Goal: Task Accomplishment & Management: Manage account settings

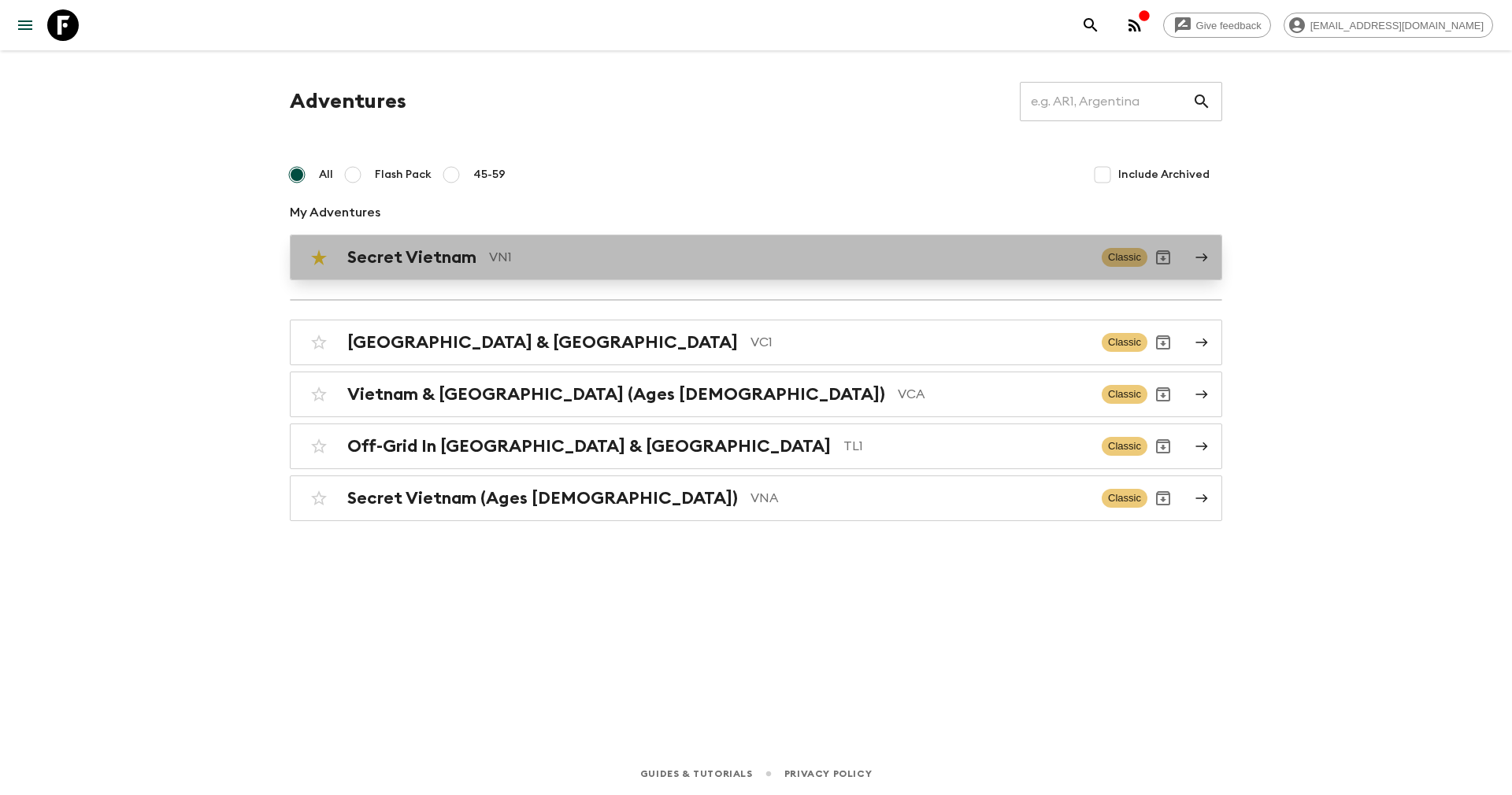
click at [434, 254] on h2 "Secret Vietnam" at bounding box center [412, 256] width 129 height 21
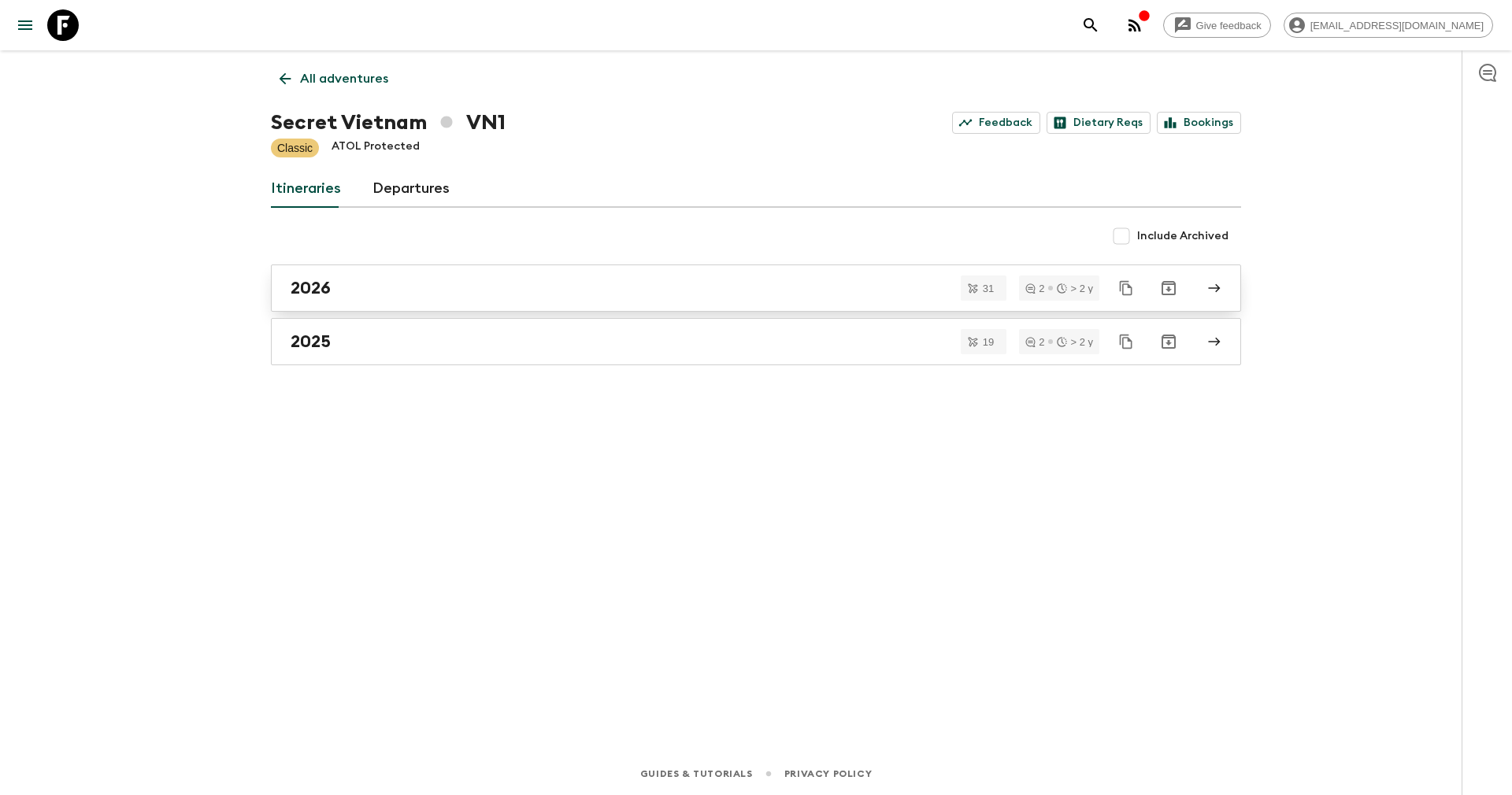
click at [358, 285] on div "2026" at bounding box center [740, 288] width 901 height 21
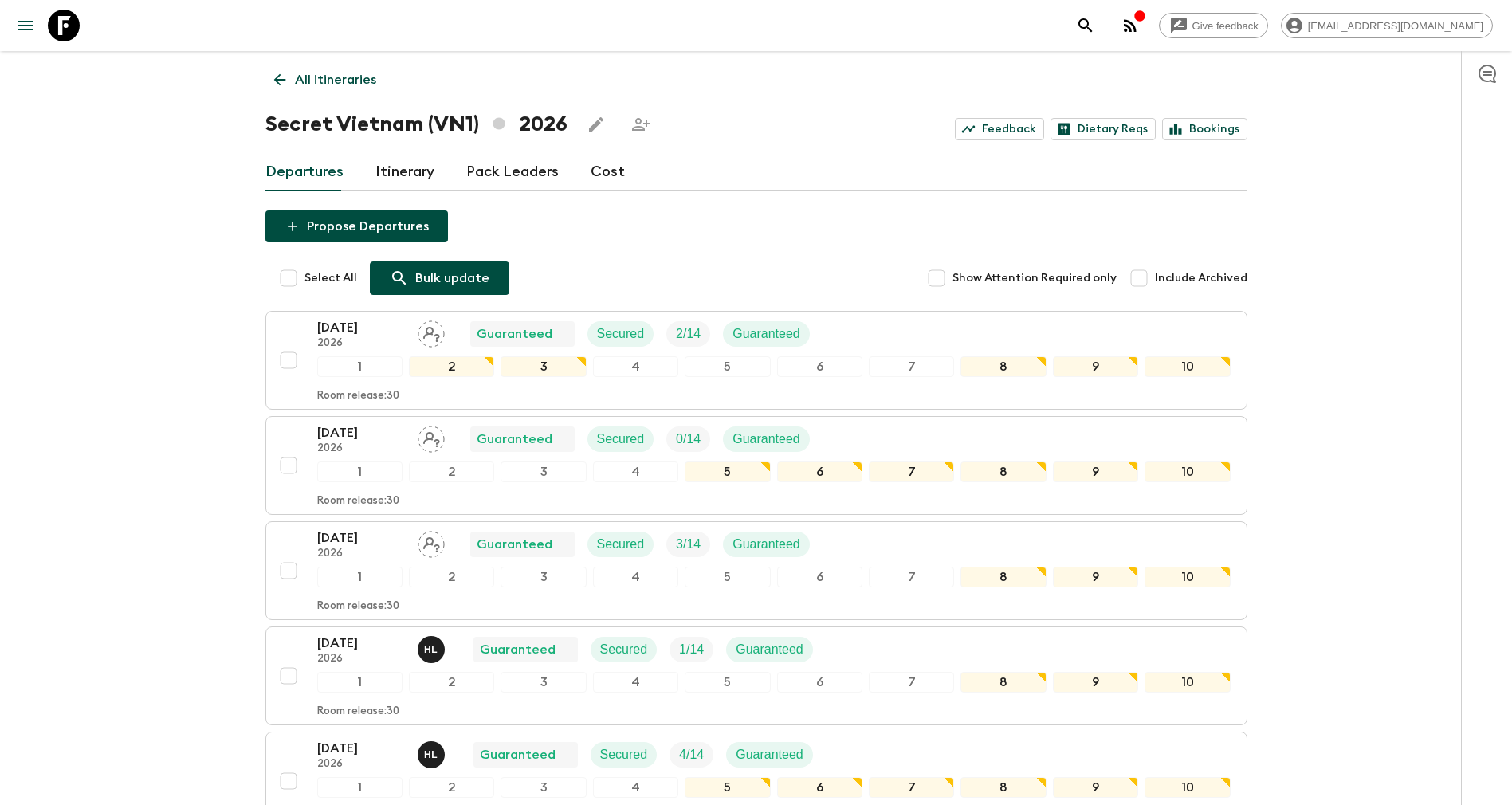
click at [452, 278] on p "Bulk update" at bounding box center [453, 278] width 74 height 19
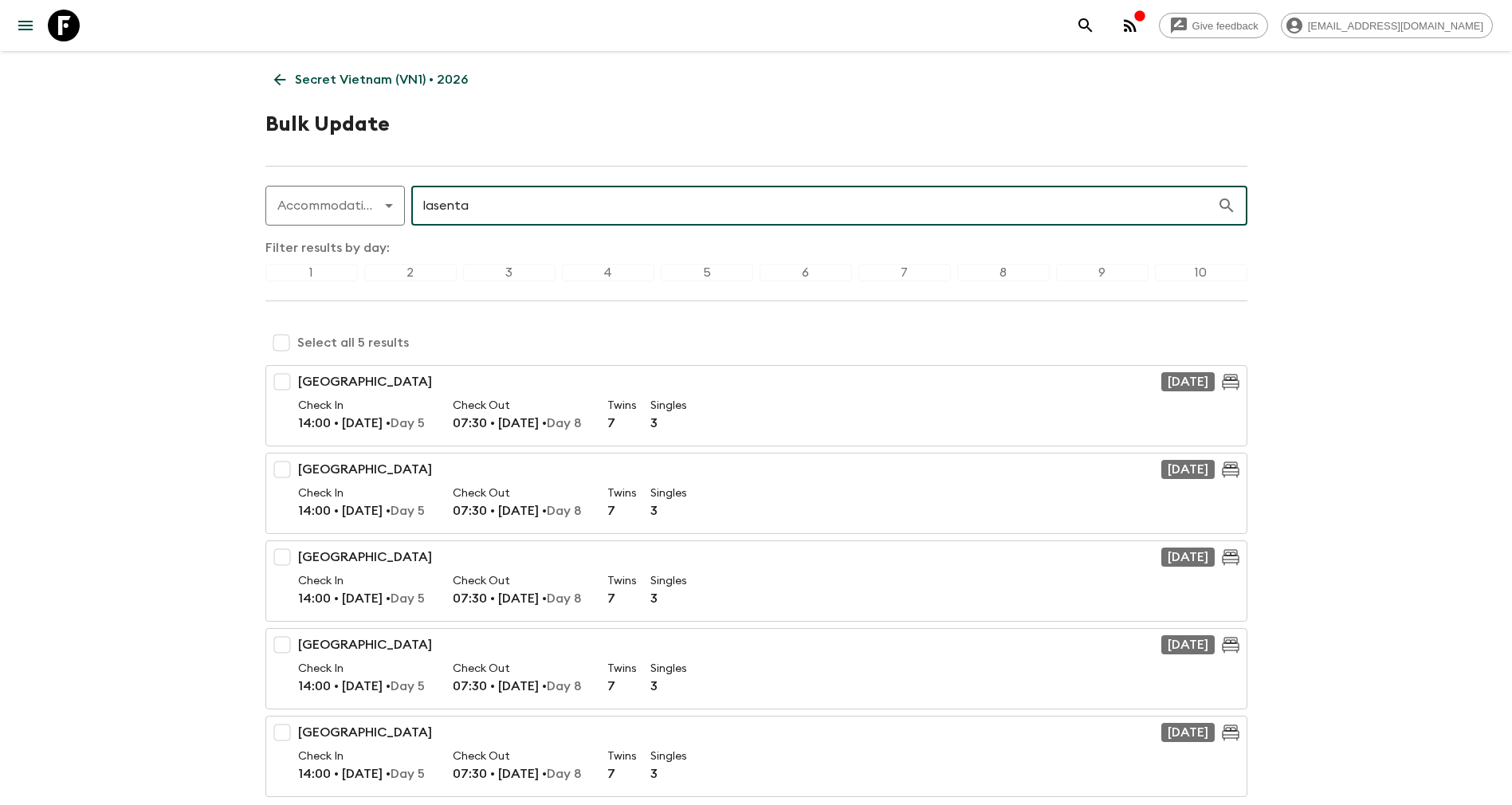
type input "lasenta"
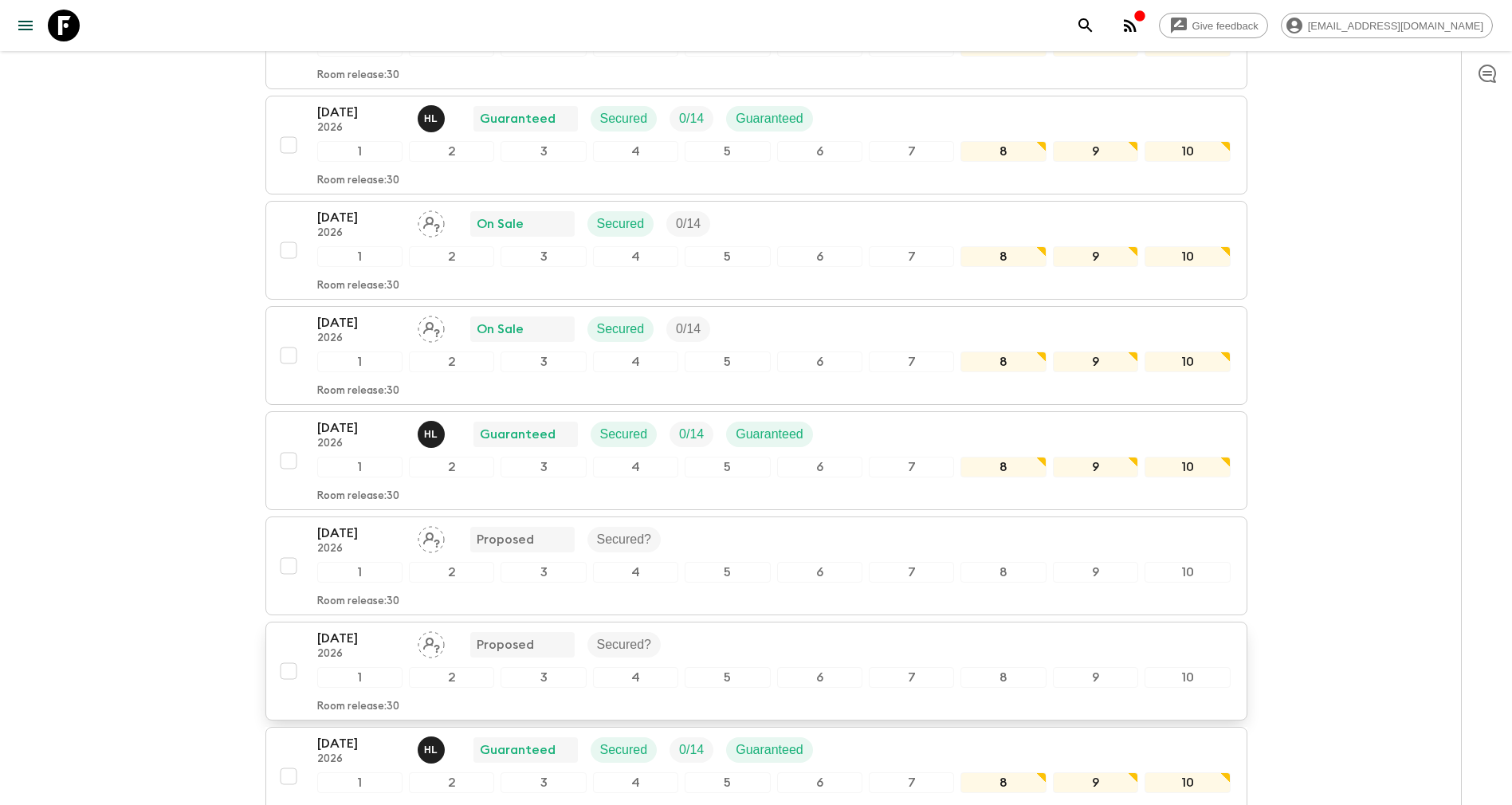
scroll to position [1554, 0]
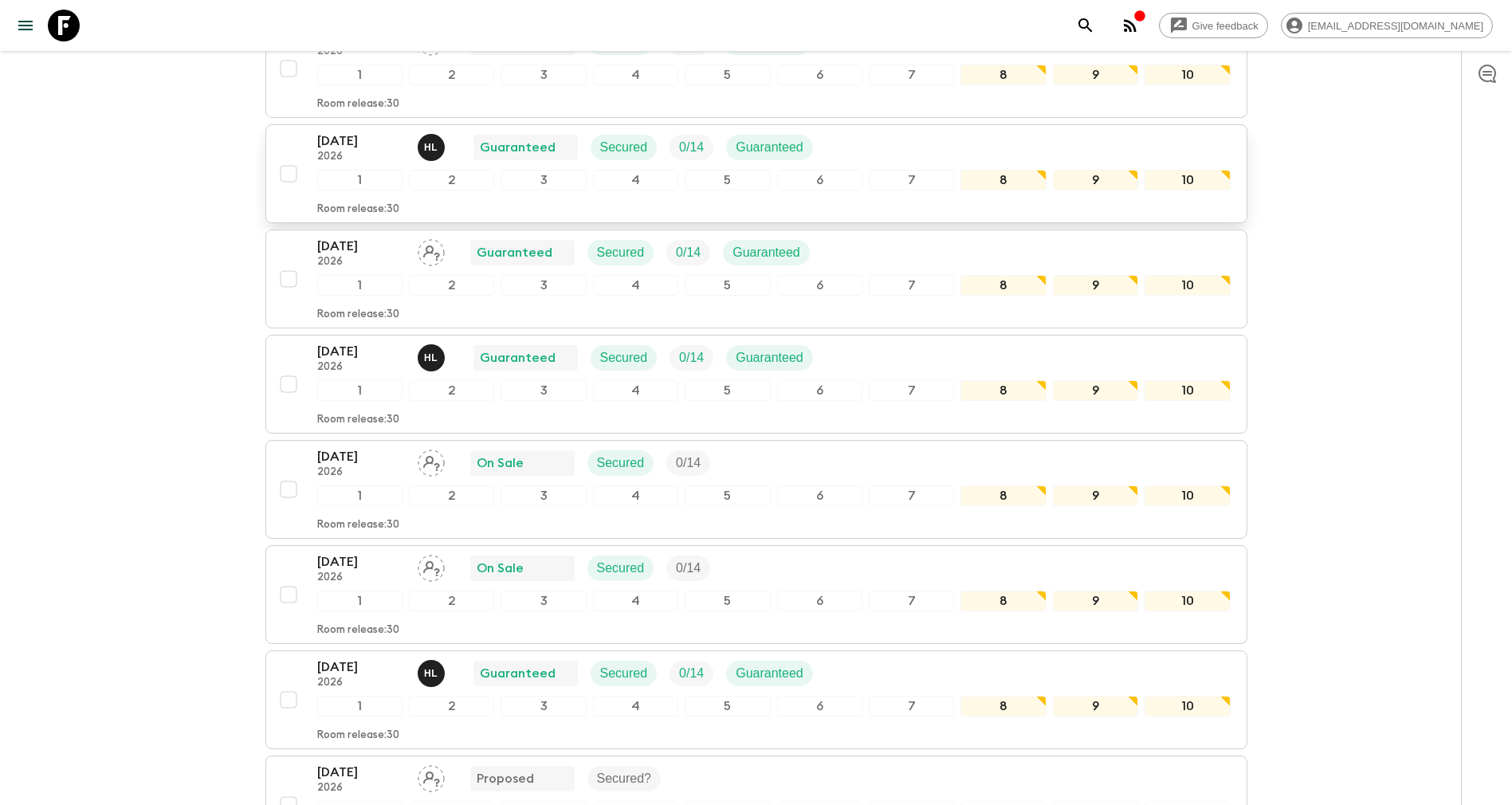
click at [335, 141] on p "[DATE]" at bounding box center [362, 141] width 88 height 19
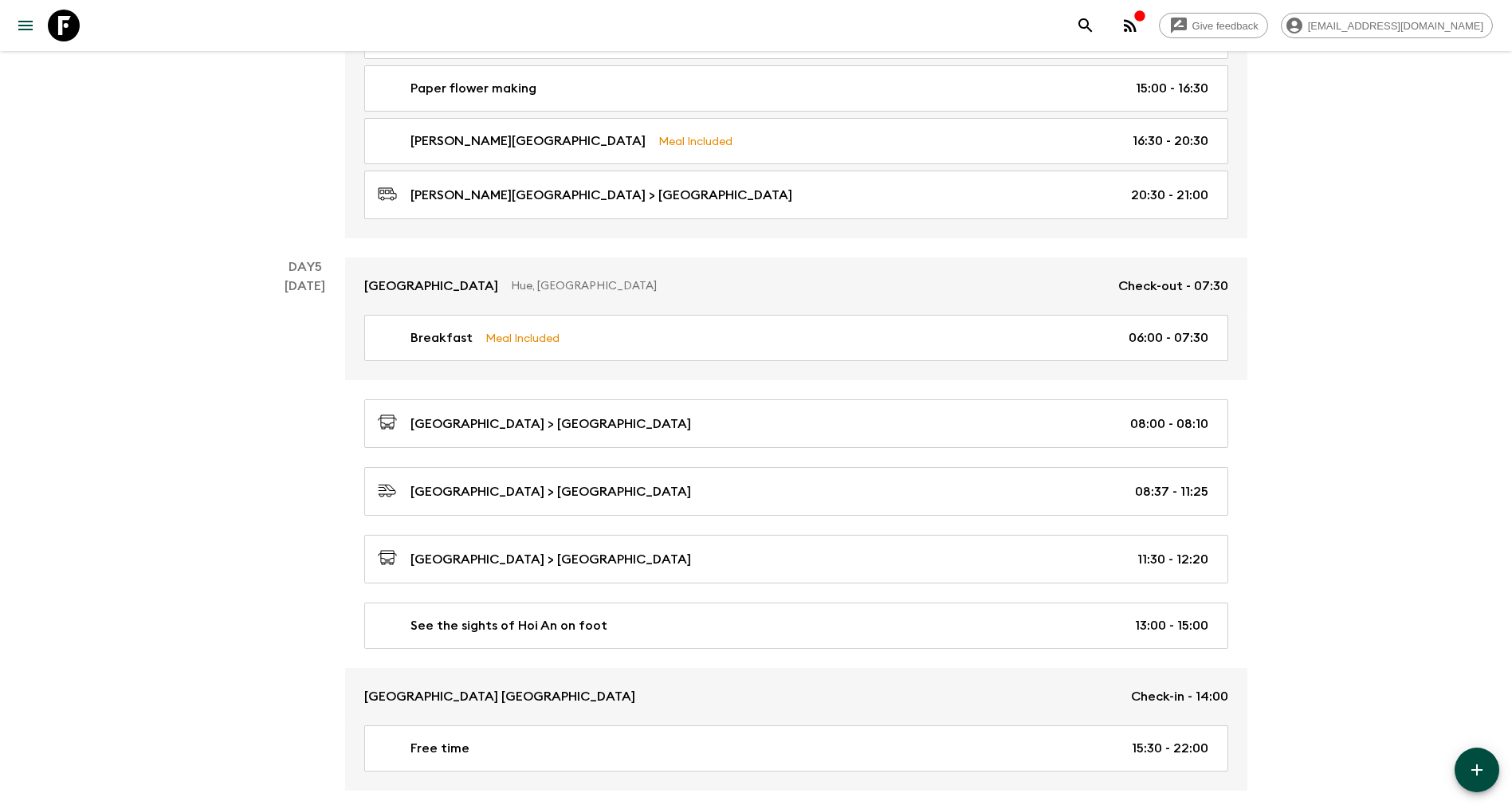
scroll to position [2390, 0]
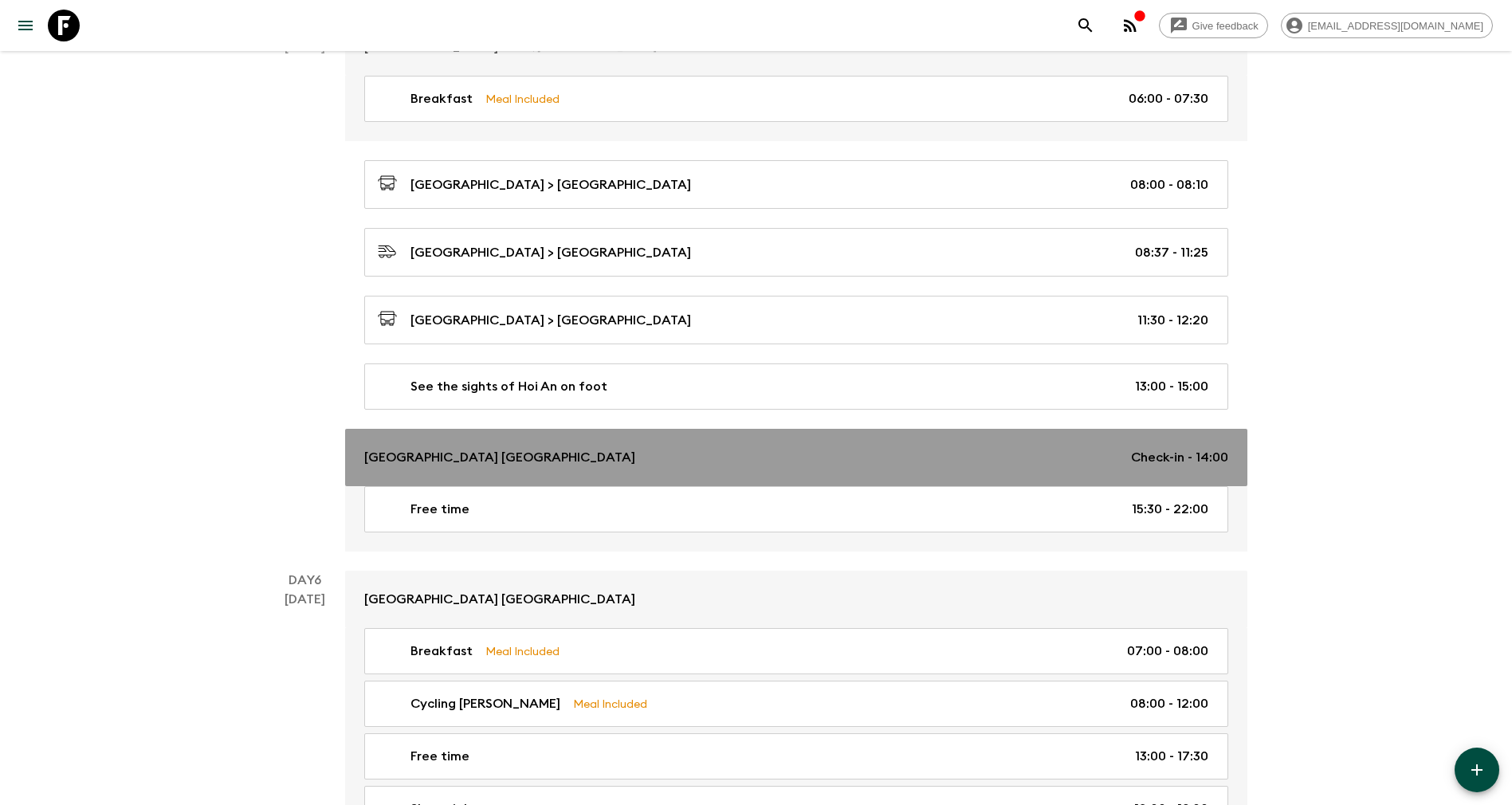
click at [483, 456] on p "[GEOGRAPHIC_DATA] [GEOGRAPHIC_DATA]" at bounding box center [500, 456] width 271 height 19
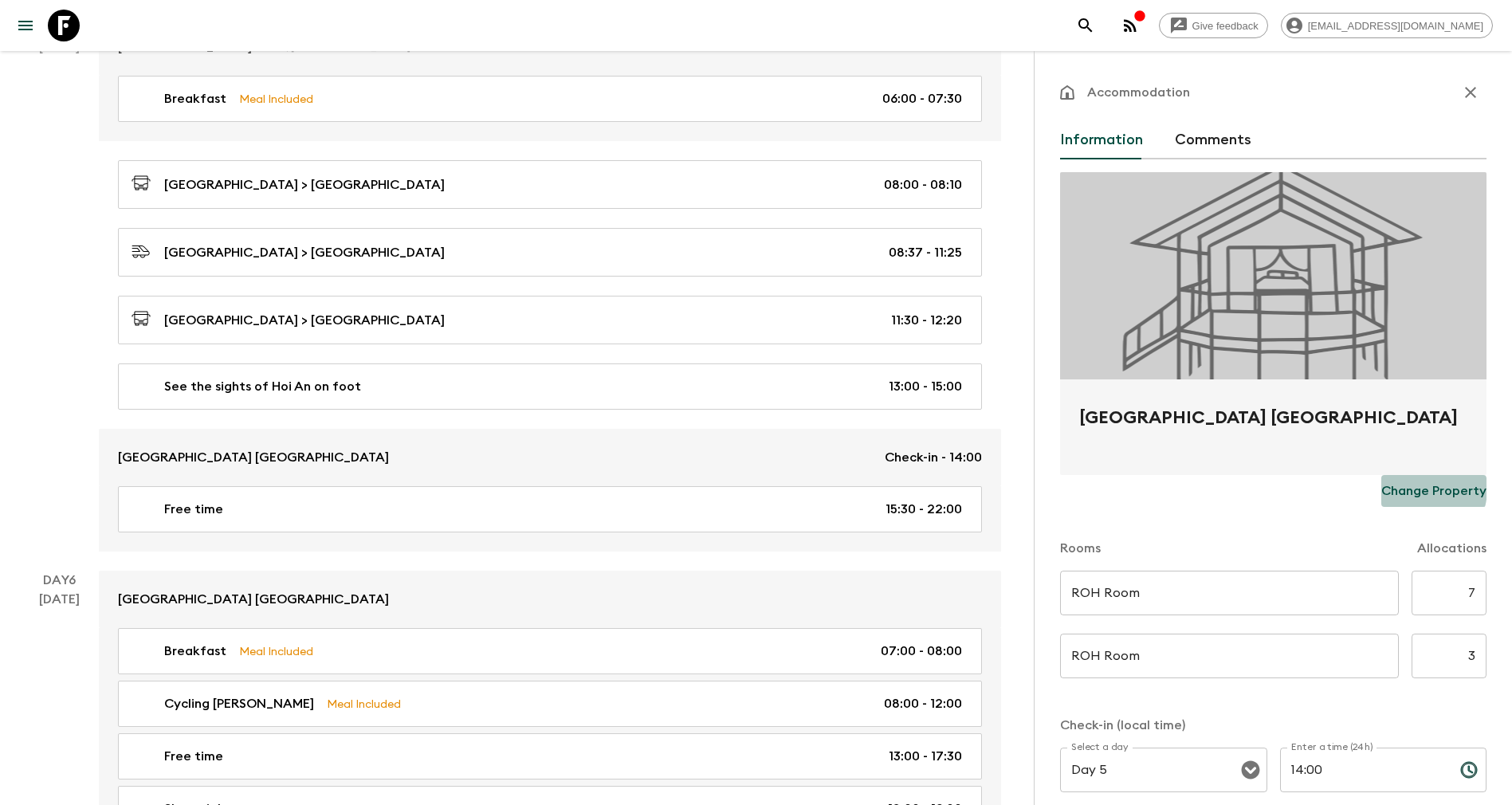
click at [1398, 488] on p "Change Property" at bounding box center [1434, 490] width 105 height 19
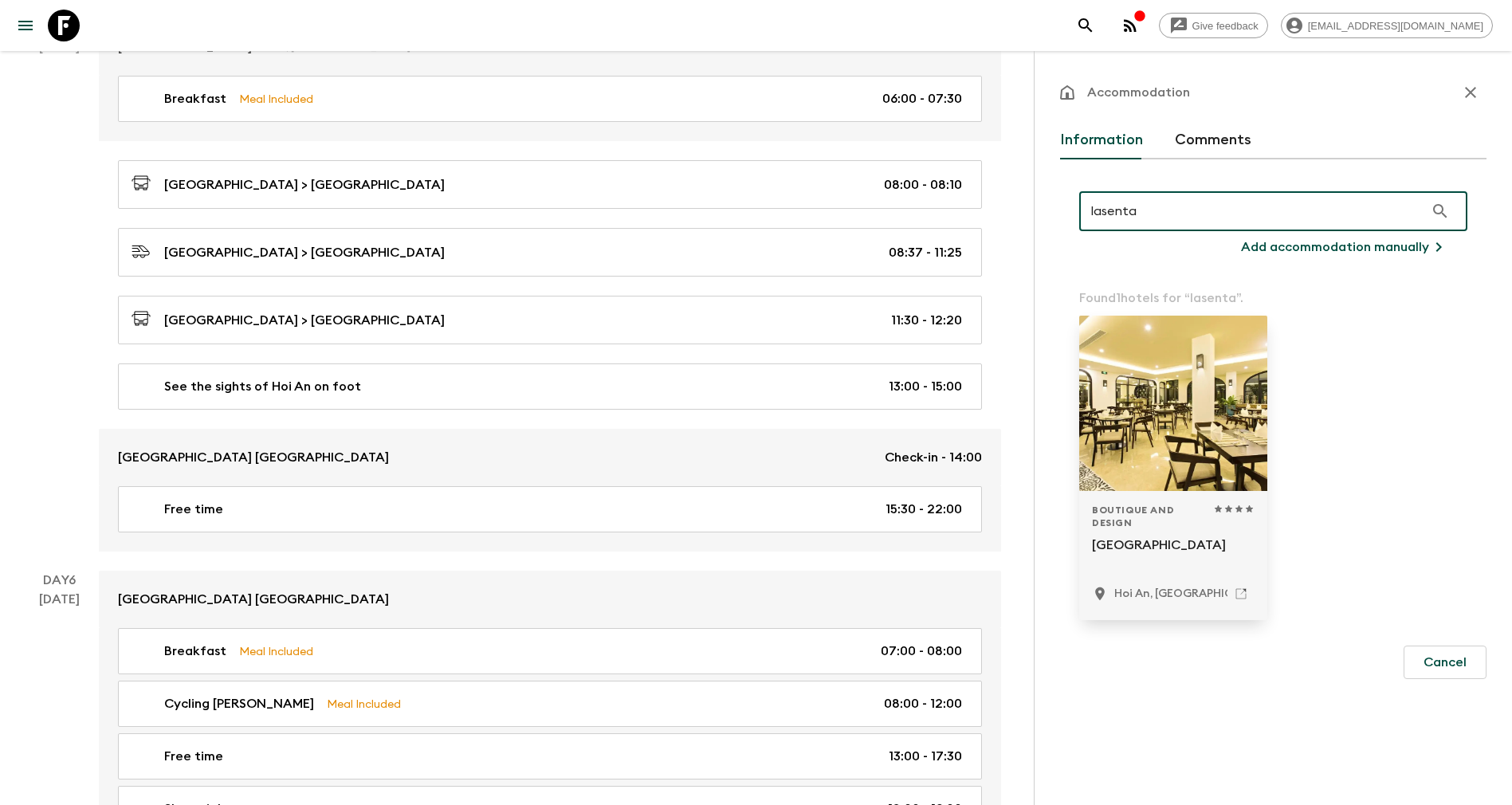
type input "lasenta"
click at [1172, 502] on div "Boutique and Design 1 Star 2 Stars 3 Stars 4 Stars 5 Stars Lasenta Boutique Hot…" at bounding box center [1173, 554] width 188 height 129
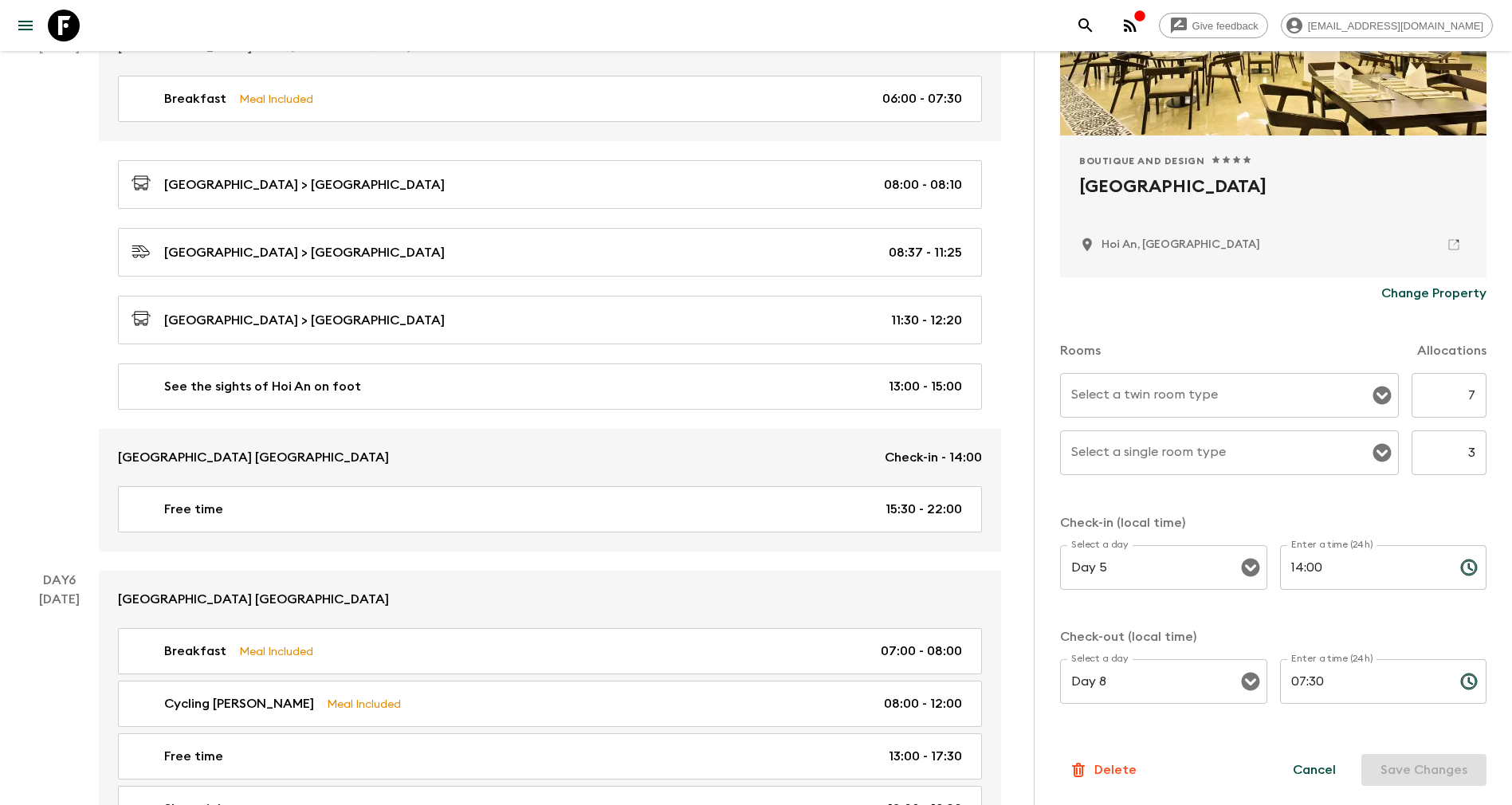
scroll to position [2510, 0]
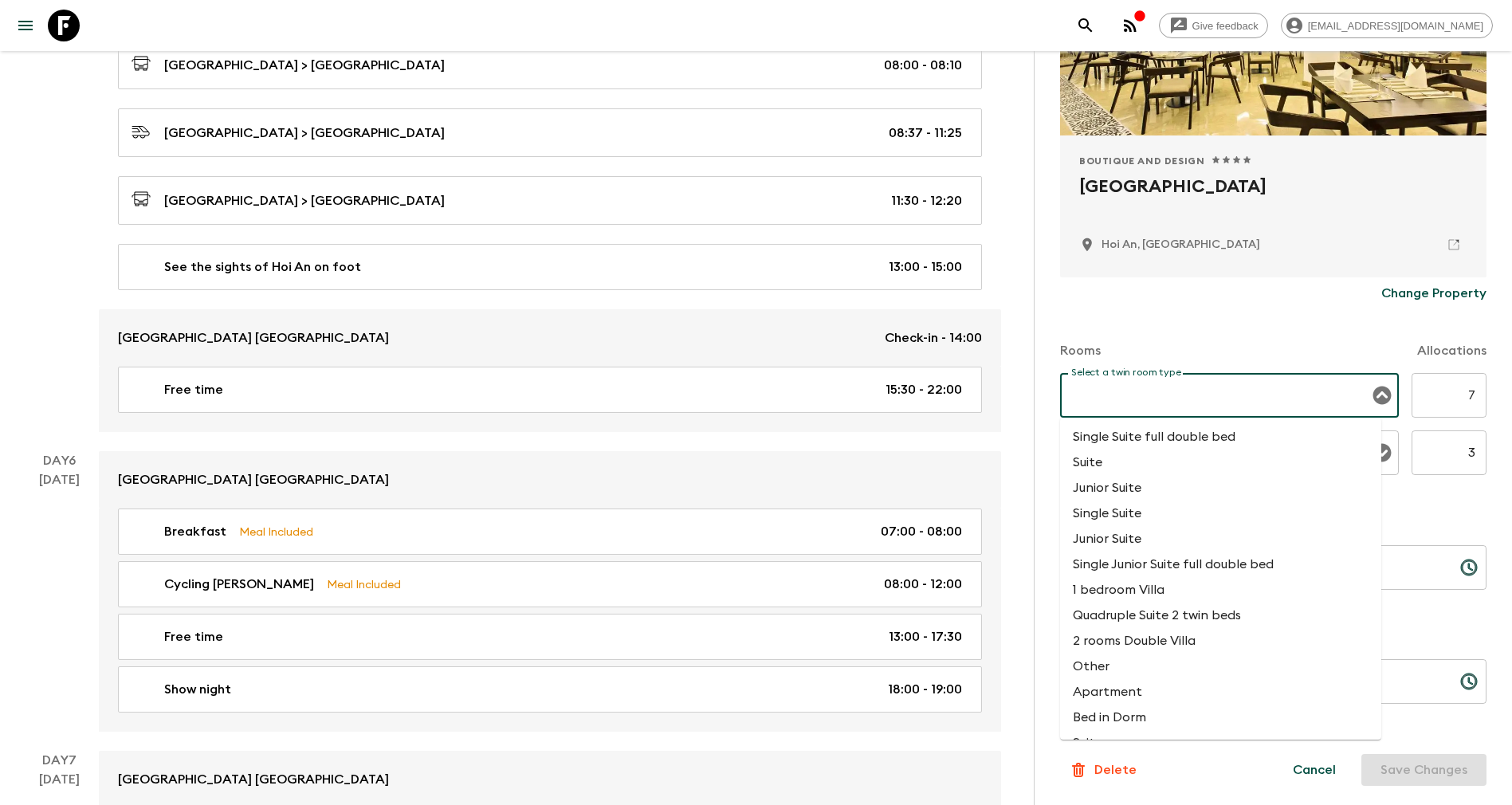
click at [1216, 396] on input "Select a twin room type" at bounding box center [1217, 396] width 301 height 30
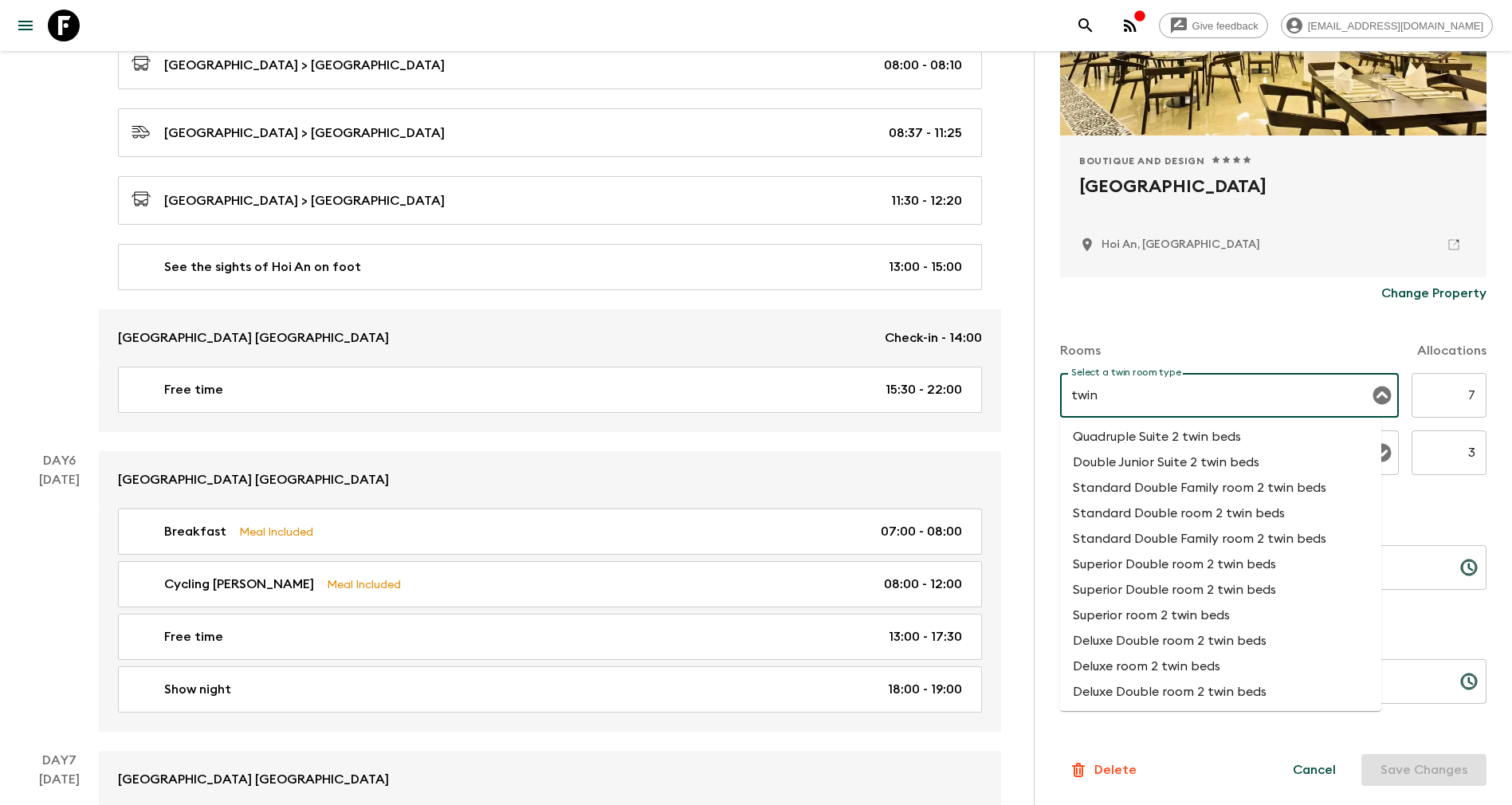
click at [1146, 668] on li "Deluxe room 2 twin beds" at bounding box center [1220, 666] width 321 height 26
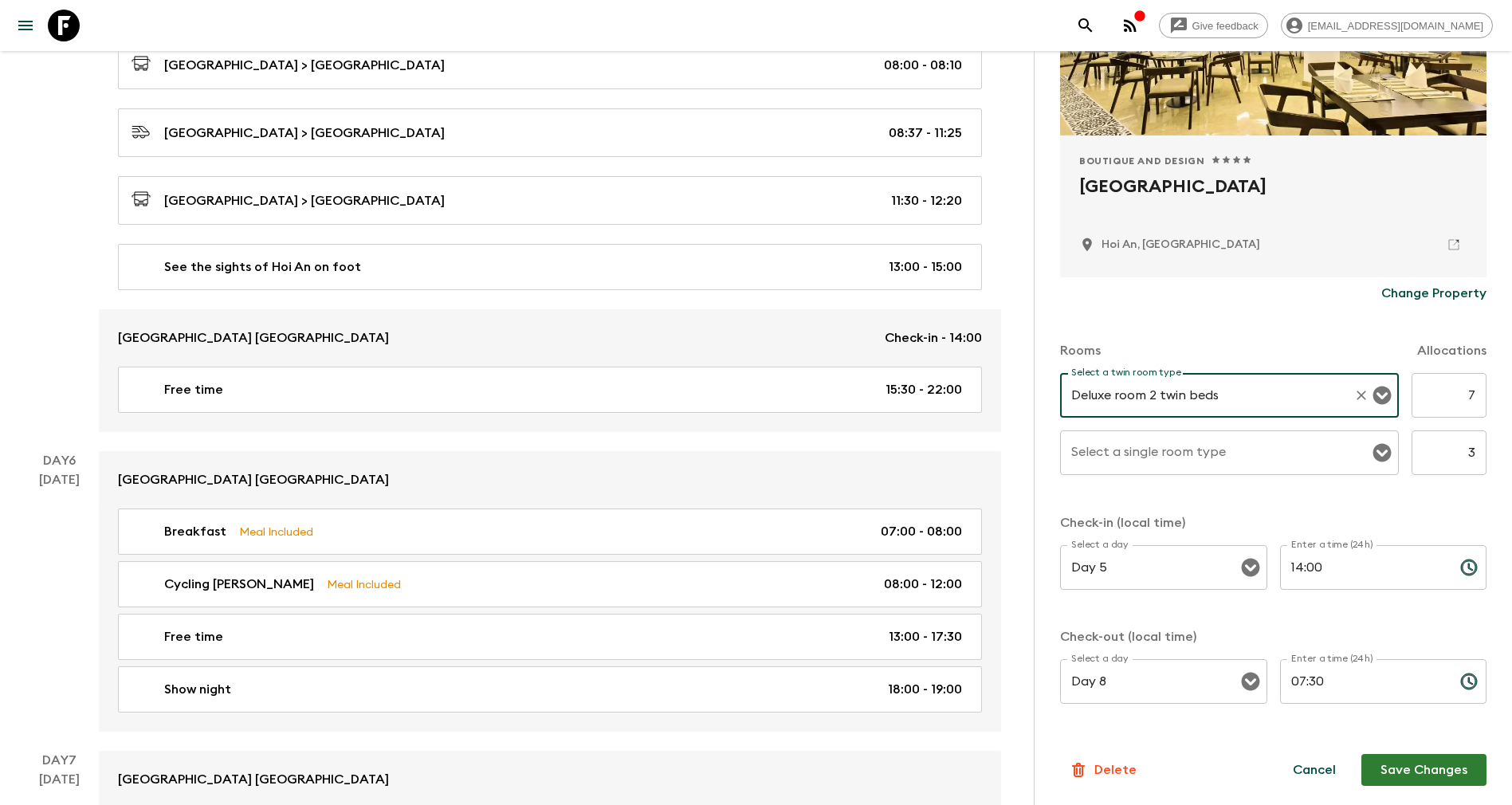
type input "Deluxe room 2 twin beds"
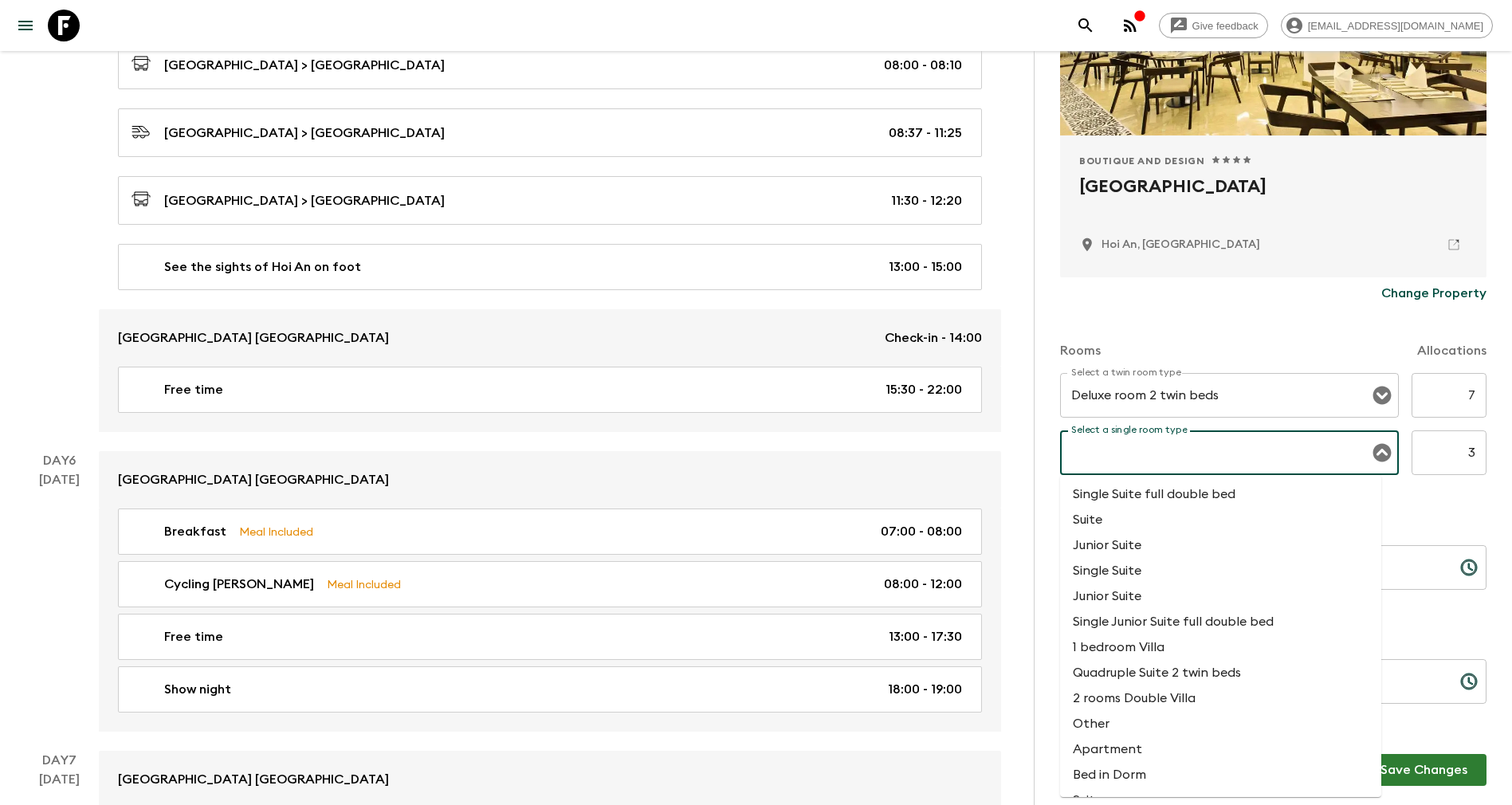
click at [1104, 458] on input "Select a single room type" at bounding box center [1217, 452] width 301 height 30
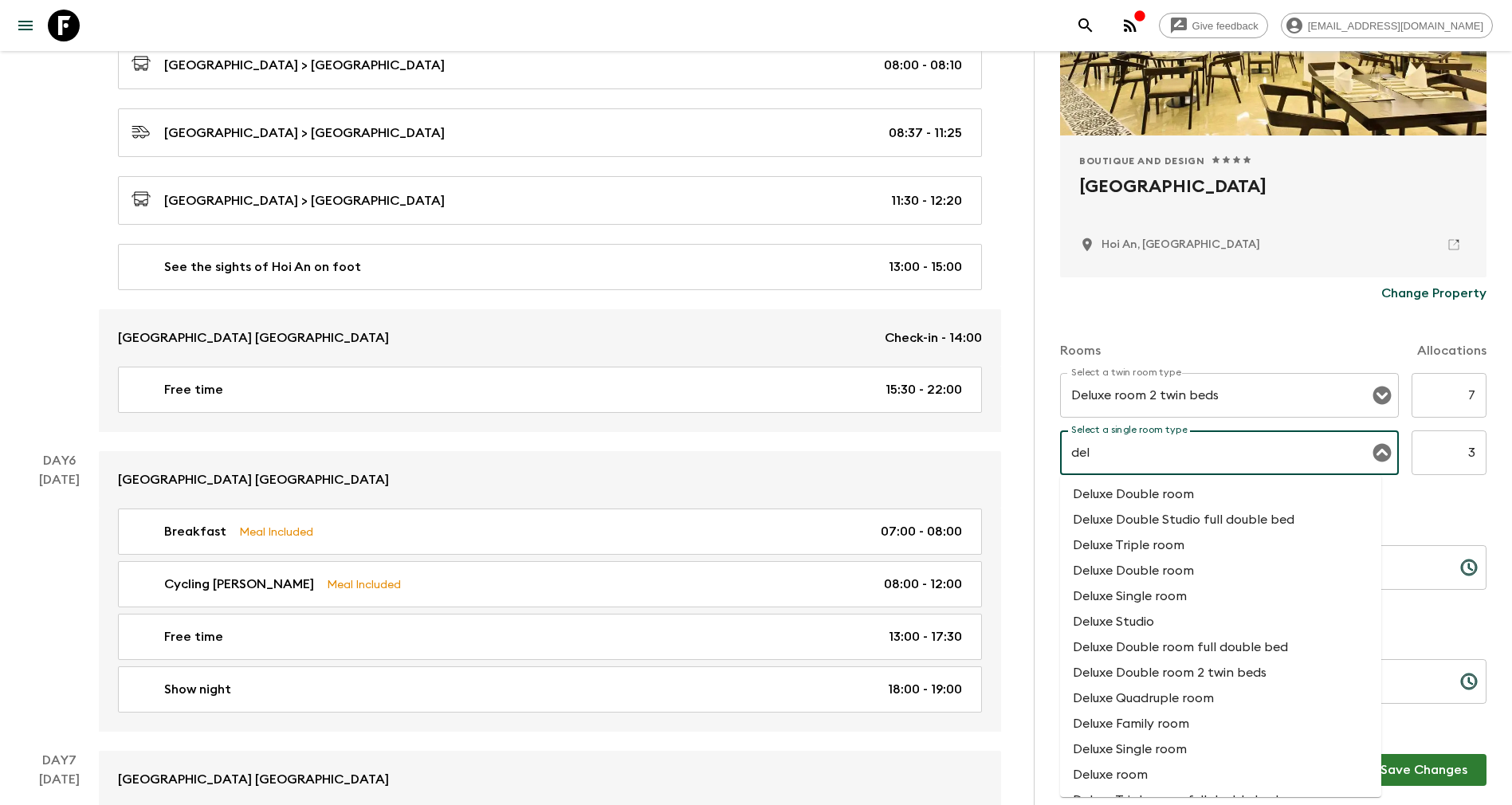
click at [1147, 597] on li "Deluxe Single room" at bounding box center [1220, 596] width 321 height 26
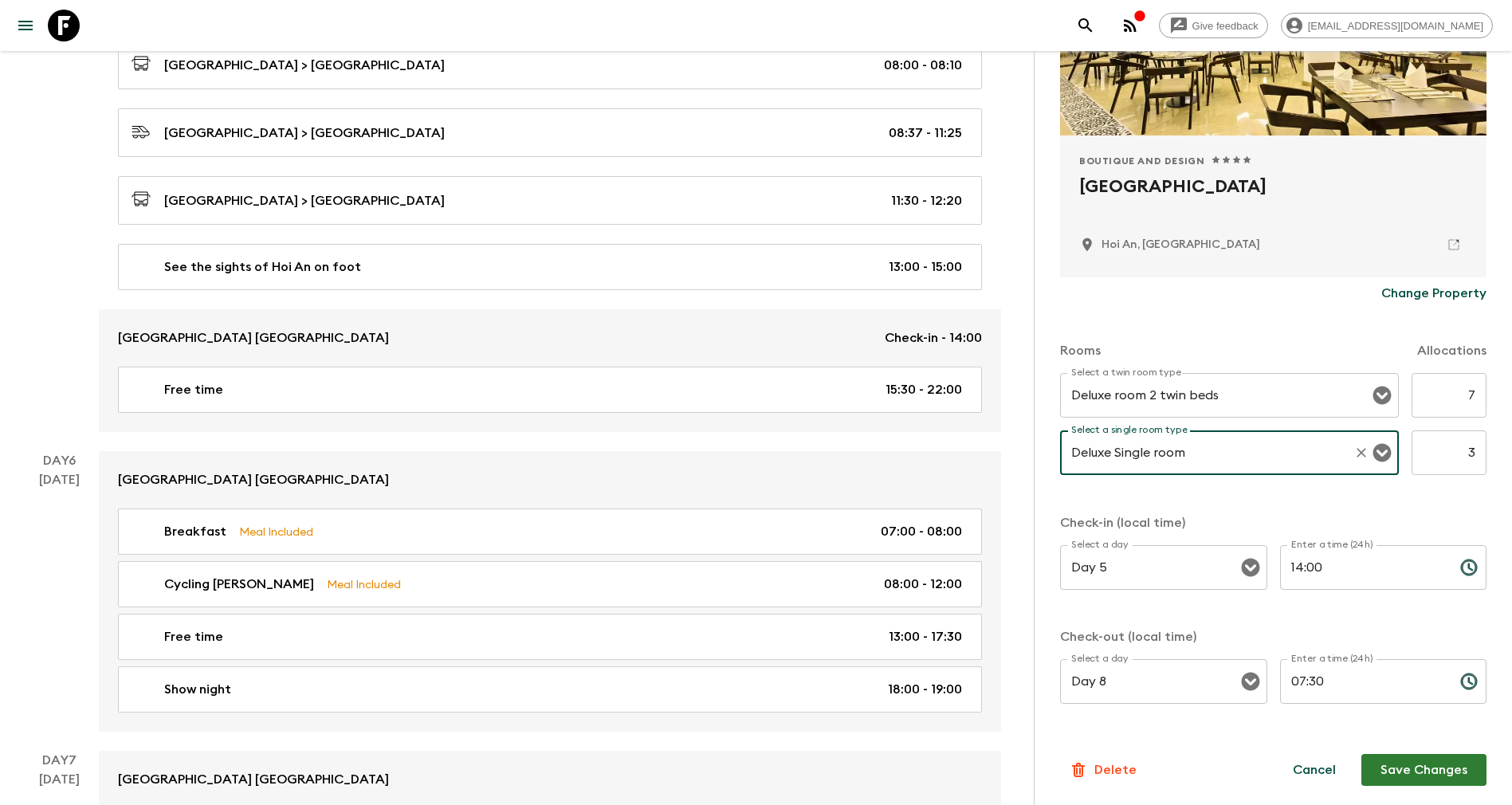
type input "Deluxe Single room"
click at [1421, 774] on button "Save Changes" at bounding box center [1424, 770] width 125 height 32
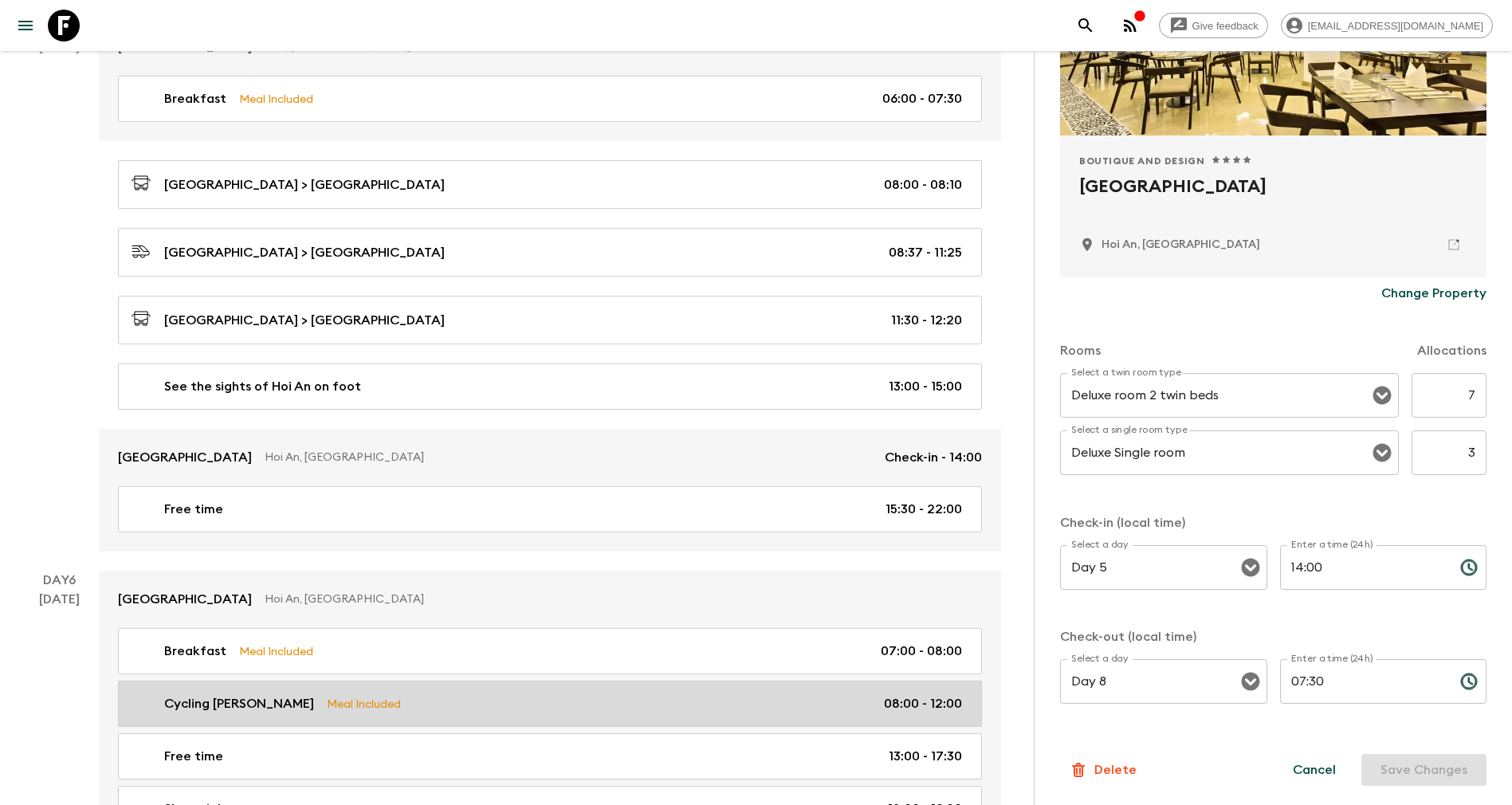
scroll to position [2271, 0]
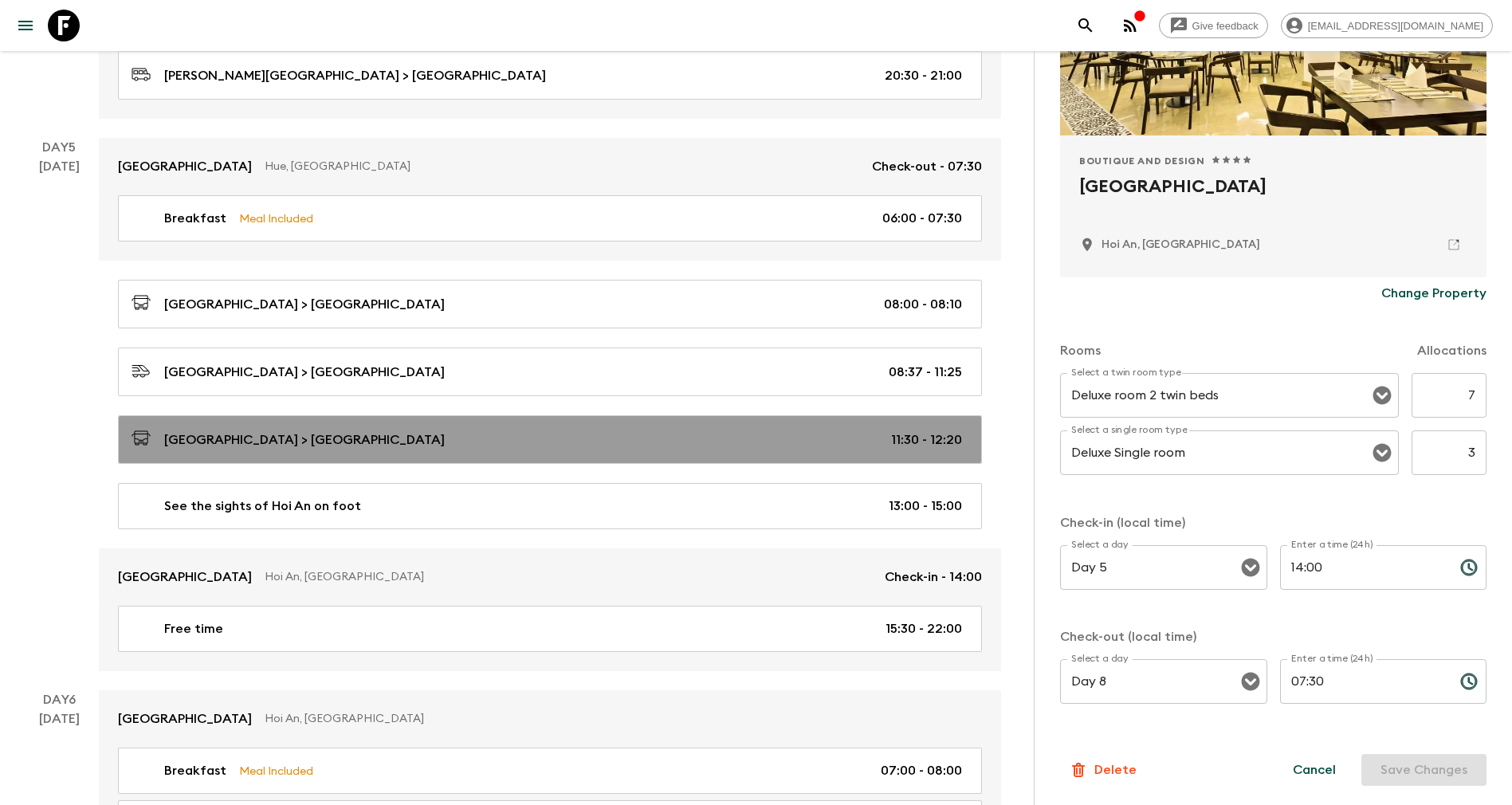
click at [427, 432] on p "[GEOGRAPHIC_DATA] > [GEOGRAPHIC_DATA]" at bounding box center [304, 439] width 281 height 19
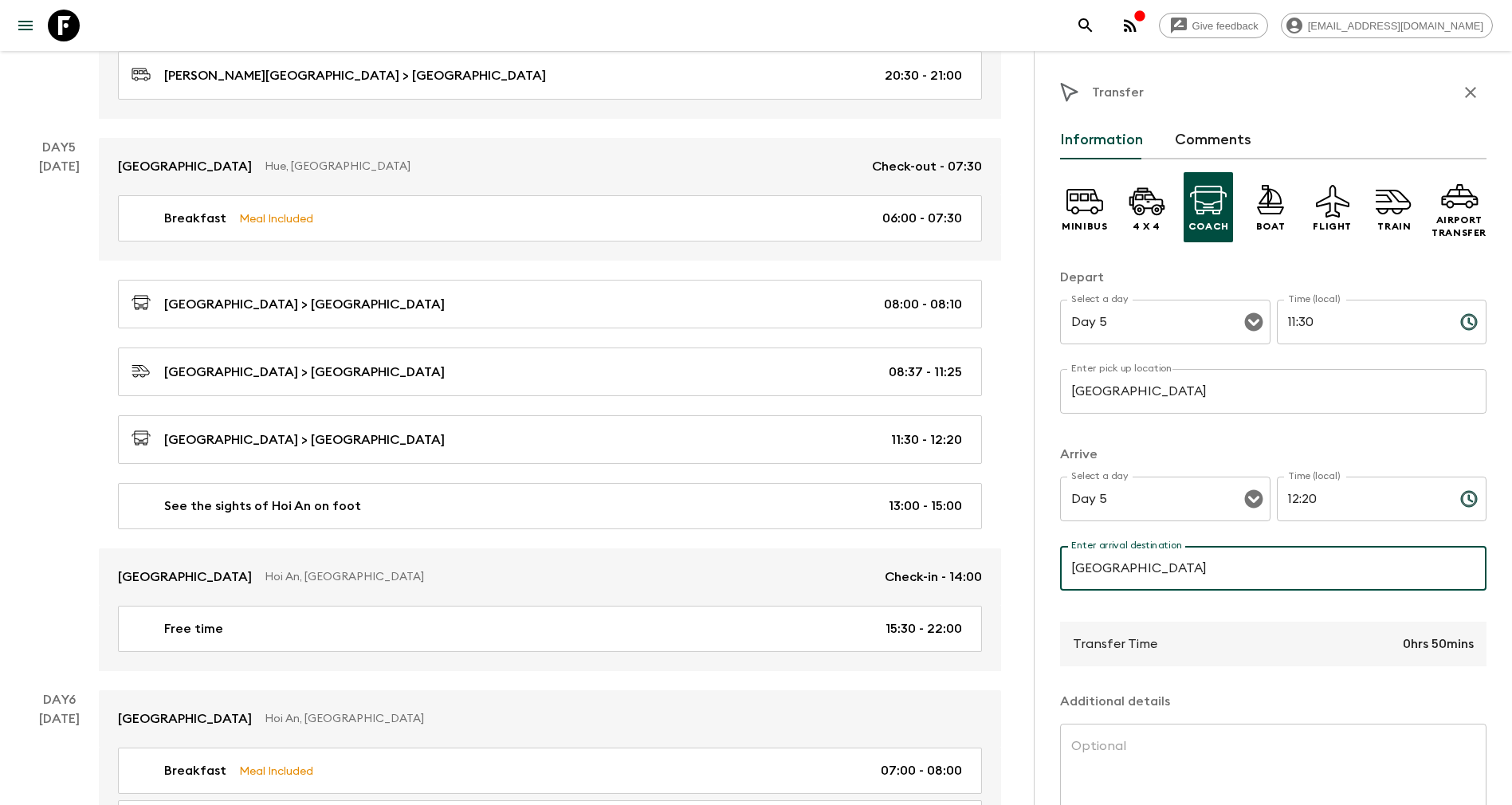
scroll to position [115, 0]
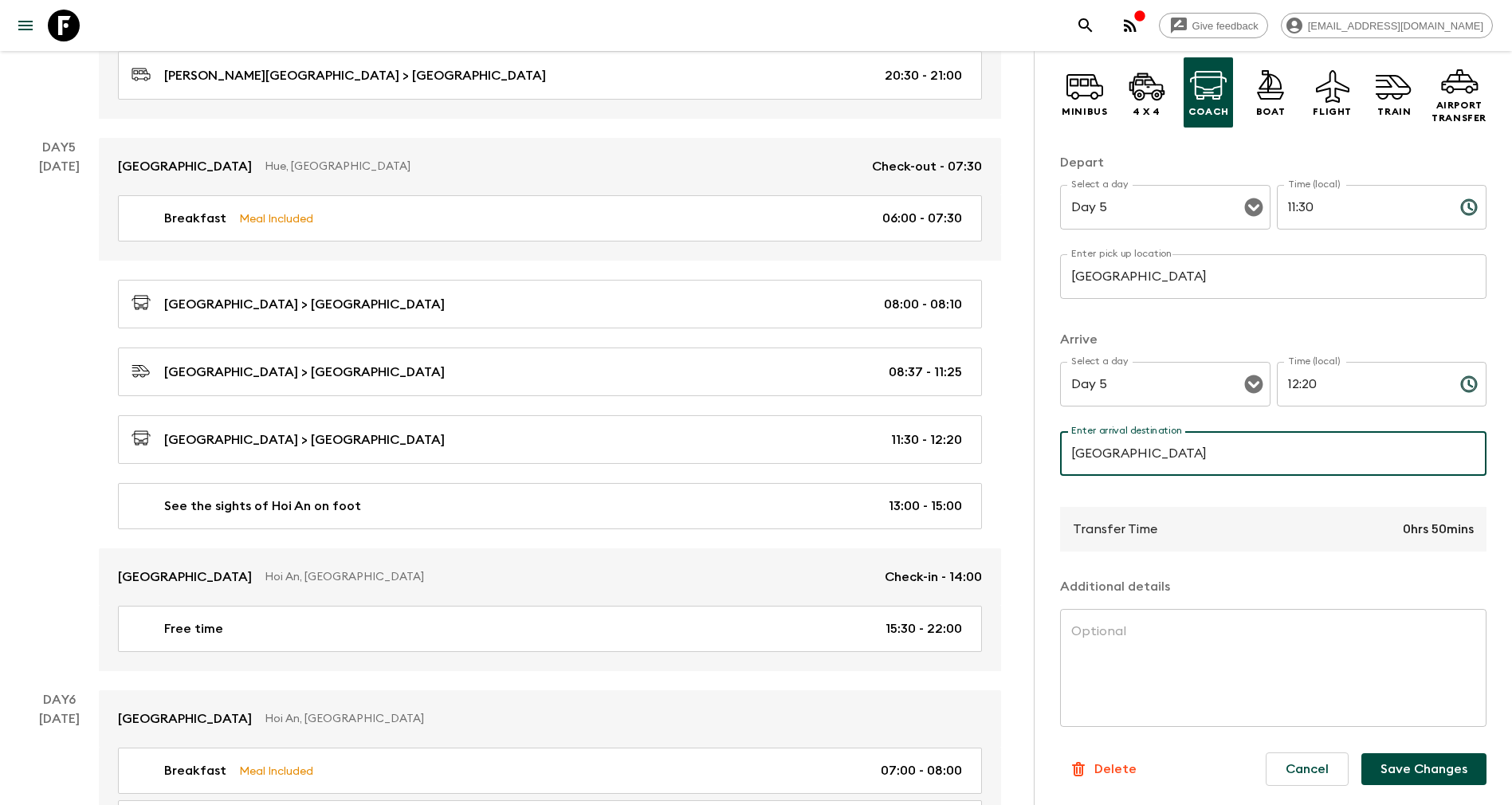
type input "[GEOGRAPHIC_DATA]"
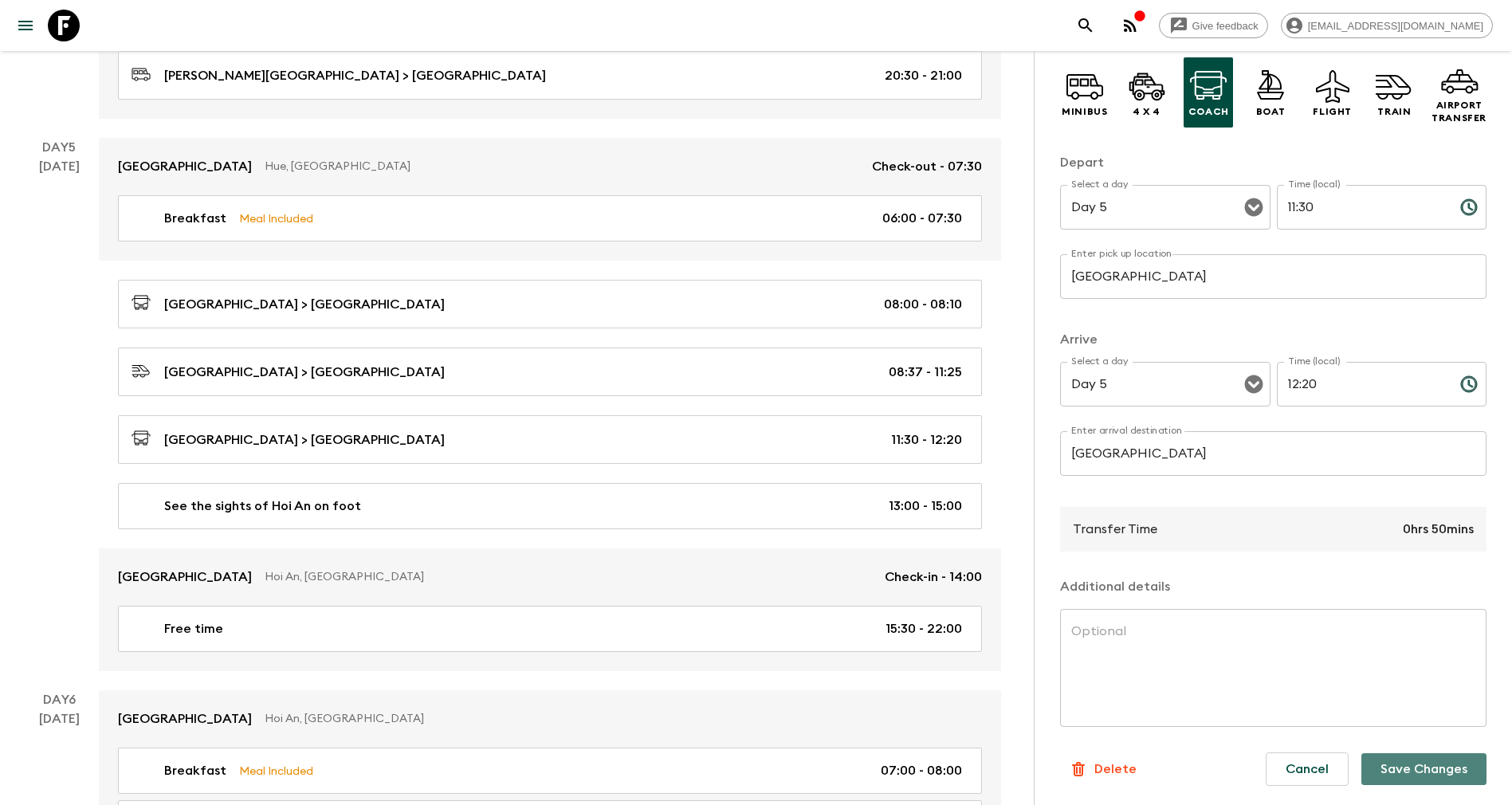
click at [1362, 770] on button "Save Changes" at bounding box center [1424, 769] width 125 height 32
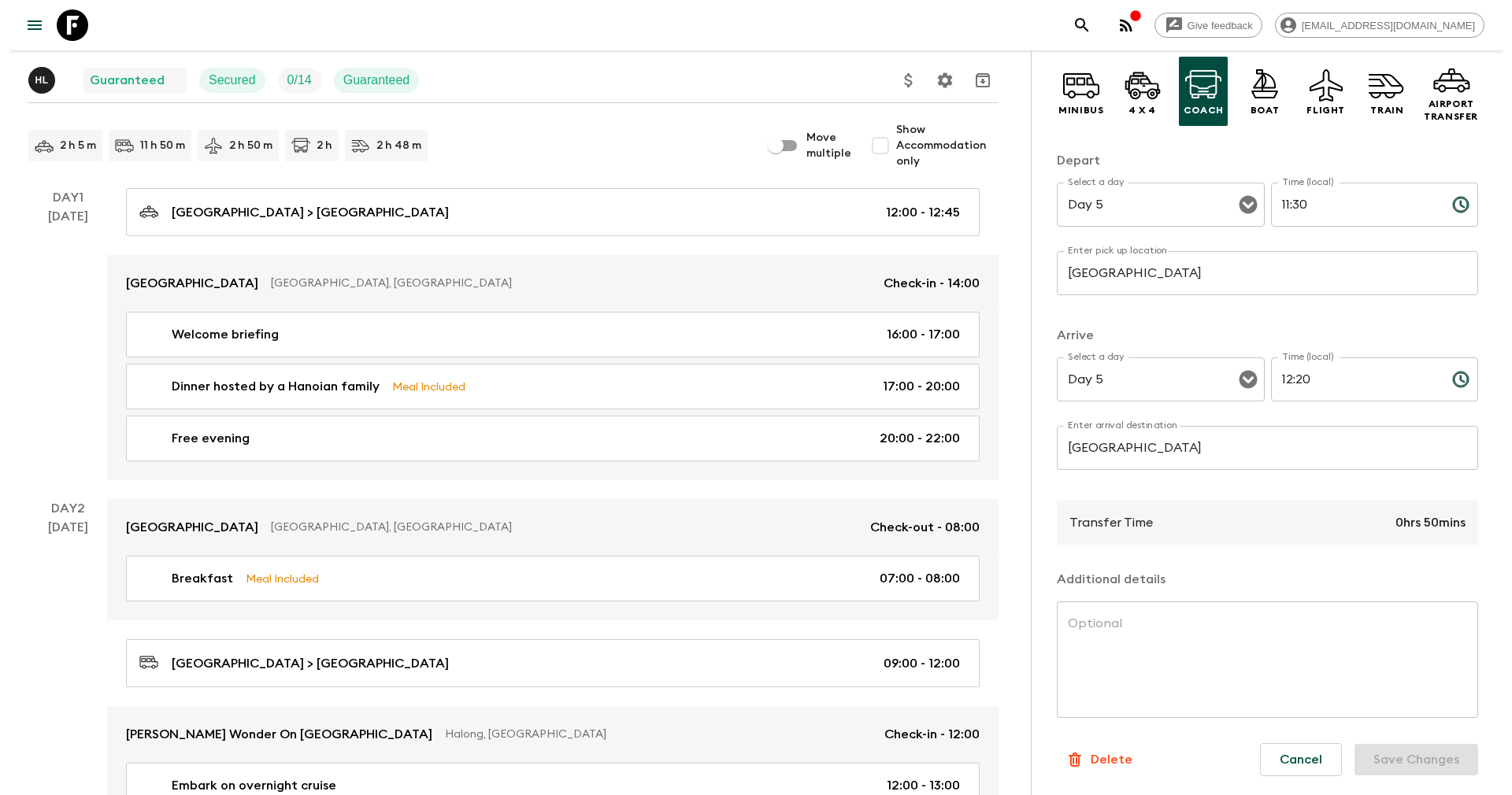
scroll to position [0, 0]
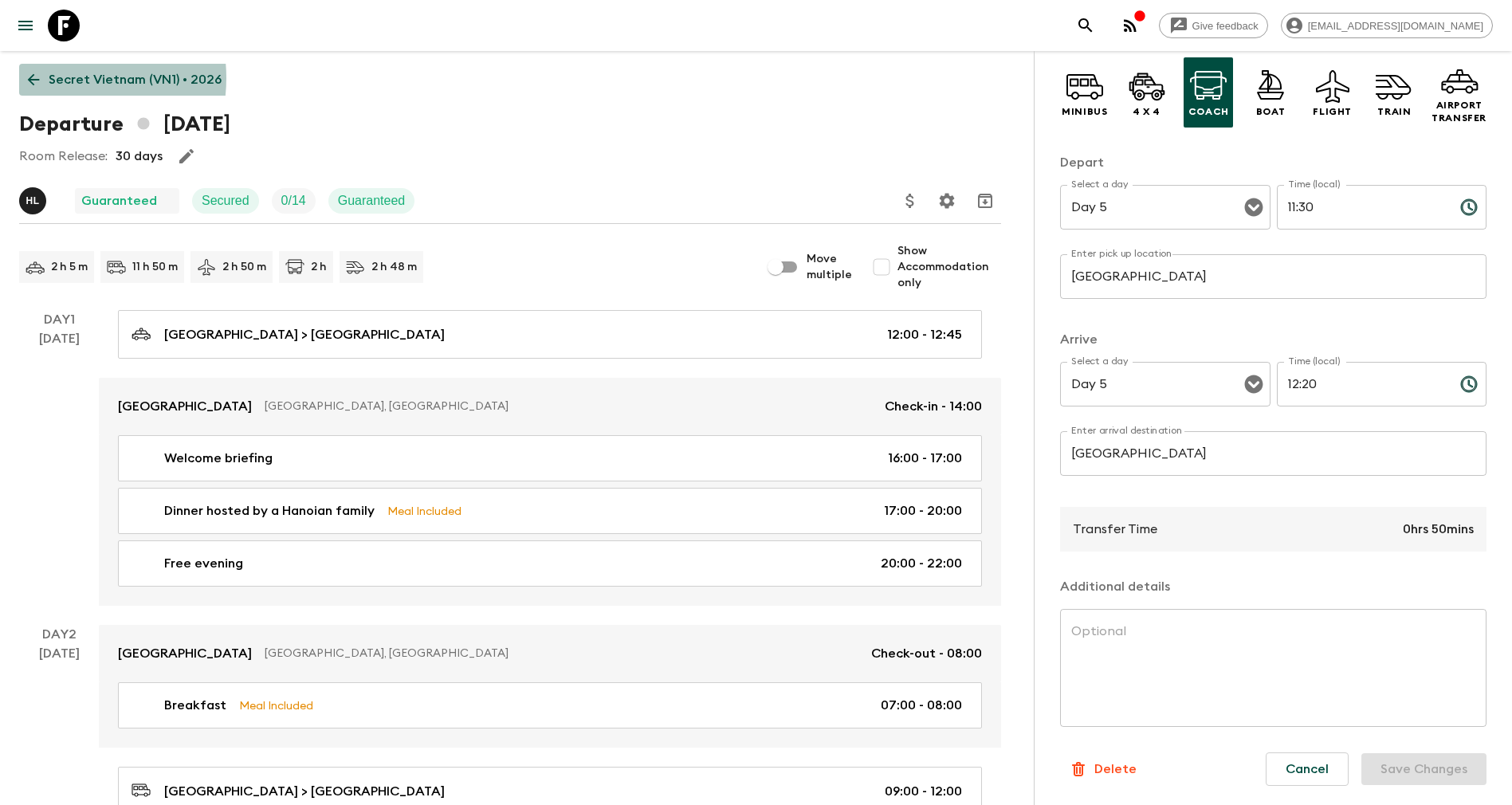
click at [57, 78] on p "Secret Vietnam (VN1) • 2026" at bounding box center [135, 79] width 173 height 19
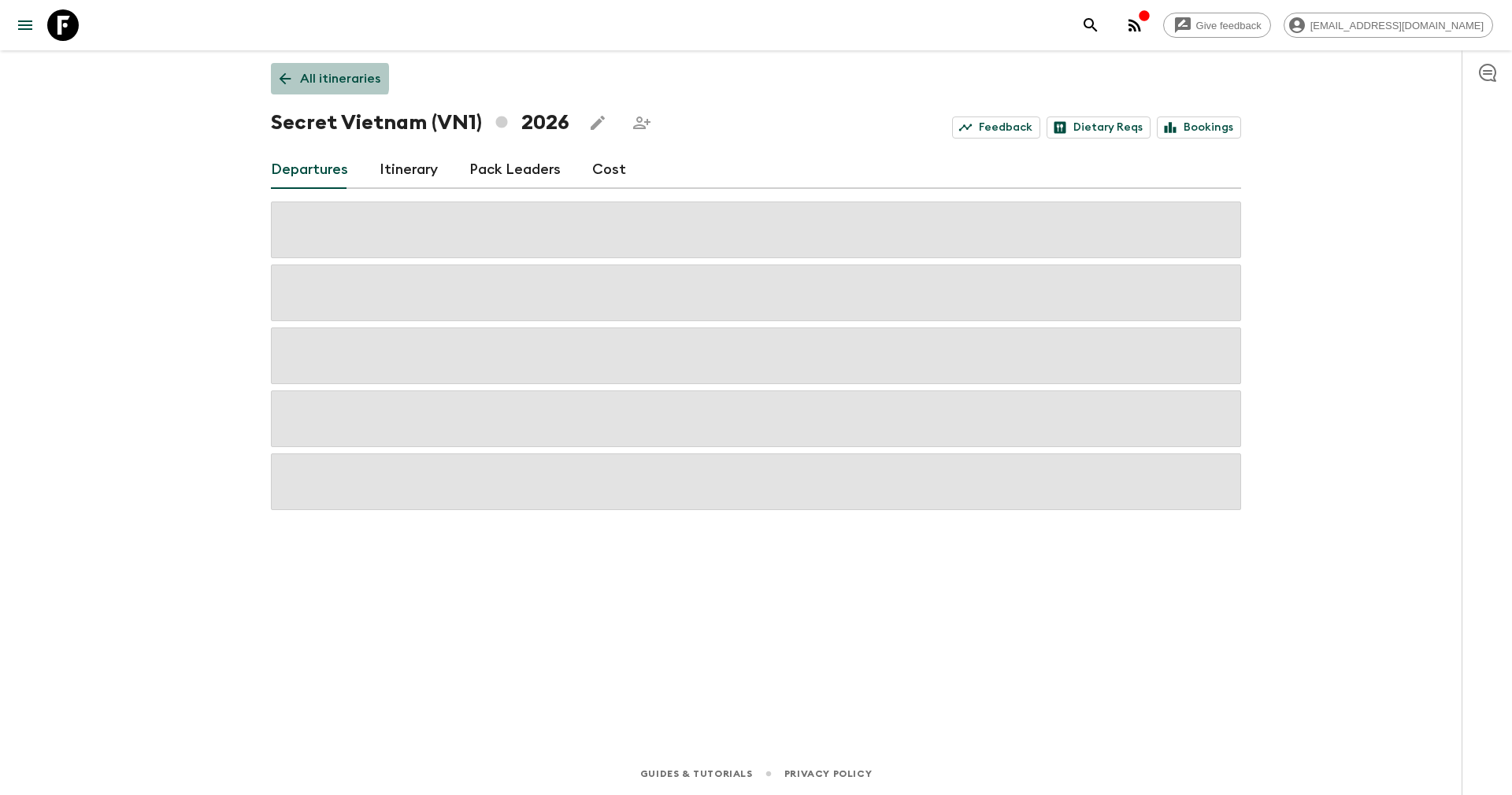
click at [306, 78] on p "All itineraries" at bounding box center [340, 78] width 80 height 19
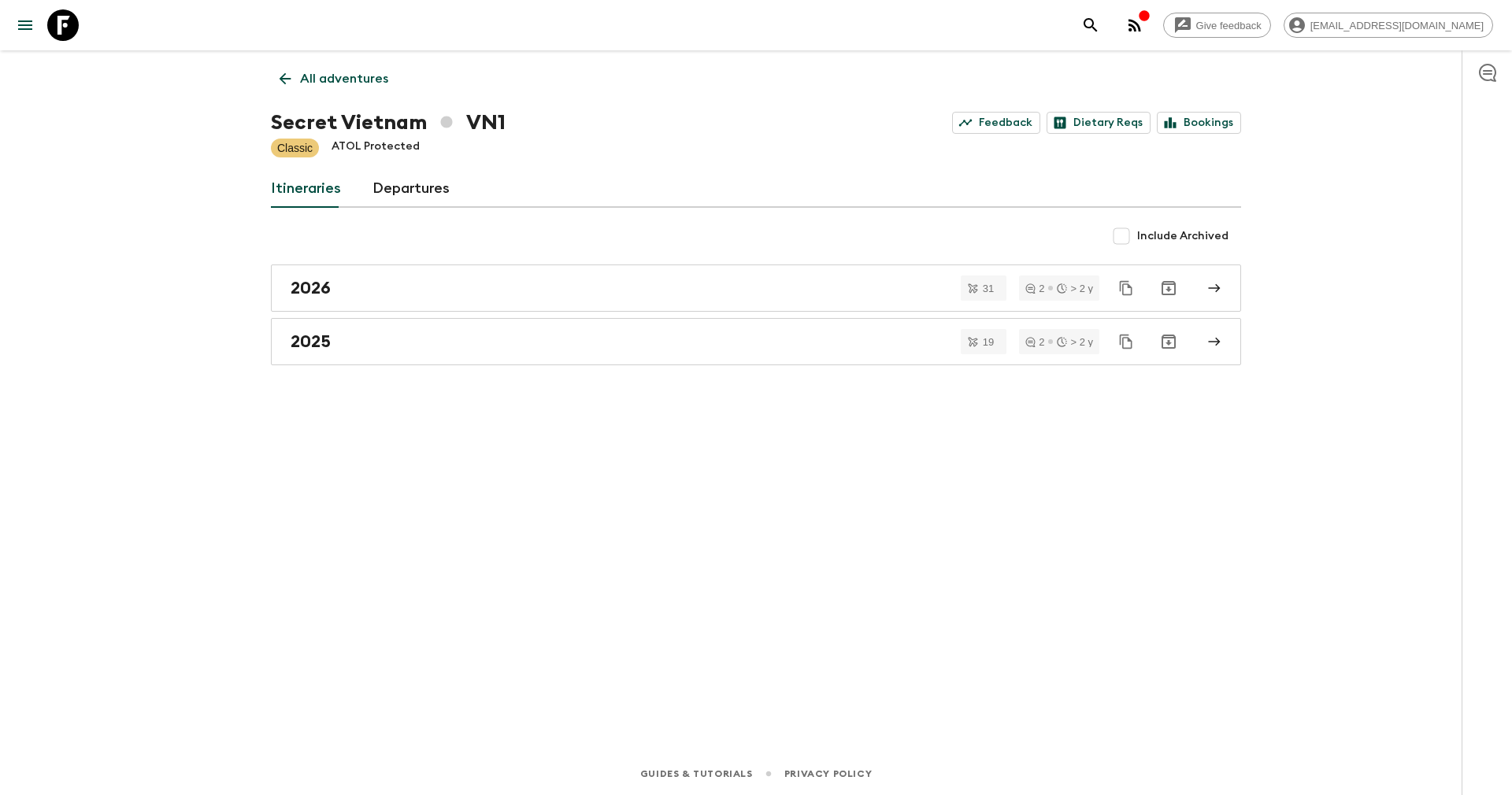
click at [329, 76] on p "All adventures" at bounding box center [343, 78] width 88 height 19
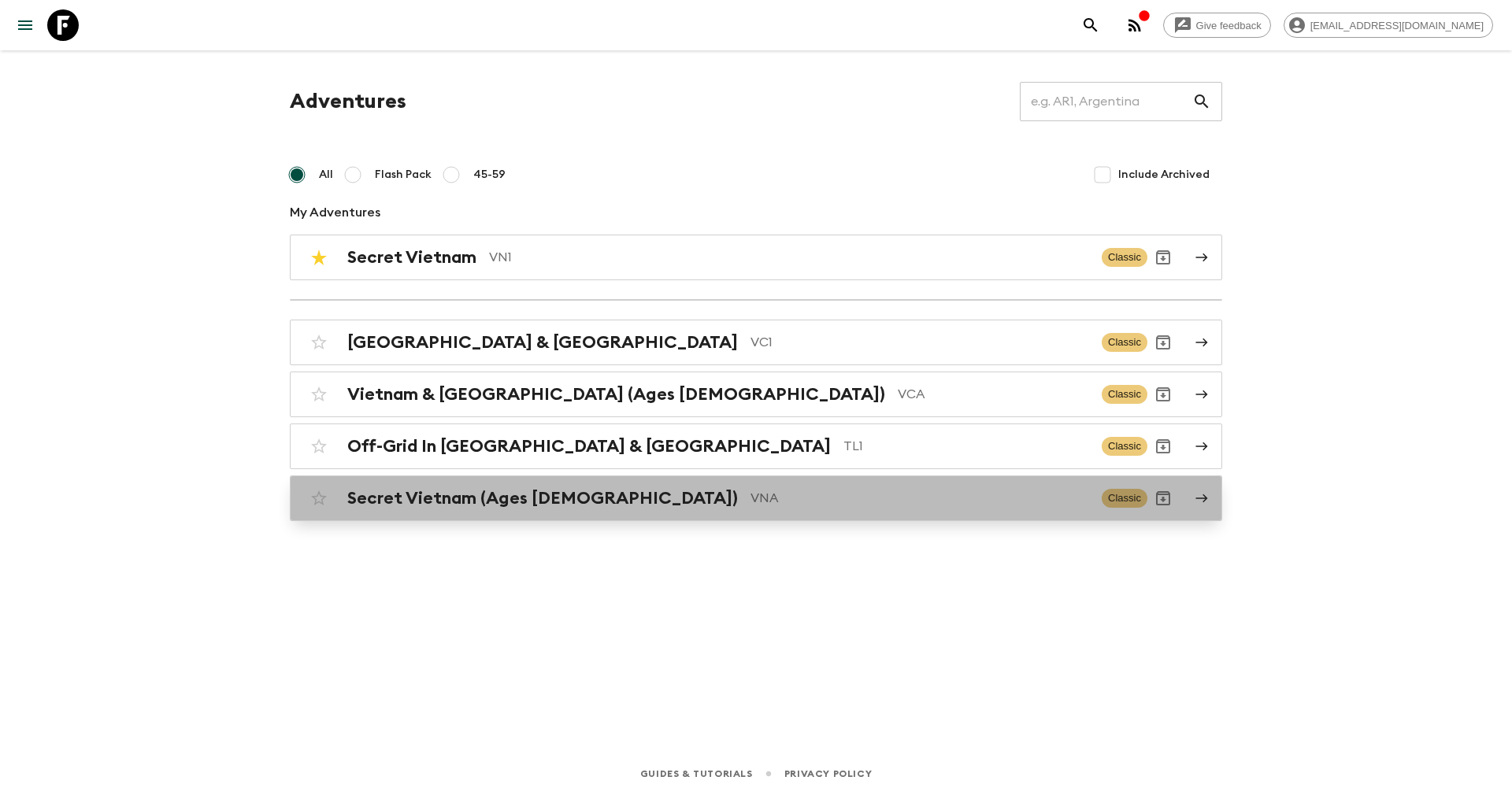
click at [458, 492] on h2 "Secret Vietnam (Ages [DEMOGRAPHIC_DATA])" at bounding box center [543, 498] width 391 height 21
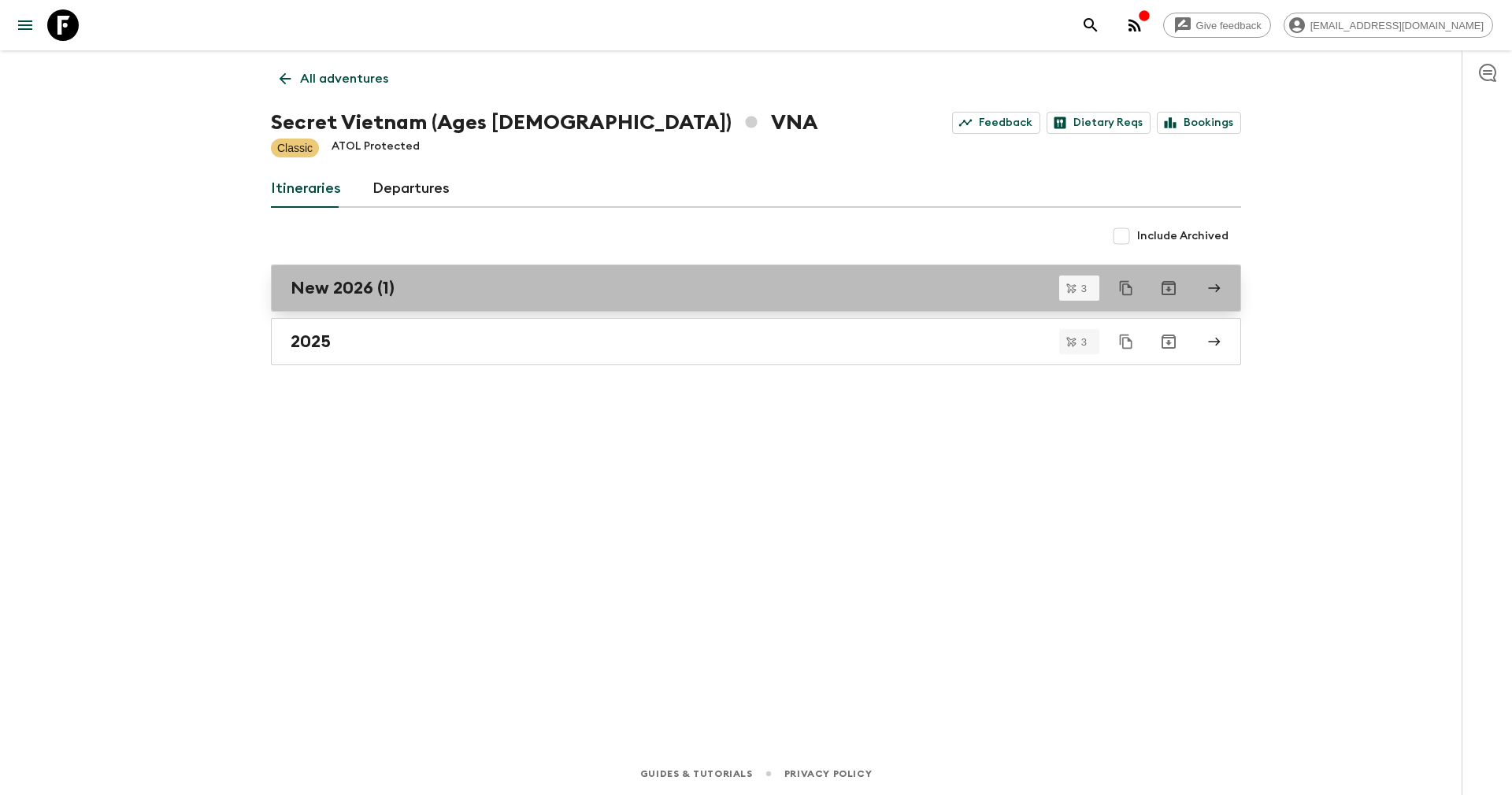
click at [344, 298] on h2 "New 2026 (1)" at bounding box center [341, 288] width 104 height 21
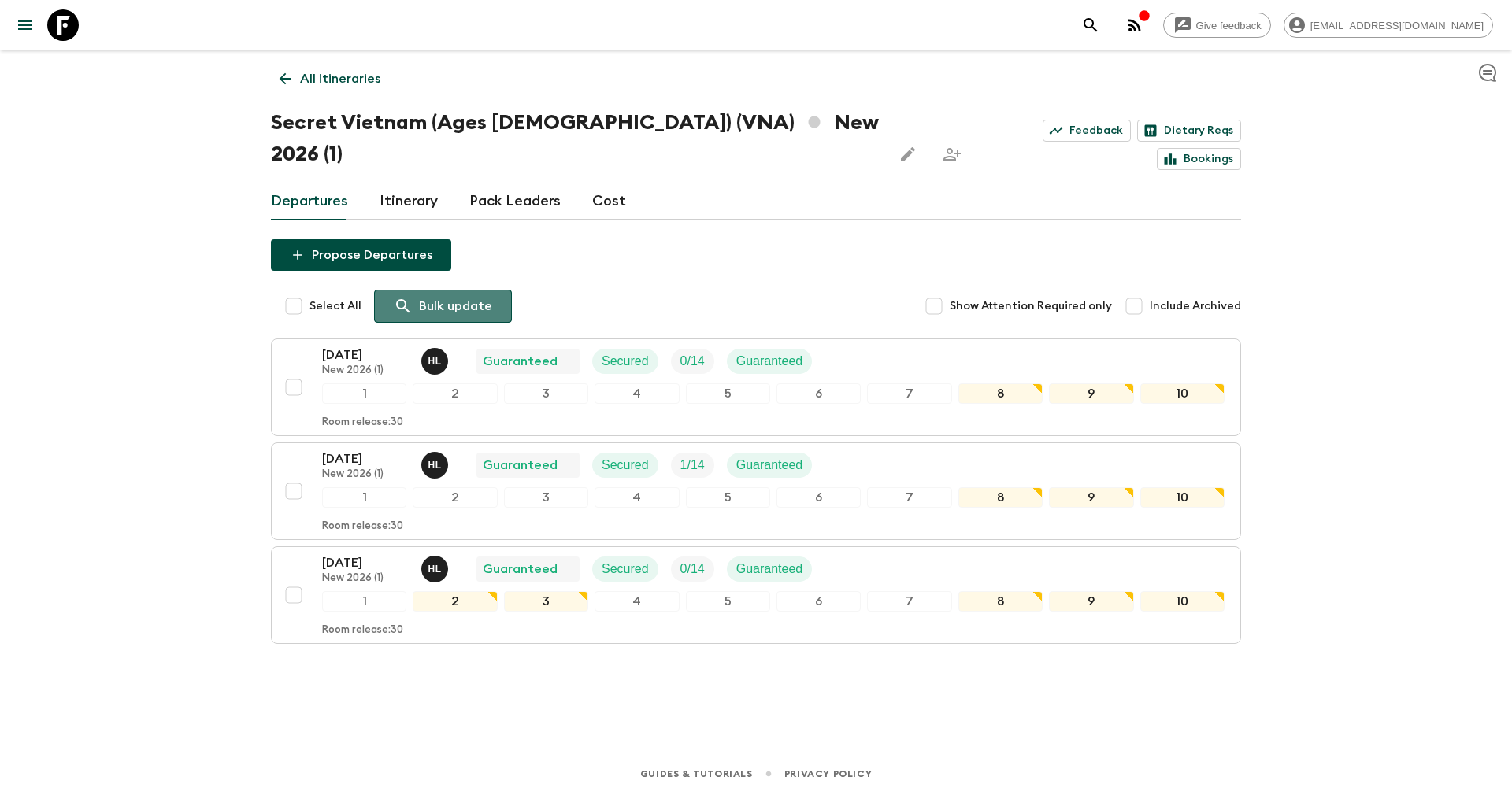
click at [440, 297] on p "Bulk update" at bounding box center [455, 306] width 73 height 19
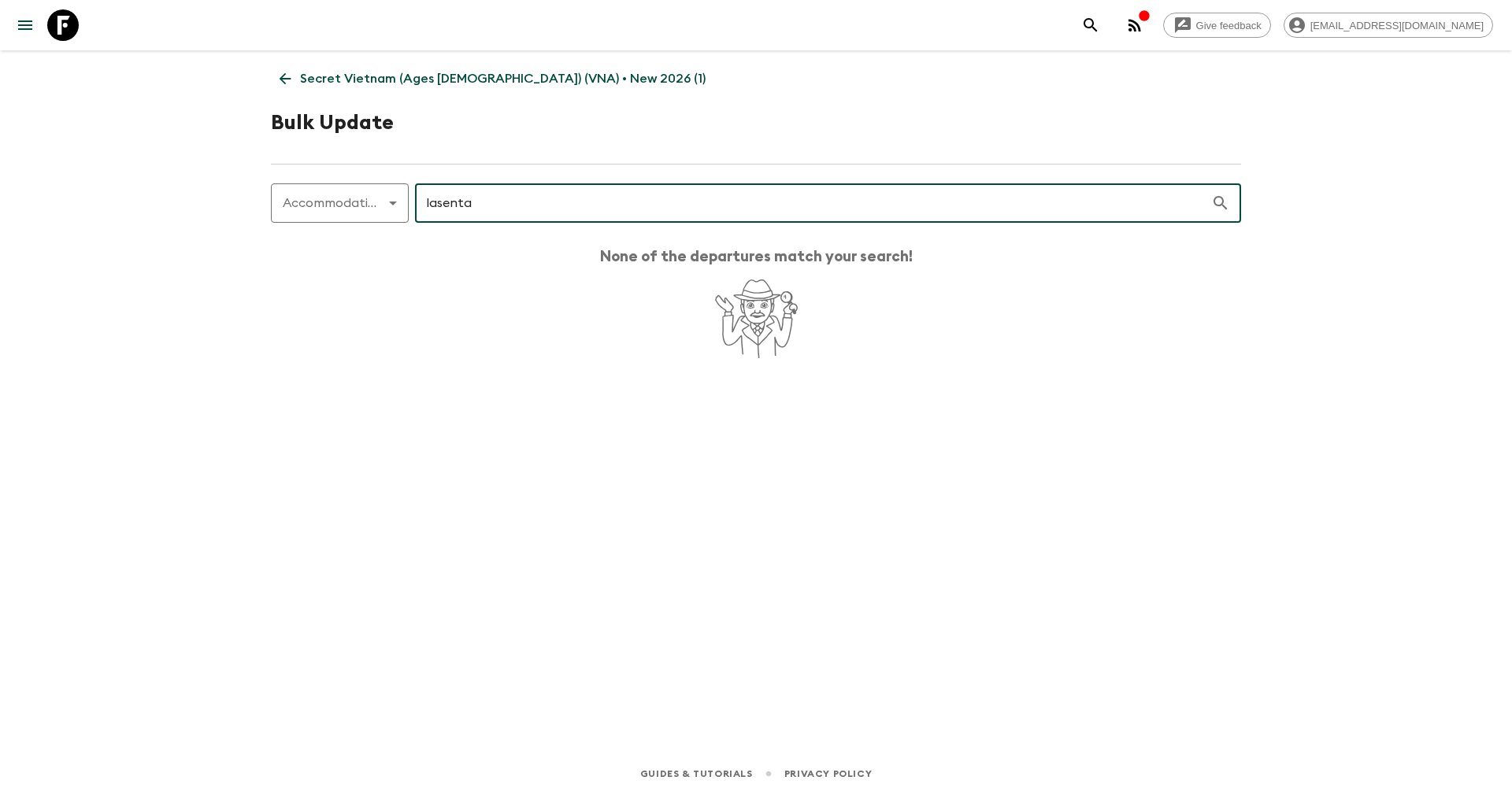
type input "lasenta"
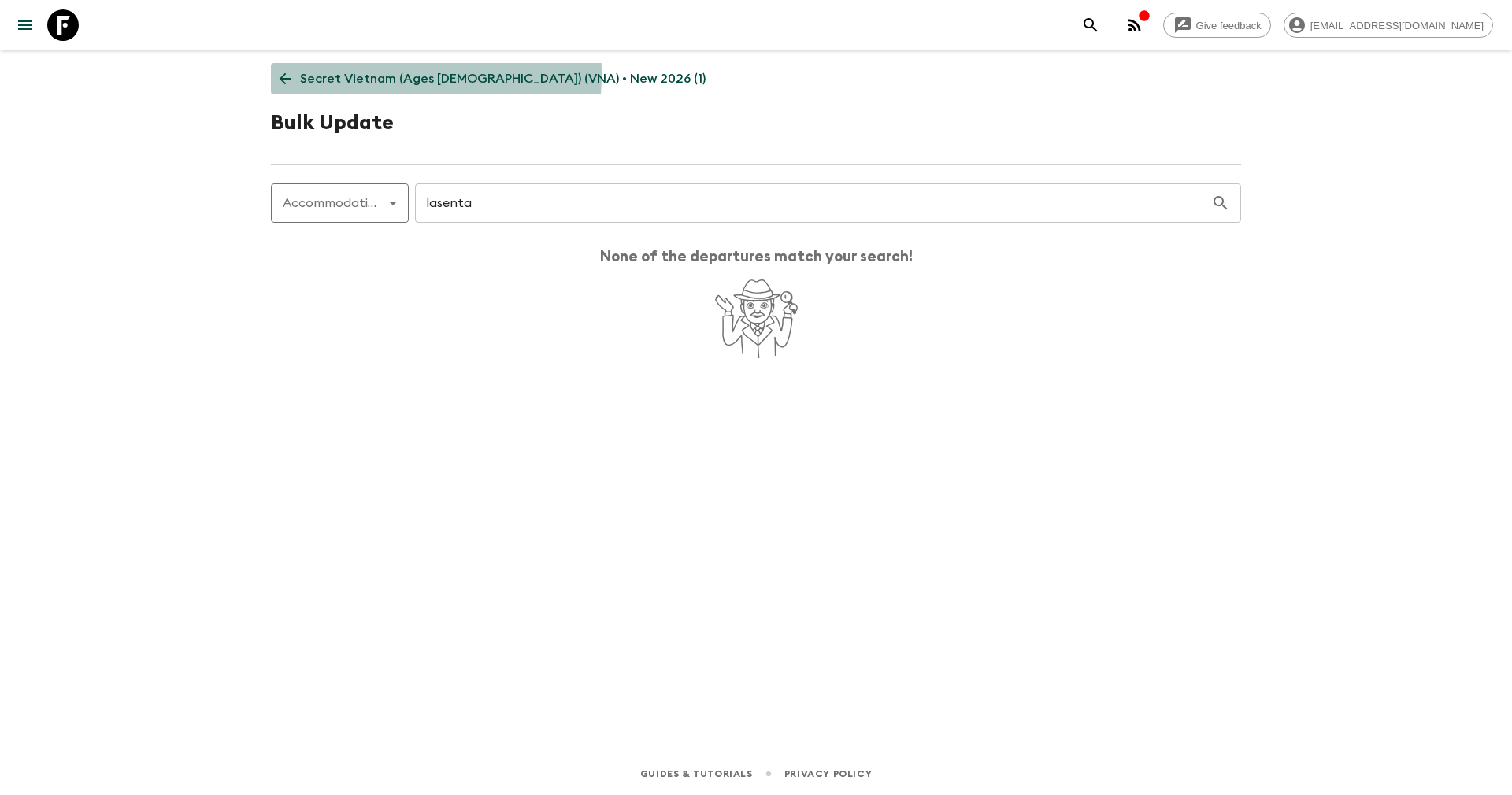
click at [343, 74] on p "Secret Vietnam (Ages [DEMOGRAPHIC_DATA]) (VNA) • New 2026 (1)" at bounding box center [502, 78] width 406 height 19
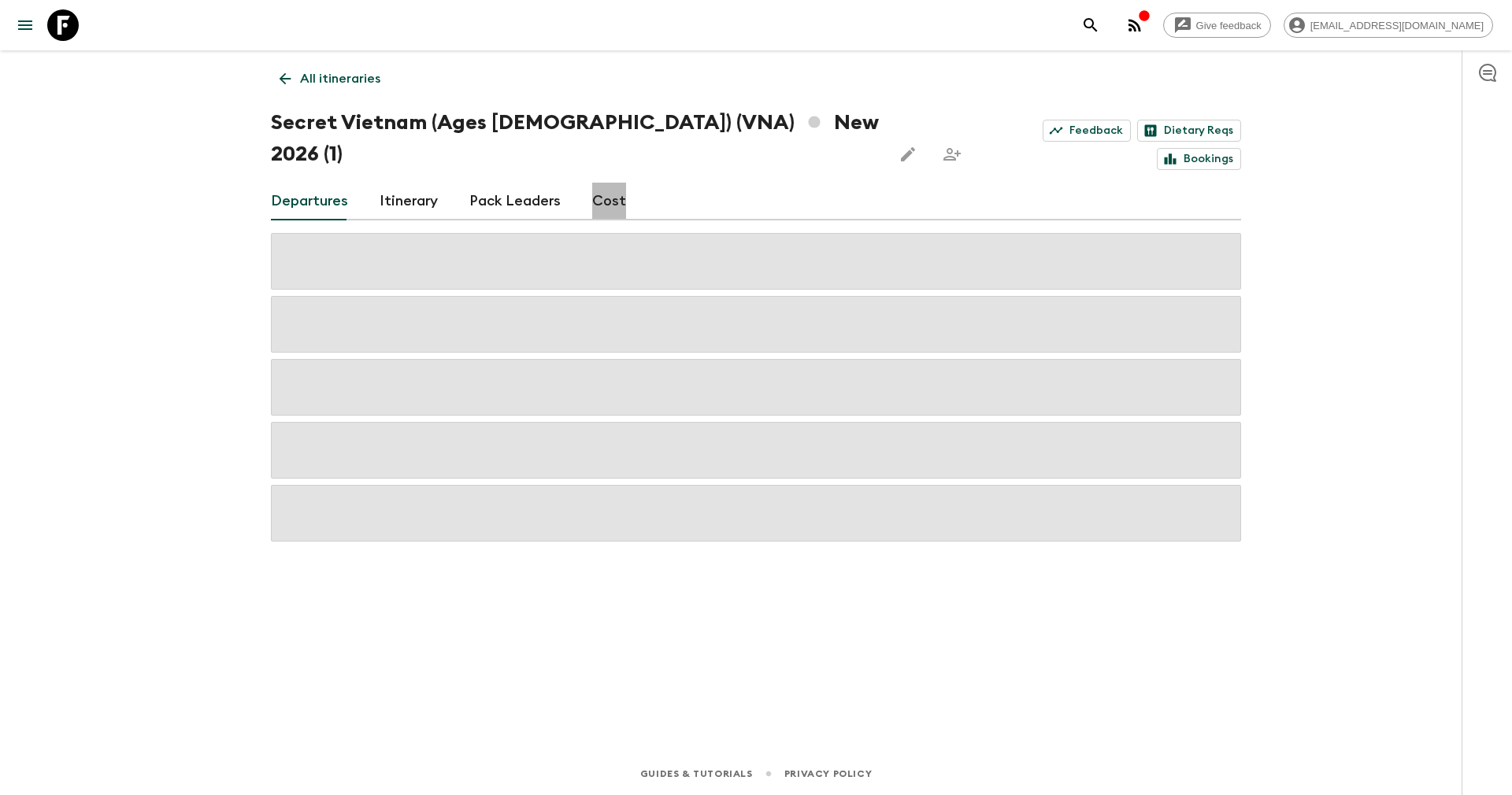
click at [609, 182] on link "Cost" at bounding box center [609, 201] width 34 height 37
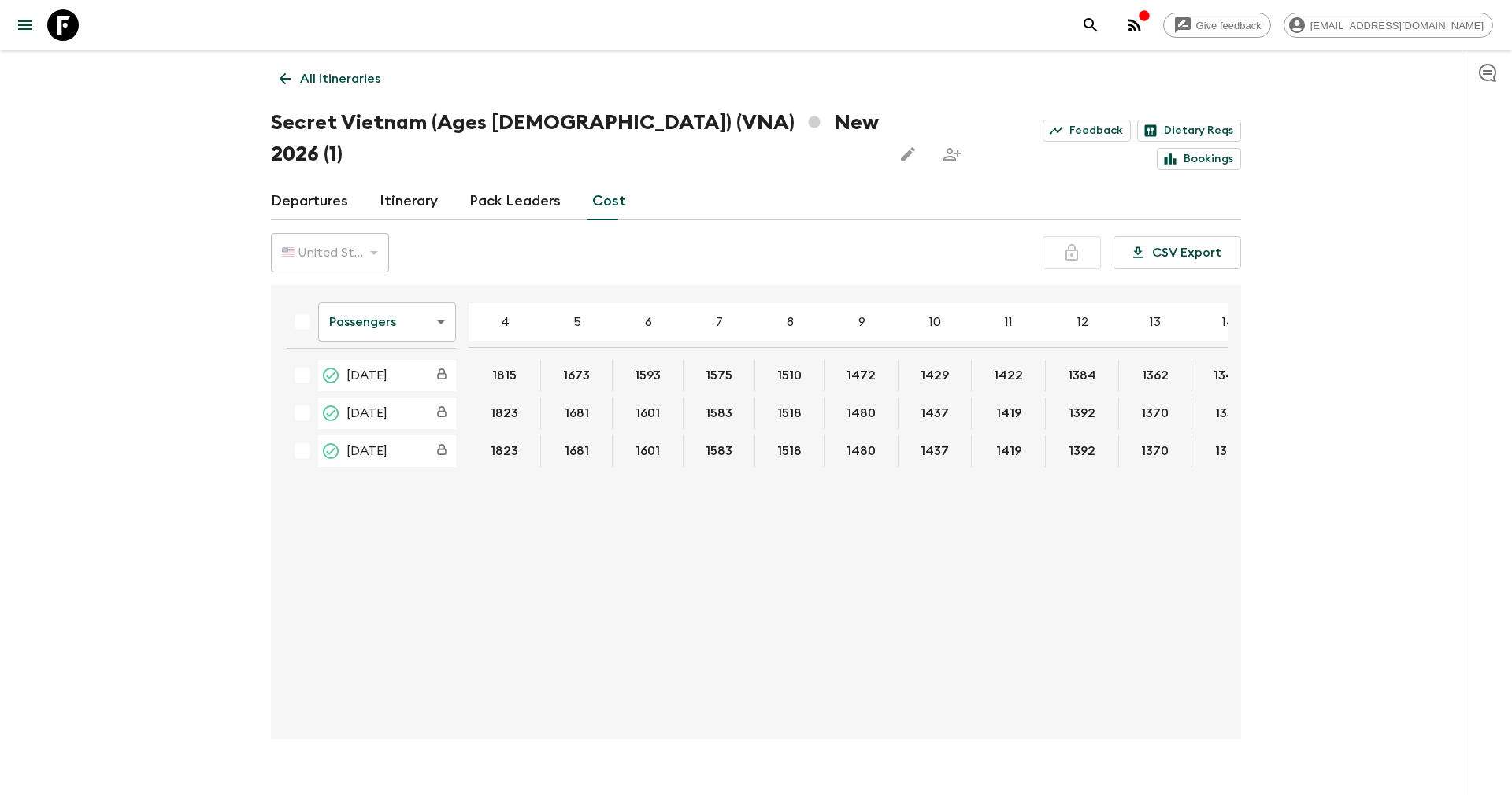
click at [288, 77] on icon at bounding box center [285, 79] width 18 height 18
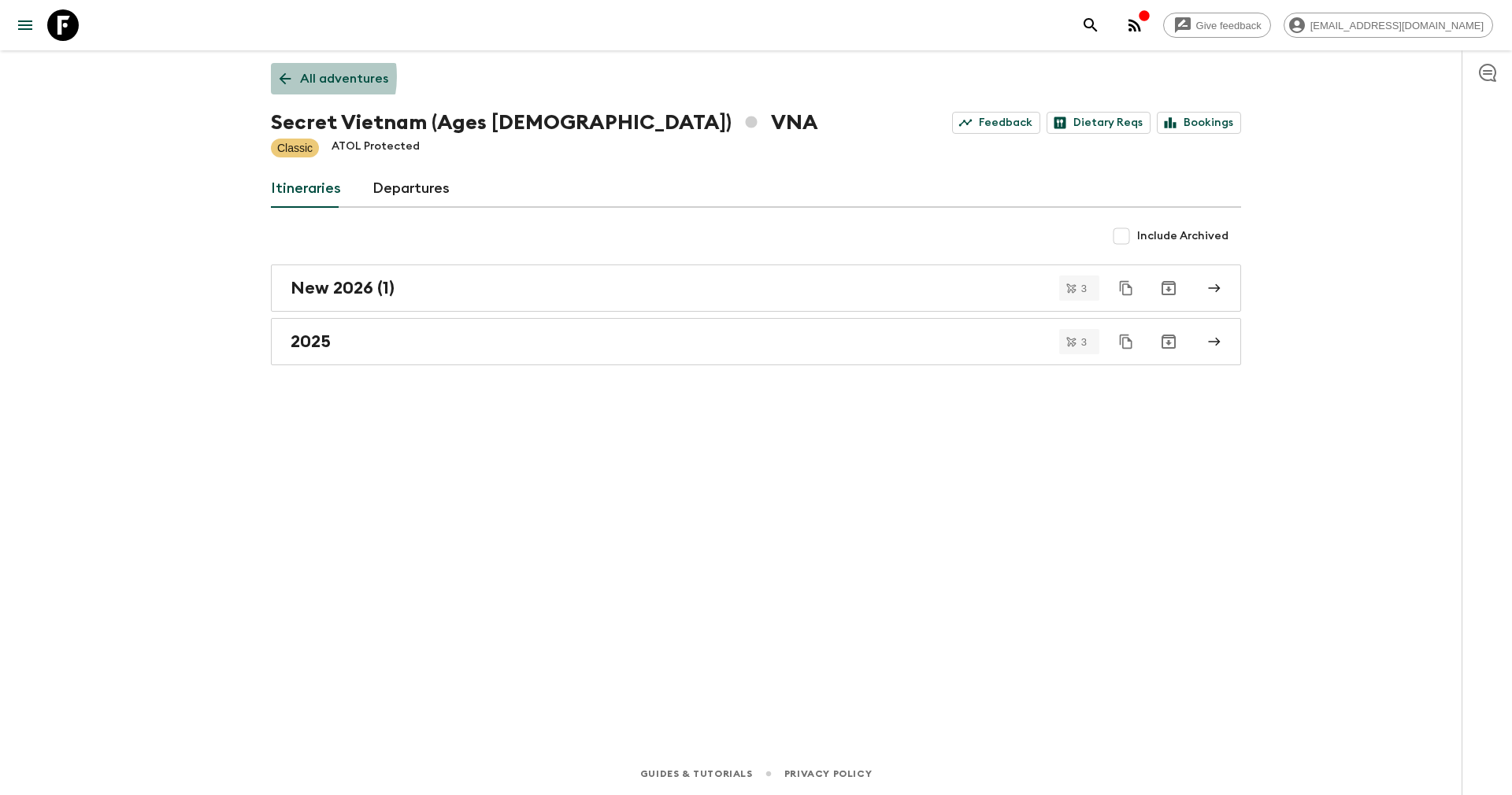
click at [288, 76] on icon at bounding box center [285, 79] width 18 height 18
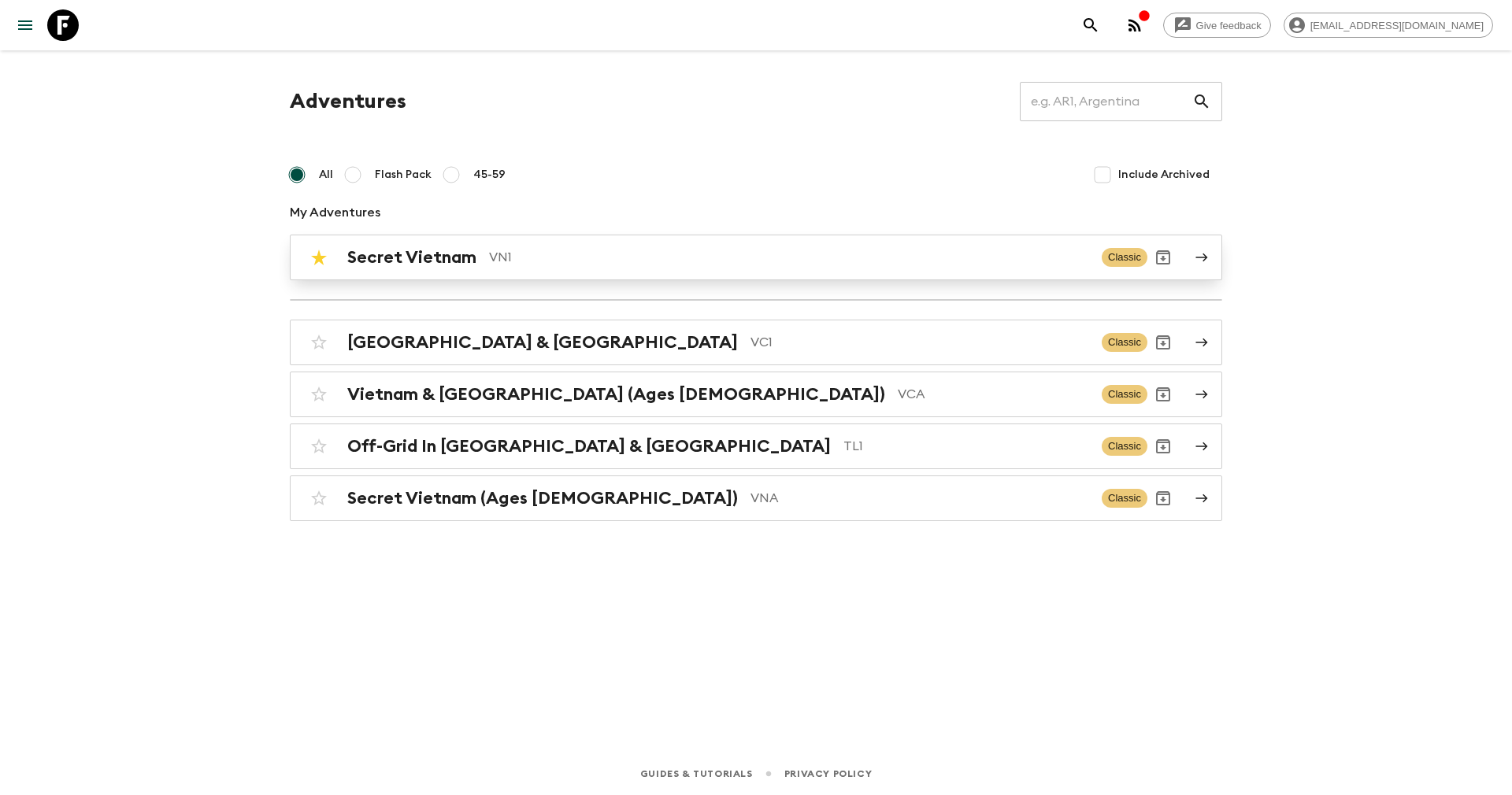
click at [643, 262] on p "VN1" at bounding box center [789, 256] width 600 height 19
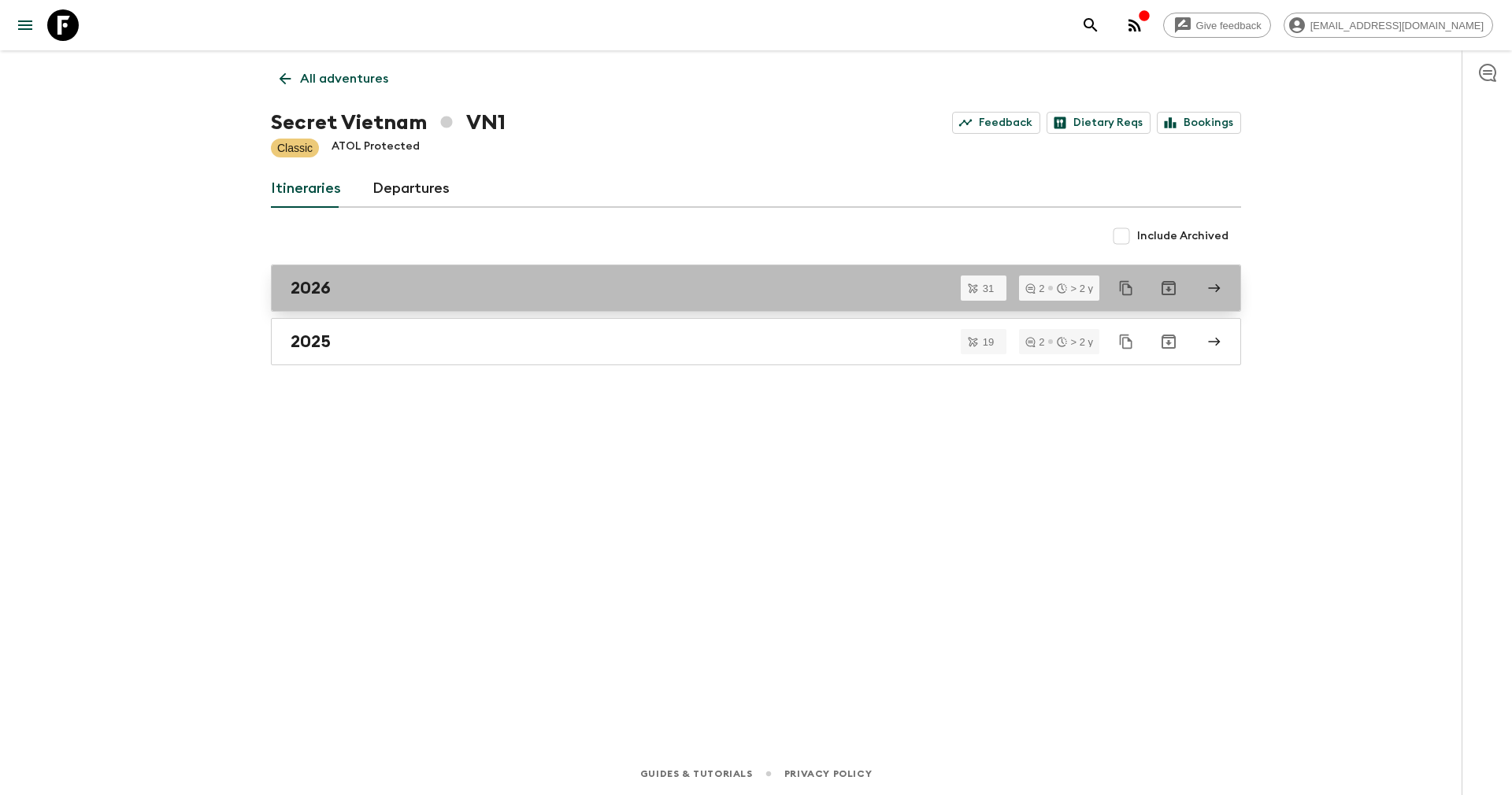
click at [363, 284] on div "2026" at bounding box center [740, 288] width 901 height 21
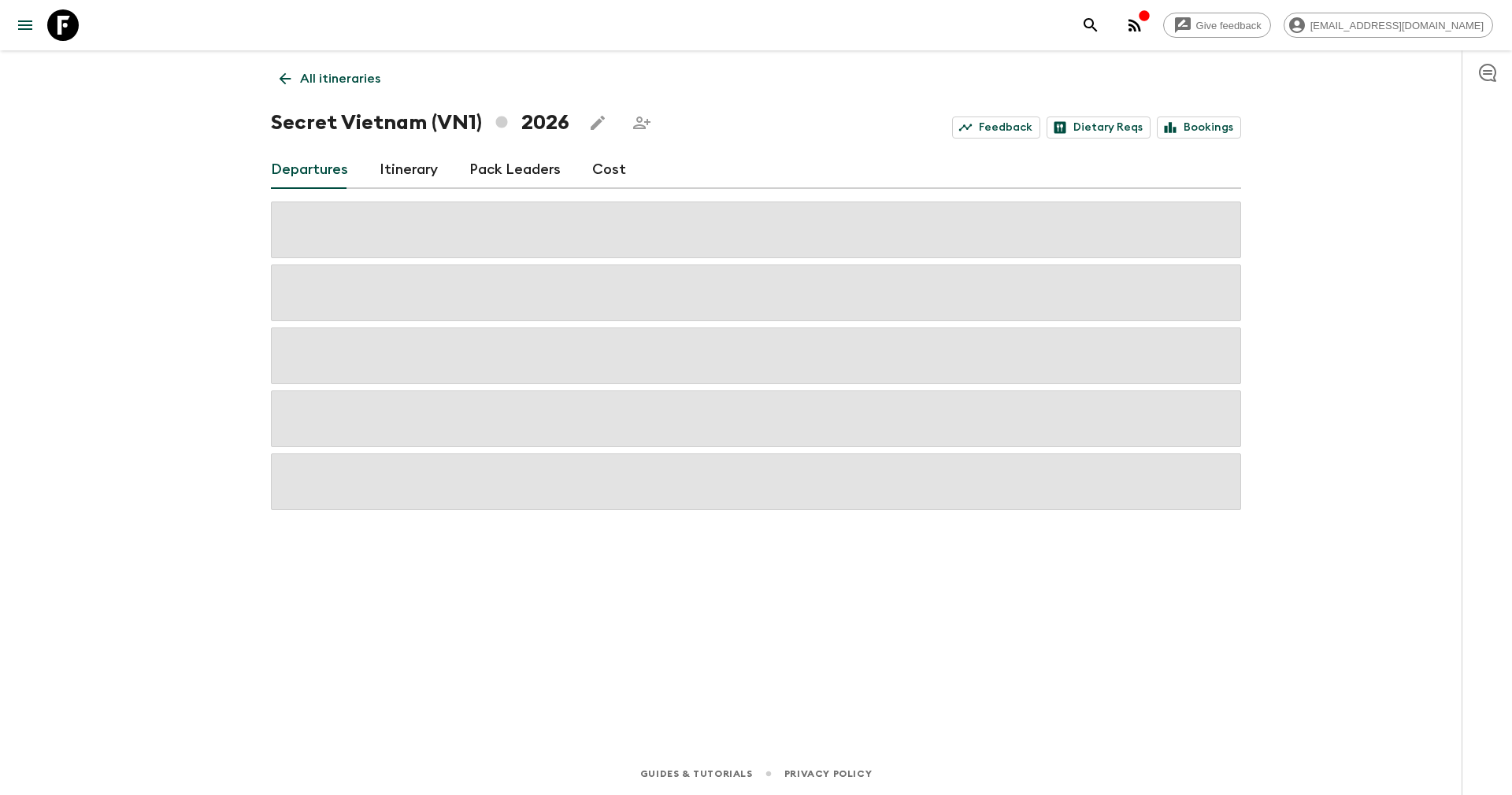
click at [604, 170] on link "Cost" at bounding box center [609, 170] width 34 height 37
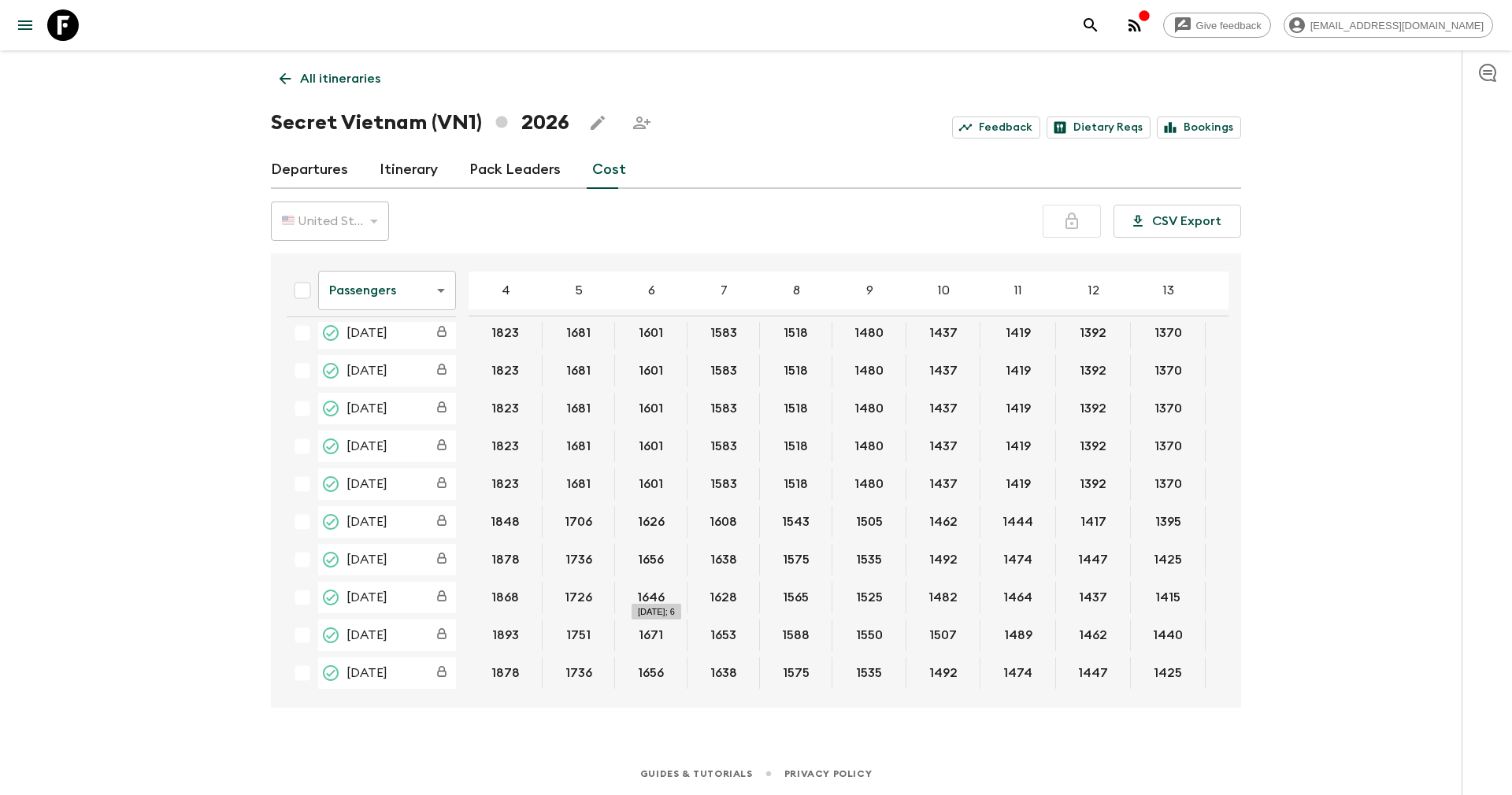
scroll to position [692, 0]
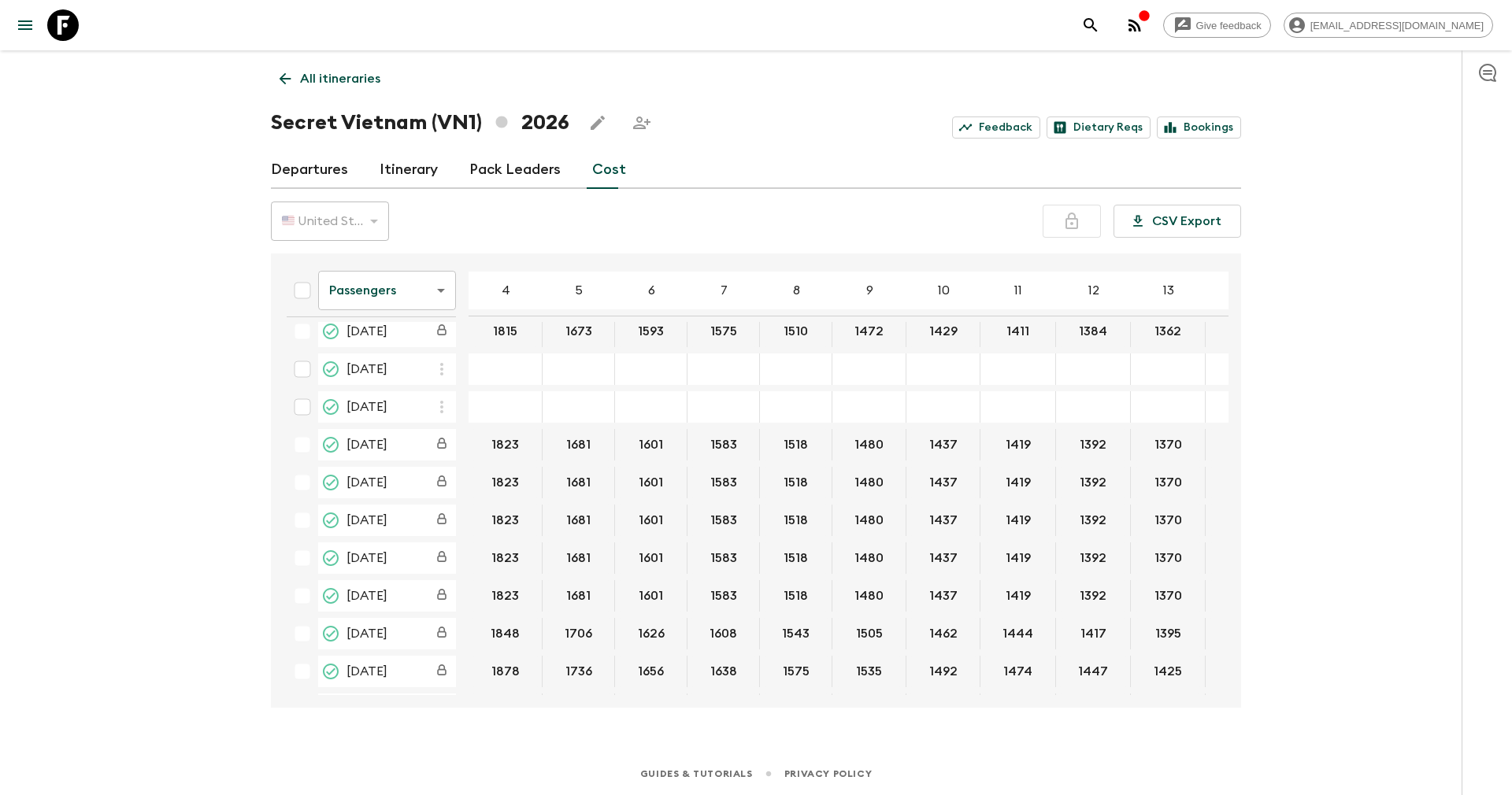
click at [438, 361] on icon "button" at bounding box center [441, 369] width 19 height 19
click at [477, 396] on p "Paste From Above" at bounding box center [521, 403] width 111 height 19
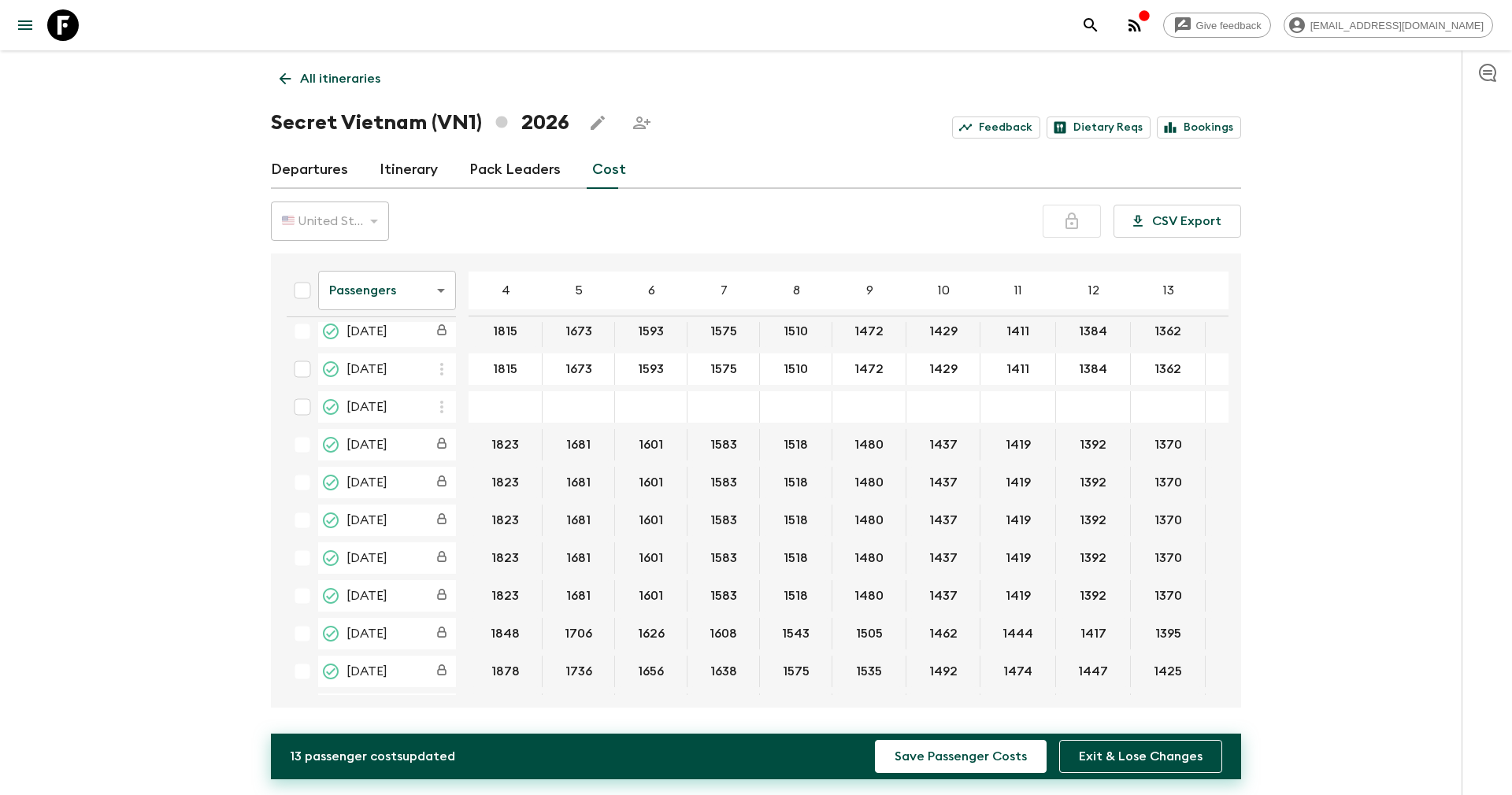
click at [436, 400] on icon "button" at bounding box center [441, 406] width 19 height 19
click at [493, 434] on p "Paste From Above" at bounding box center [521, 441] width 111 height 19
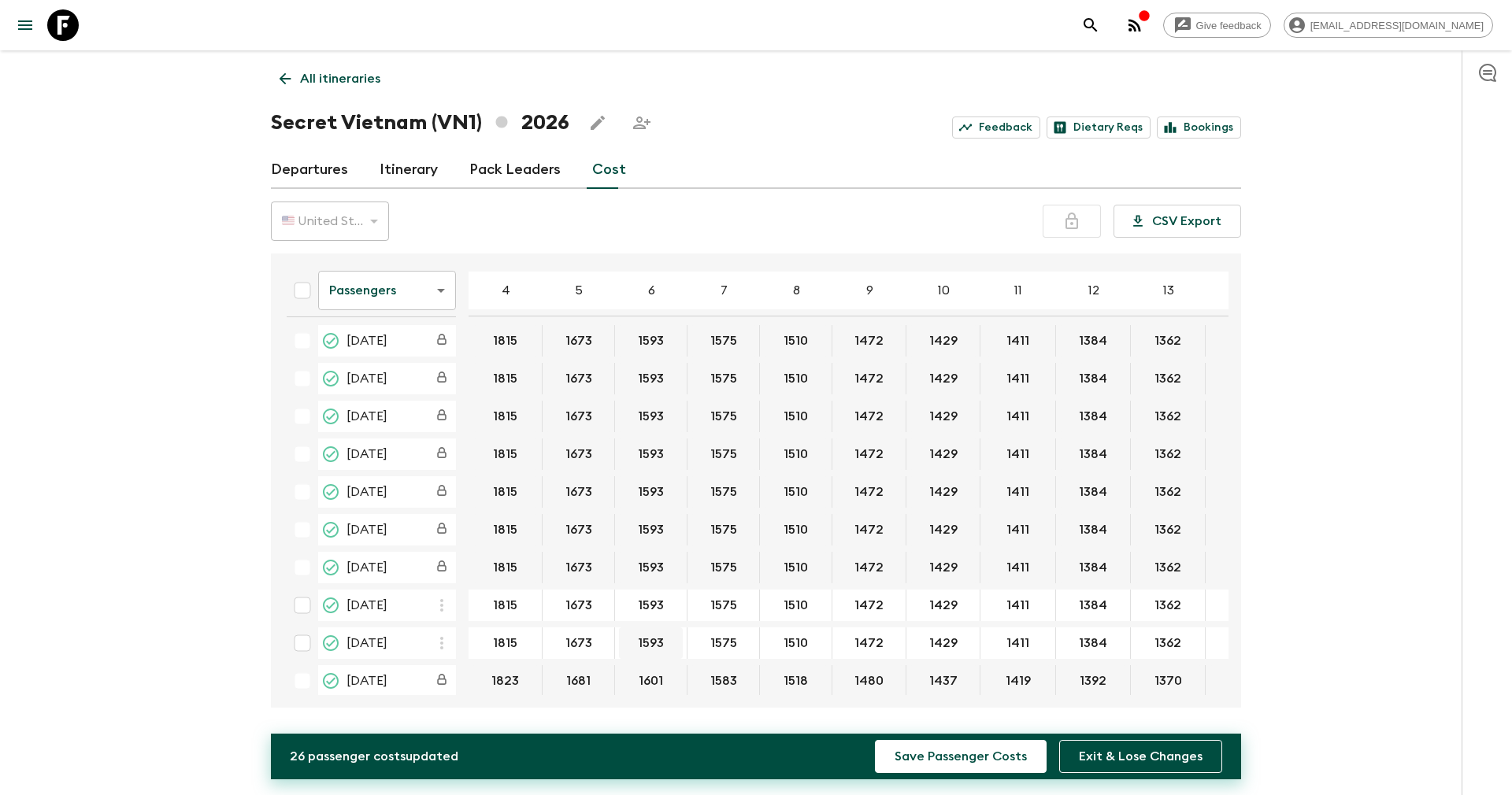
scroll to position [338, 0]
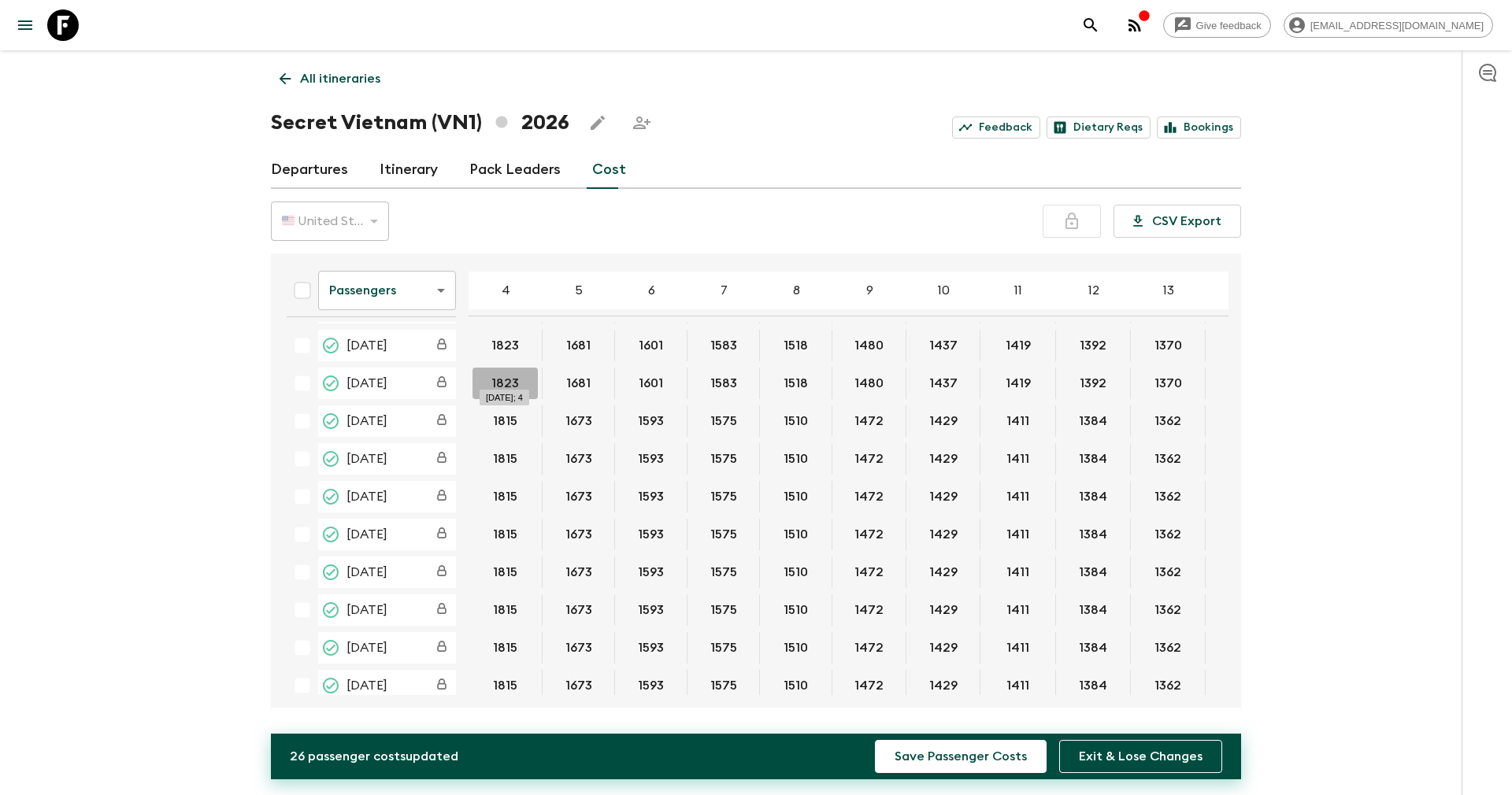
click at [514, 379] on button "1823" at bounding box center [505, 384] width 65 height 32
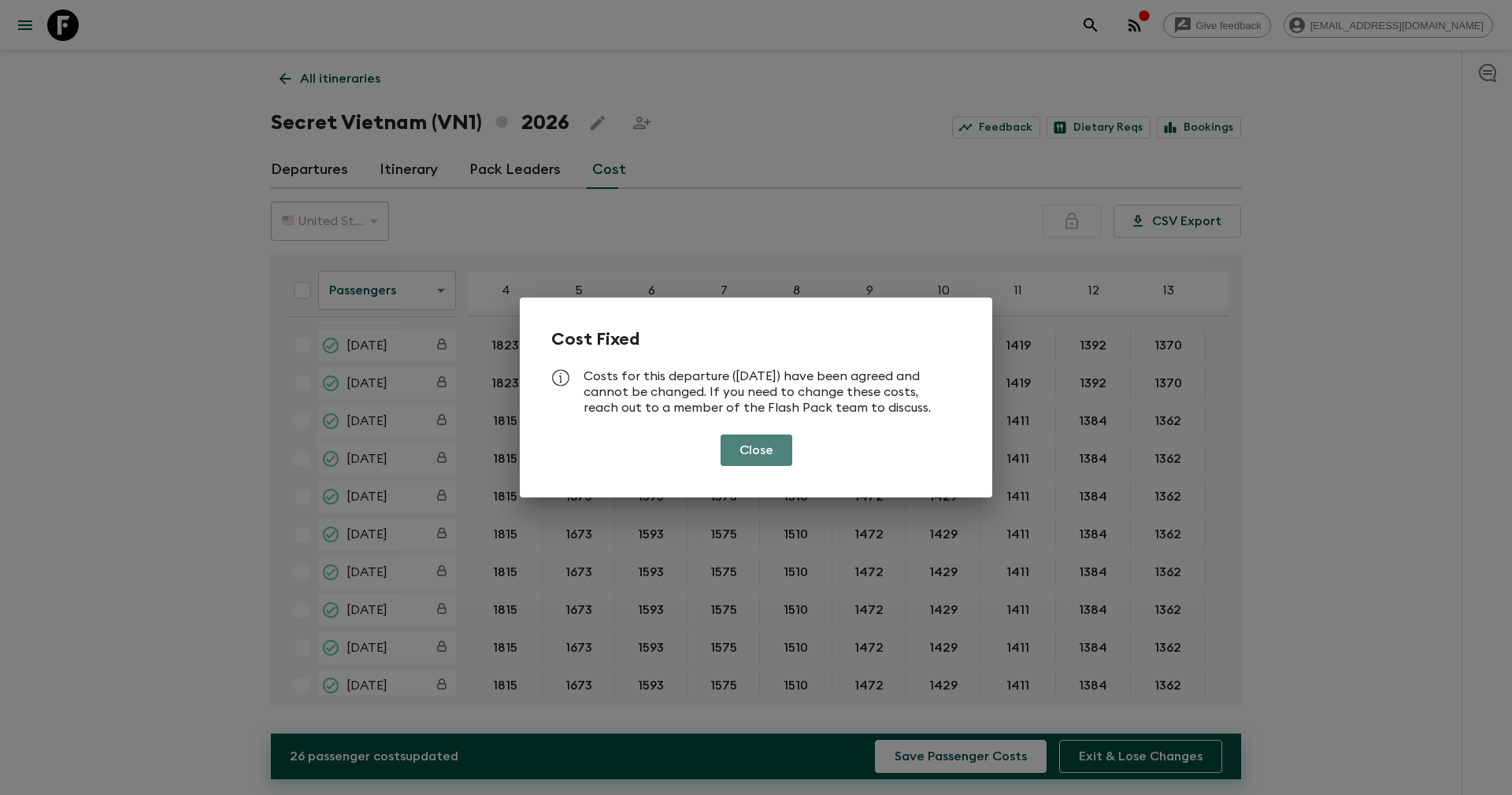
click at [741, 448] on button "Close" at bounding box center [756, 450] width 72 height 32
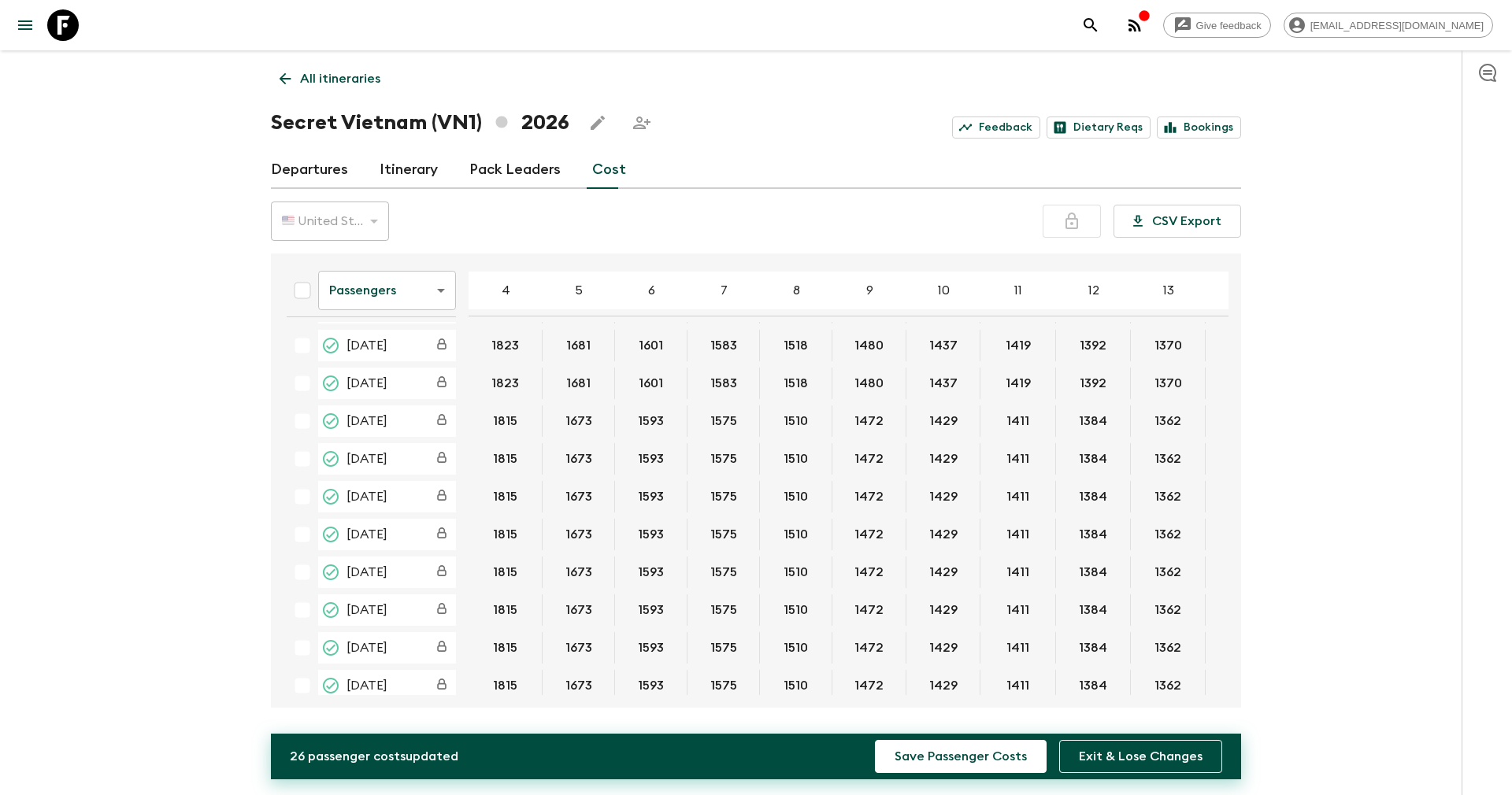
scroll to position [457, 0]
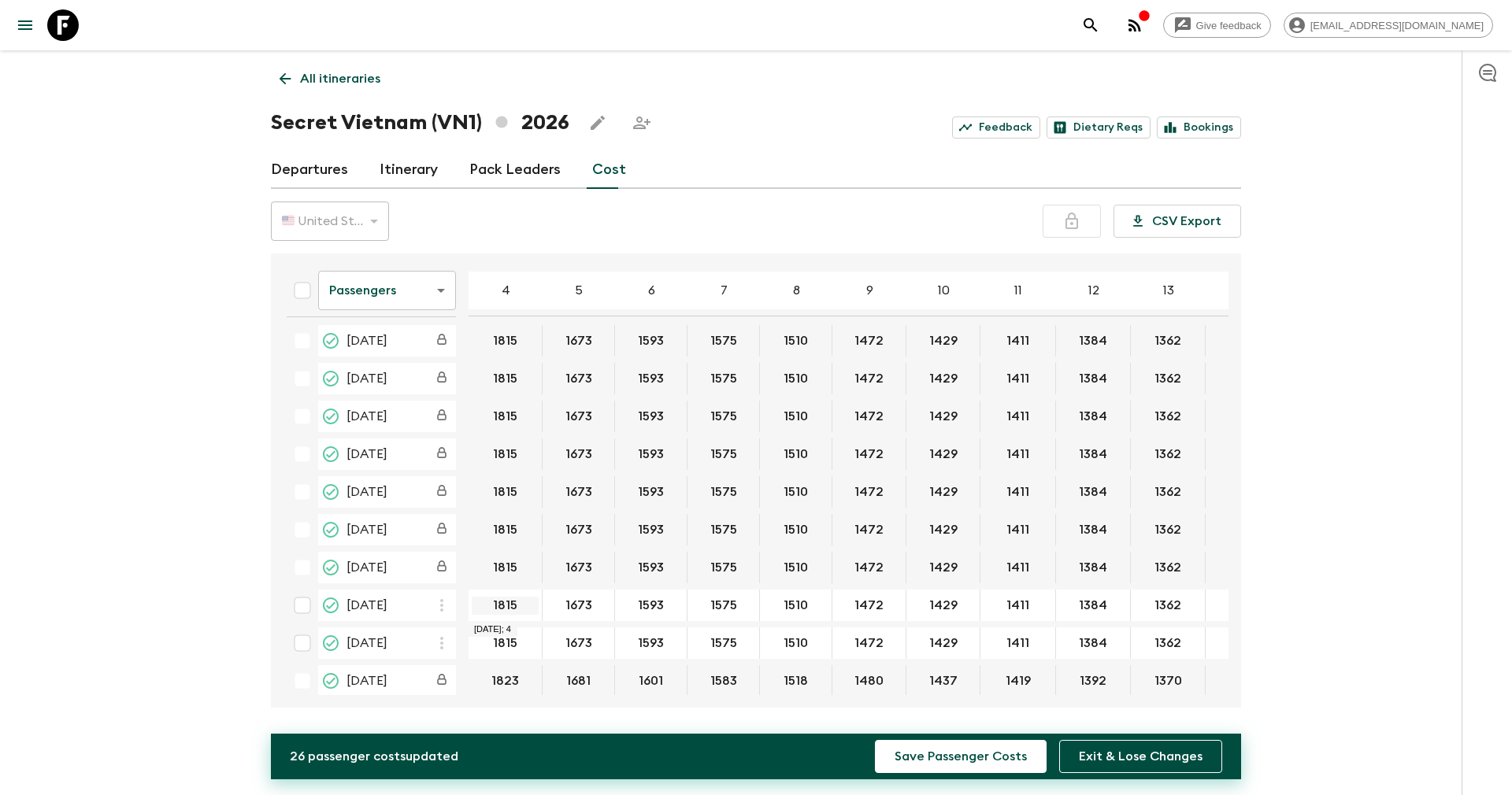
click at [502, 610] on input "1815" at bounding box center [505, 606] width 67 height 18
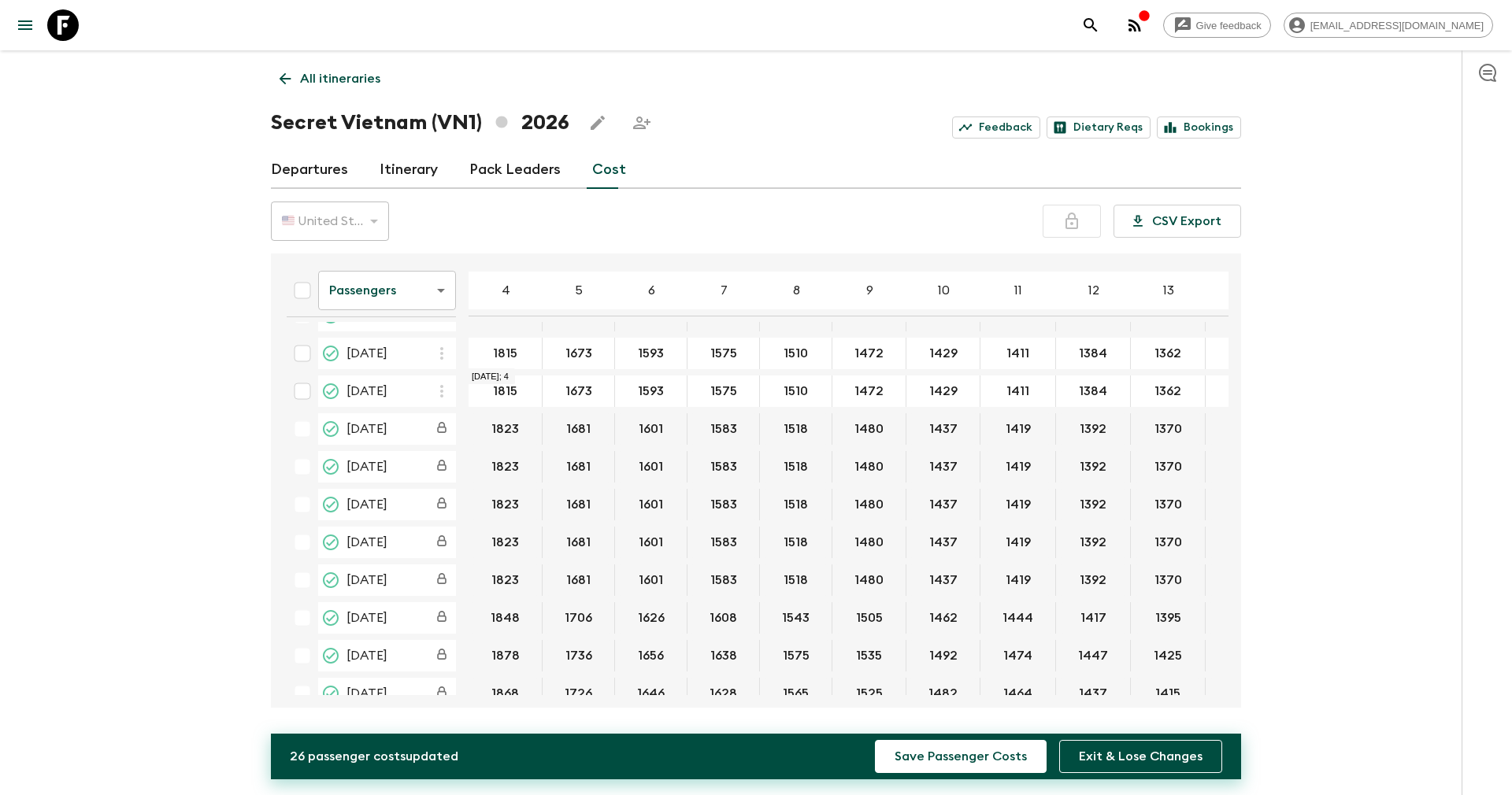
scroll to position [472, 0]
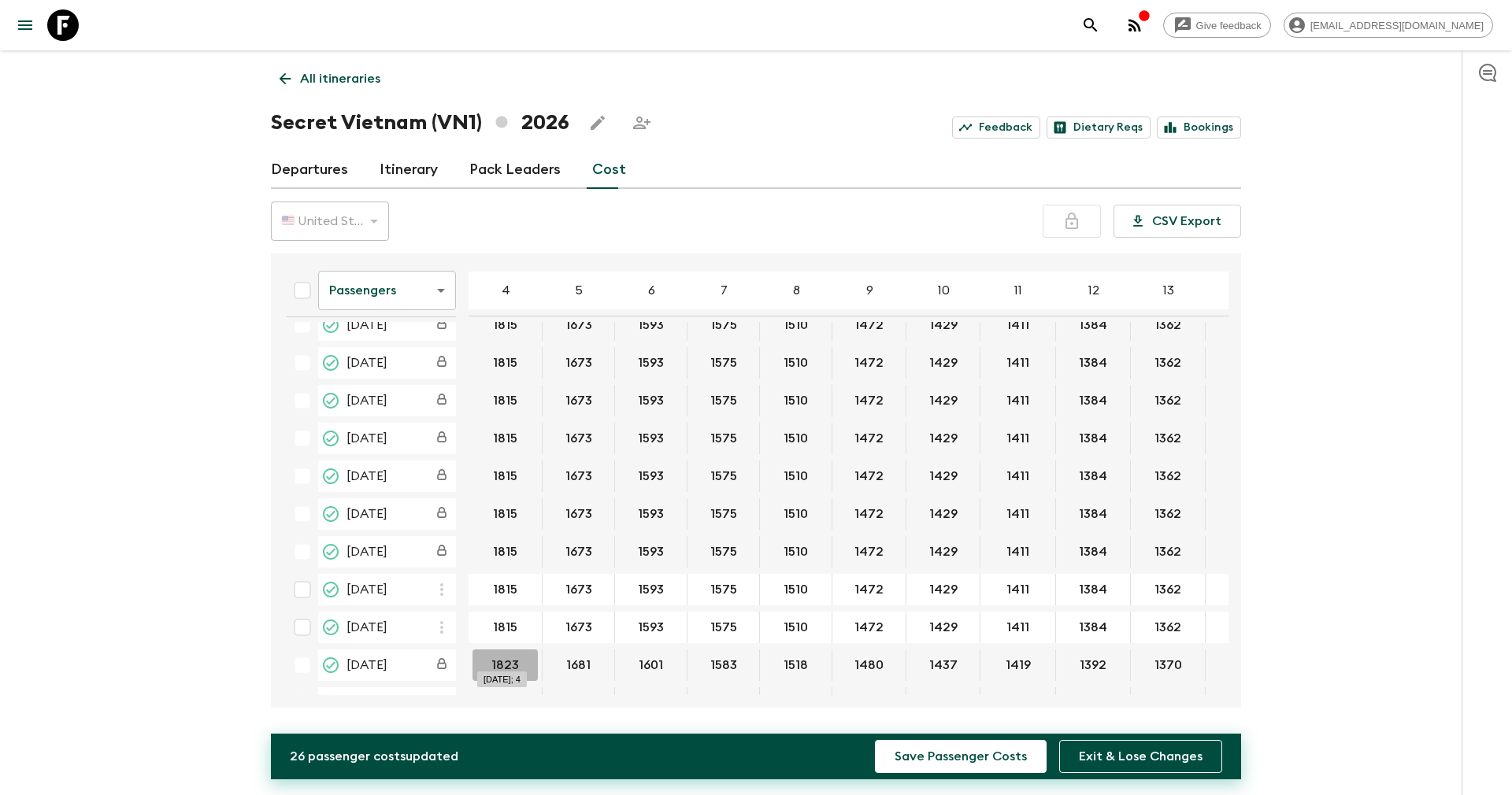
click at [512, 660] on button "1823" at bounding box center [505, 665] width 65 height 32
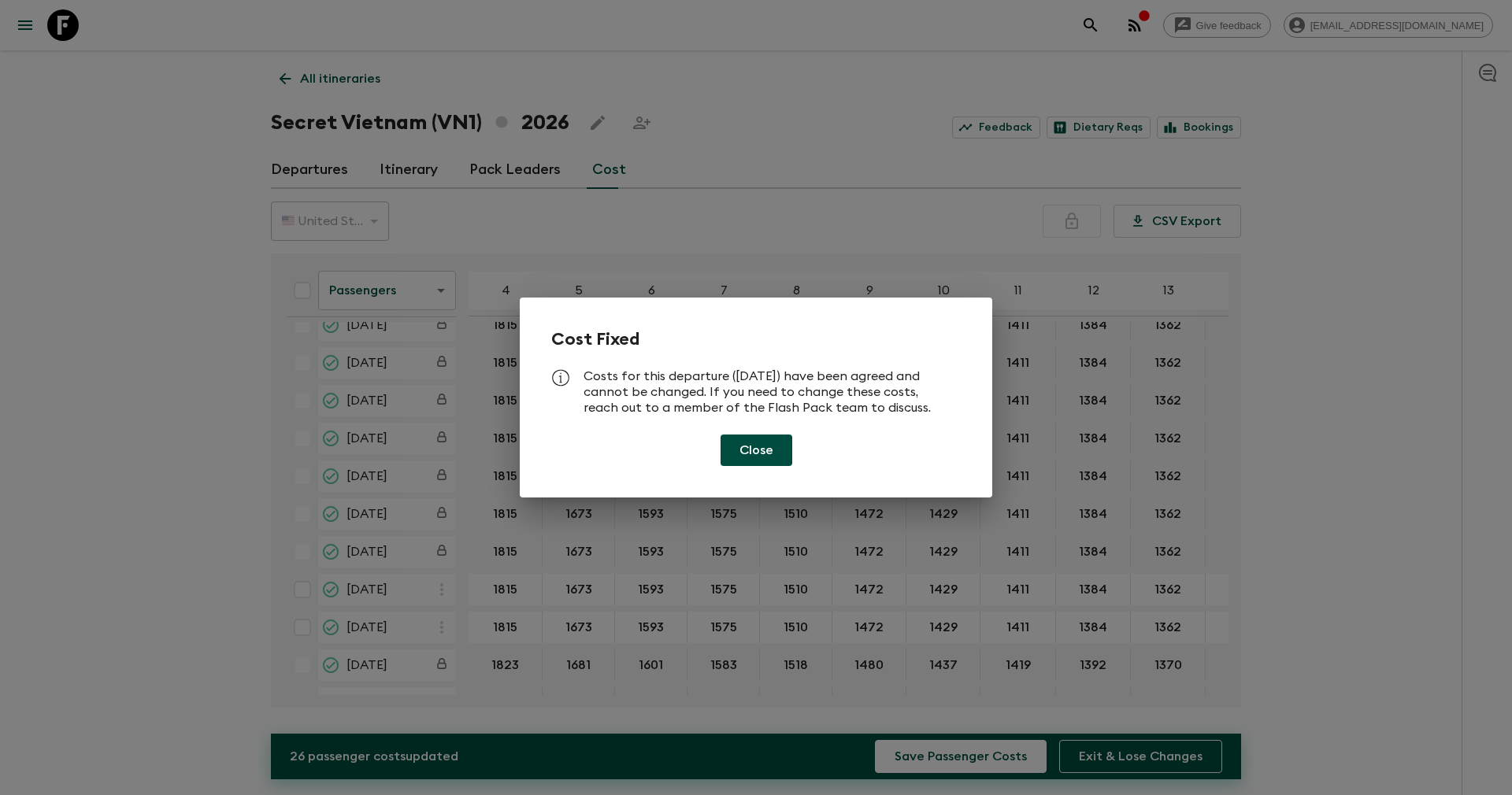
click at [773, 453] on button "Close" at bounding box center [756, 450] width 72 height 32
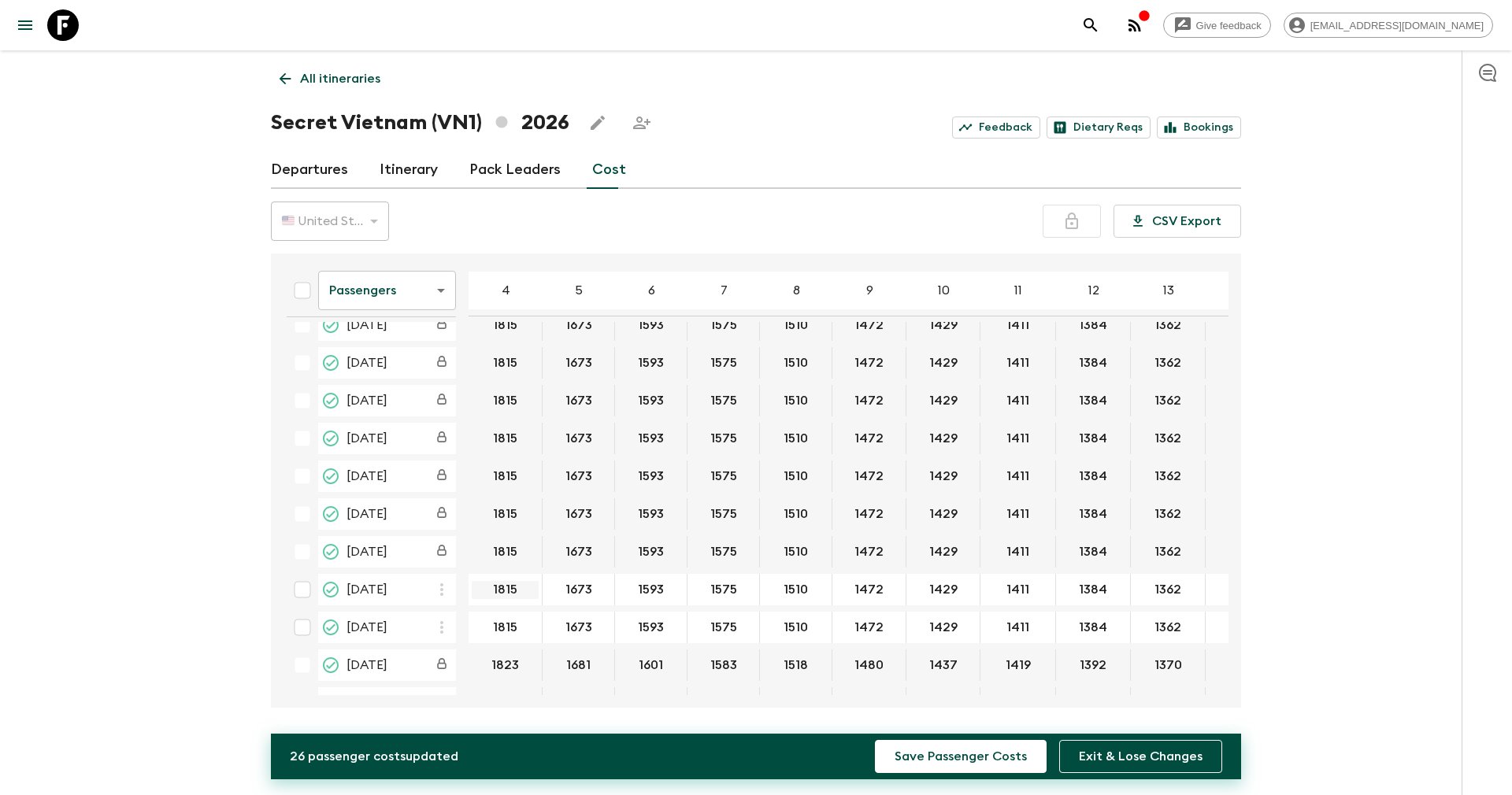
click at [512, 584] on input "1815" at bounding box center [505, 590] width 67 height 18
drag, startPoint x: 520, startPoint y: 594, endPoint x: 503, endPoint y: 594, distance: 17.0
click at [503, 594] on input "1815" at bounding box center [505, 590] width 67 height 18
type input "1823"
type input "1681"
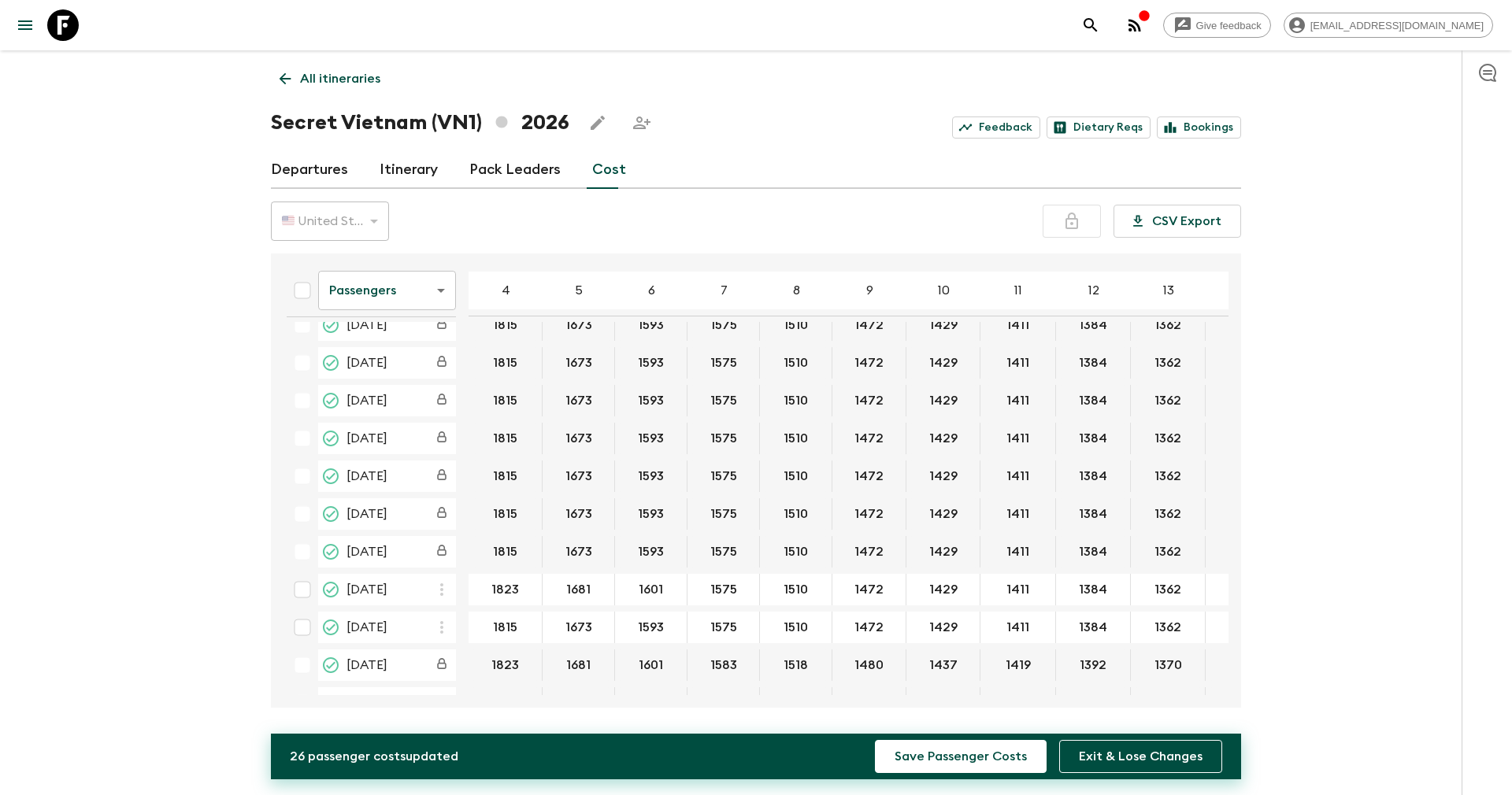
type input "1601"
click at [727, 609] on table "Passengers passengersCost ​ 4 5 6 7 8 9 10 11 12 13 14 15 16 17 18 [DATE] 1823 …" at bounding box center [907, 407] width 1266 height 1239
type input "1583"
type input "1518"
type input "1480"
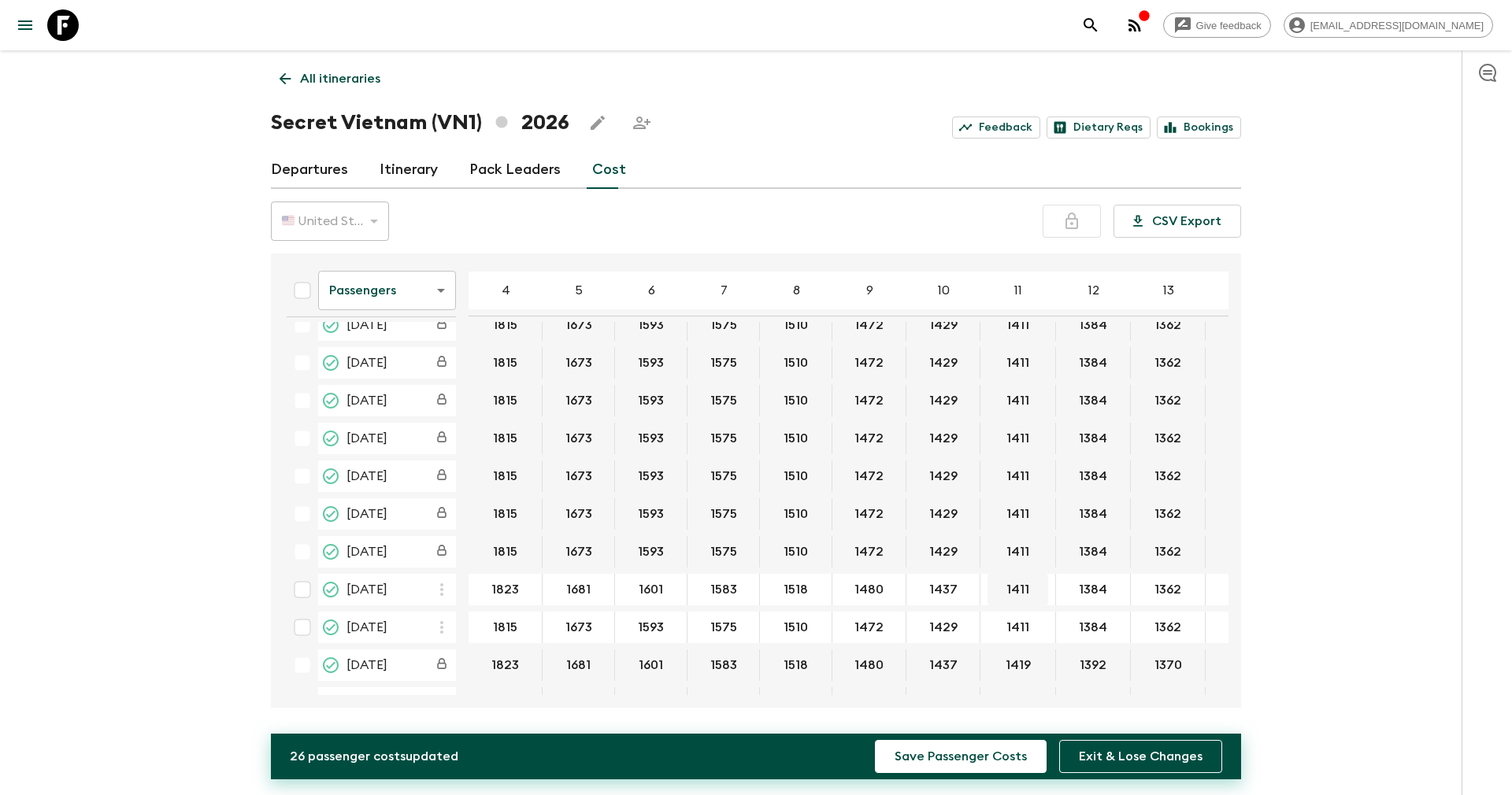
type input "1437"
type input "1419"
type input "1392"
type input "1370"
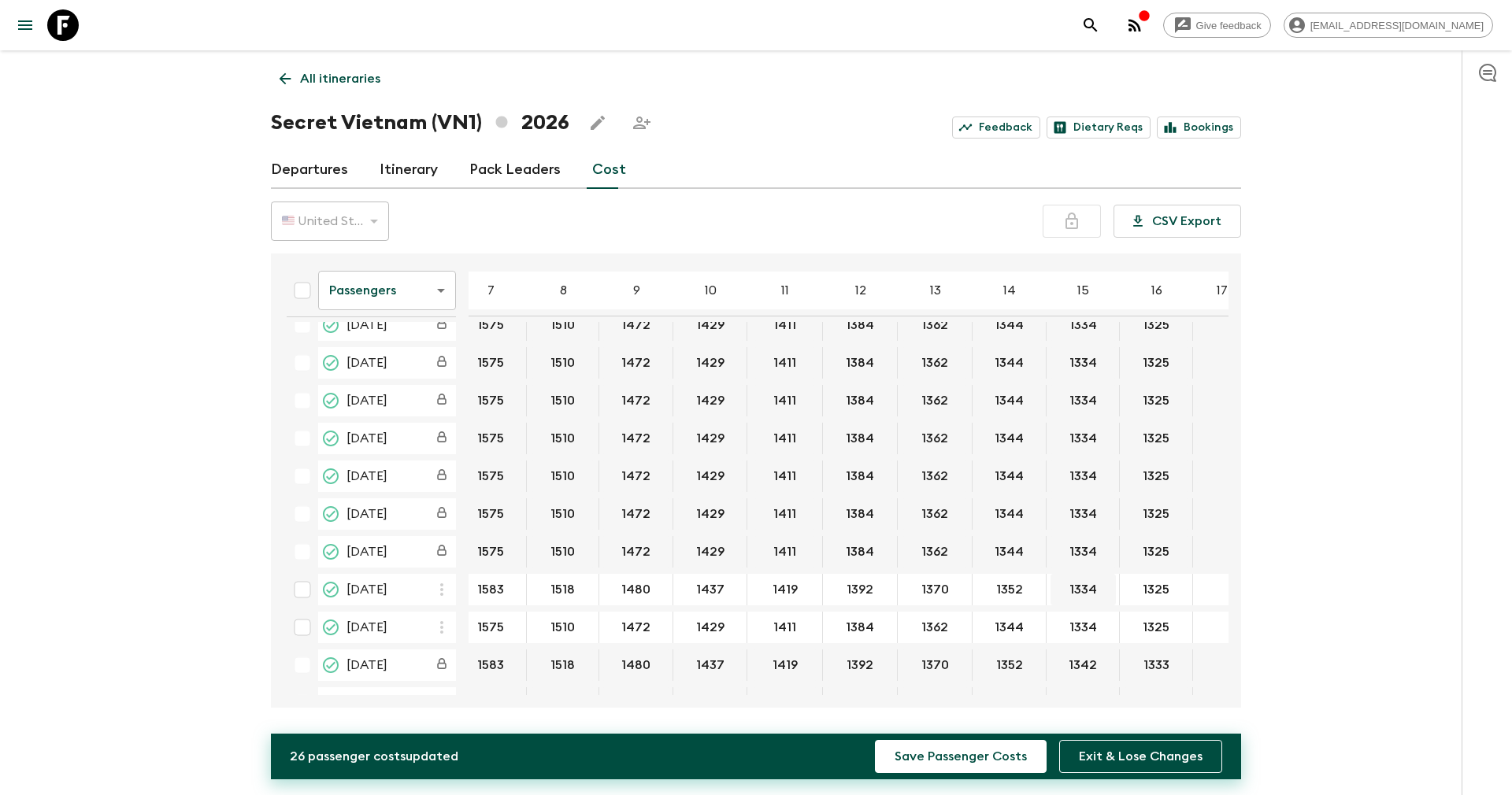
type input "1352"
type input "1342"
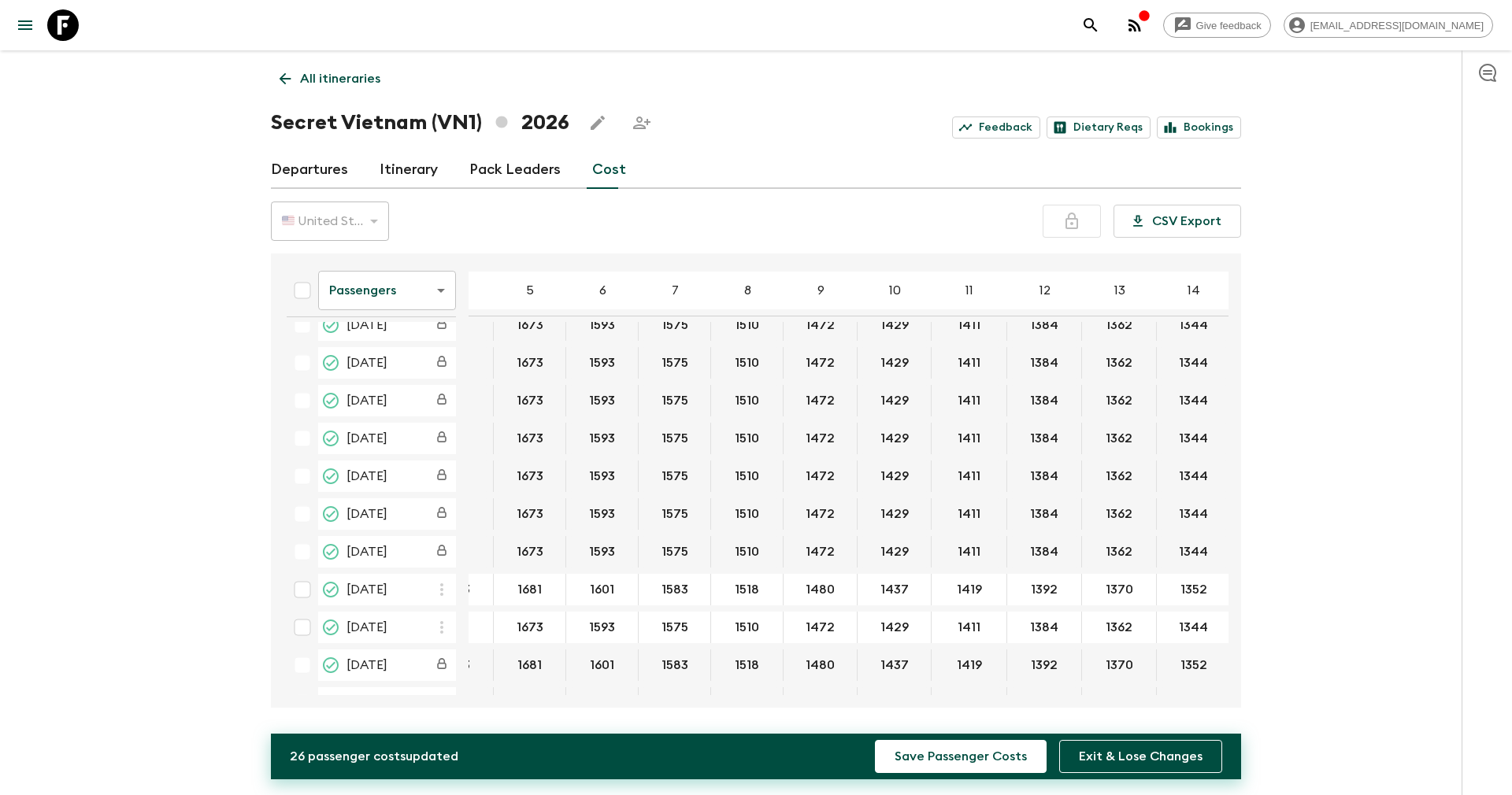
scroll to position [472, 0]
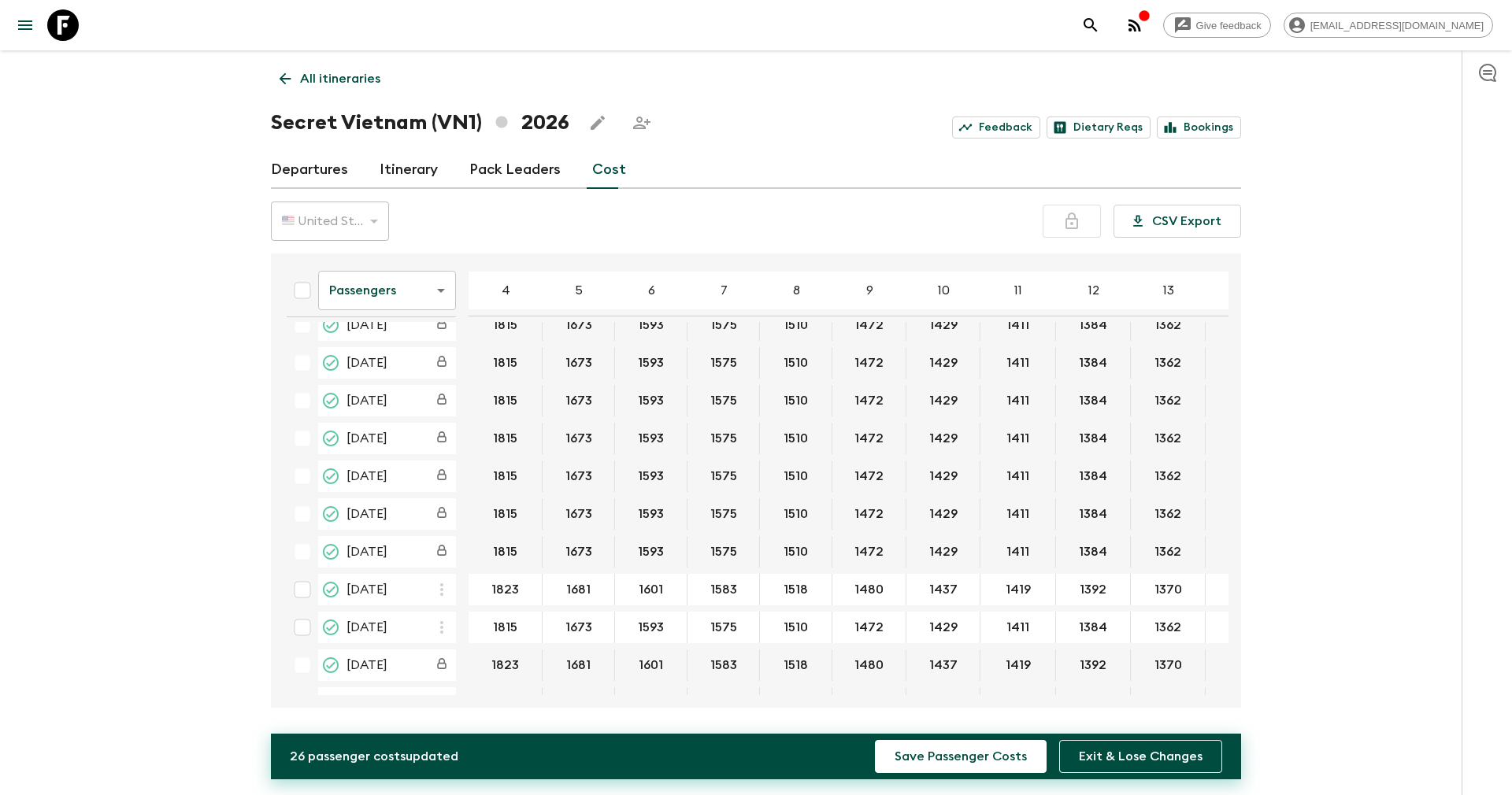
type input "1333"
click at [445, 623] on icon "button" at bounding box center [441, 626] width 19 height 19
click at [469, 654] on p "Paste From Above" at bounding box center [521, 661] width 111 height 19
click at [443, 288] on body "Give feedback [EMAIL_ADDRESS][DOMAIN_NAME] All itineraries Secret [GEOGRAPHIC_D…" at bounding box center [756, 398] width 1512 height 795
click at [380, 356] on li "Extras" at bounding box center [387, 354] width 138 height 26
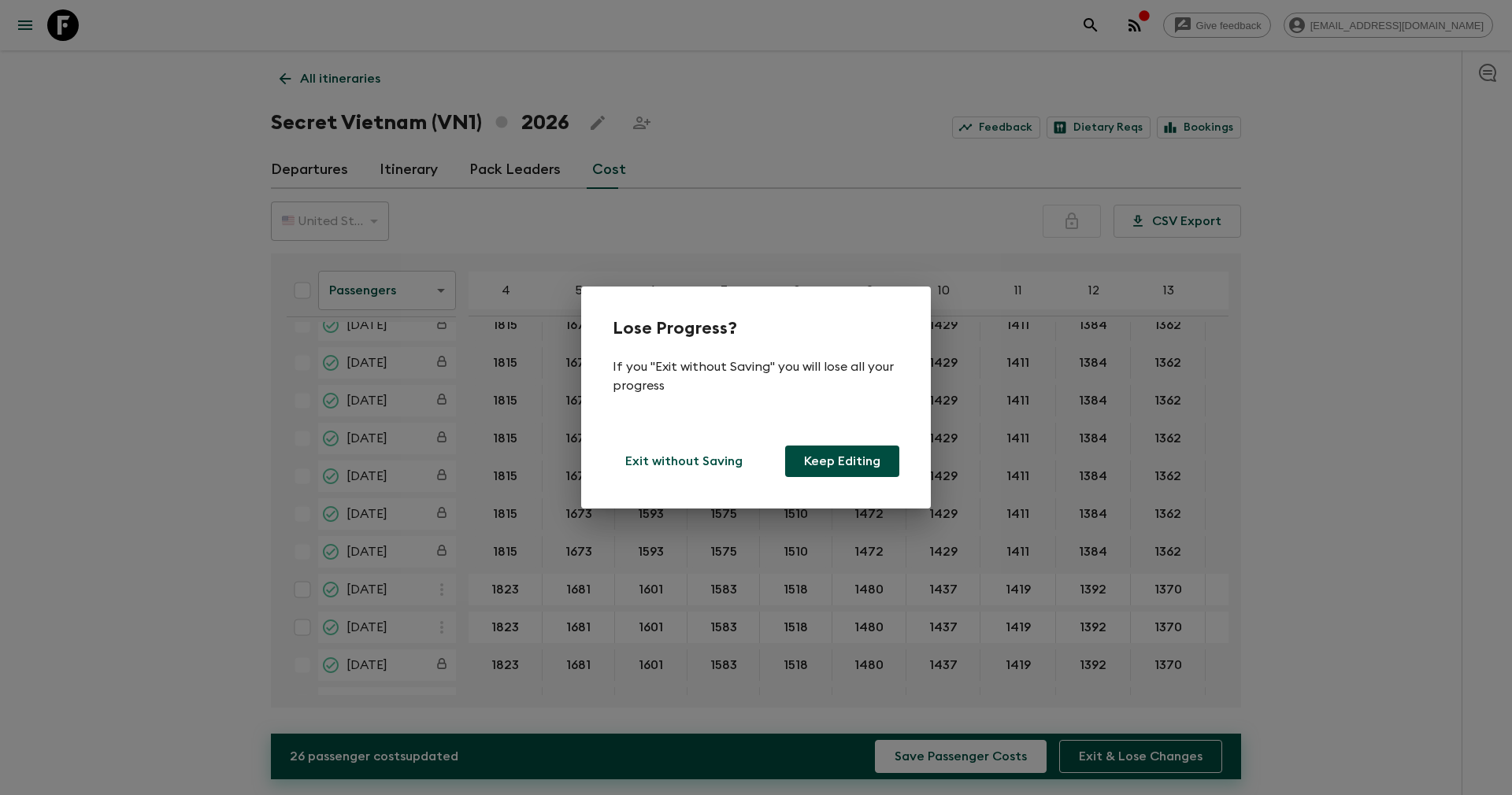
click at [988, 756] on div "Lose Progress? If you "Exit without Saving" you will lose all your progress Exi…" at bounding box center [756, 398] width 1512 height 795
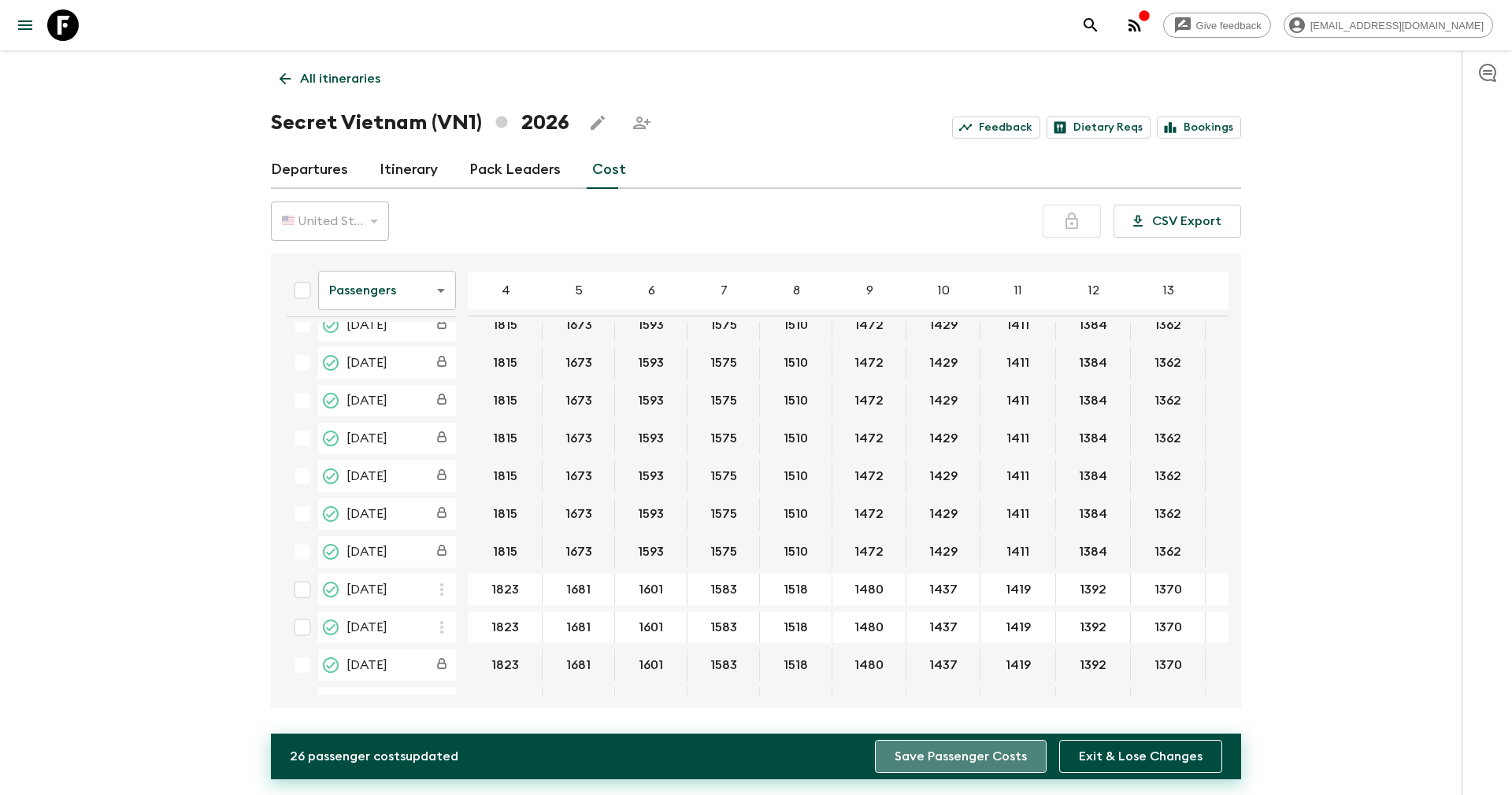
click at [988, 756] on button "Save Passenger Costs" at bounding box center [960, 757] width 172 height 34
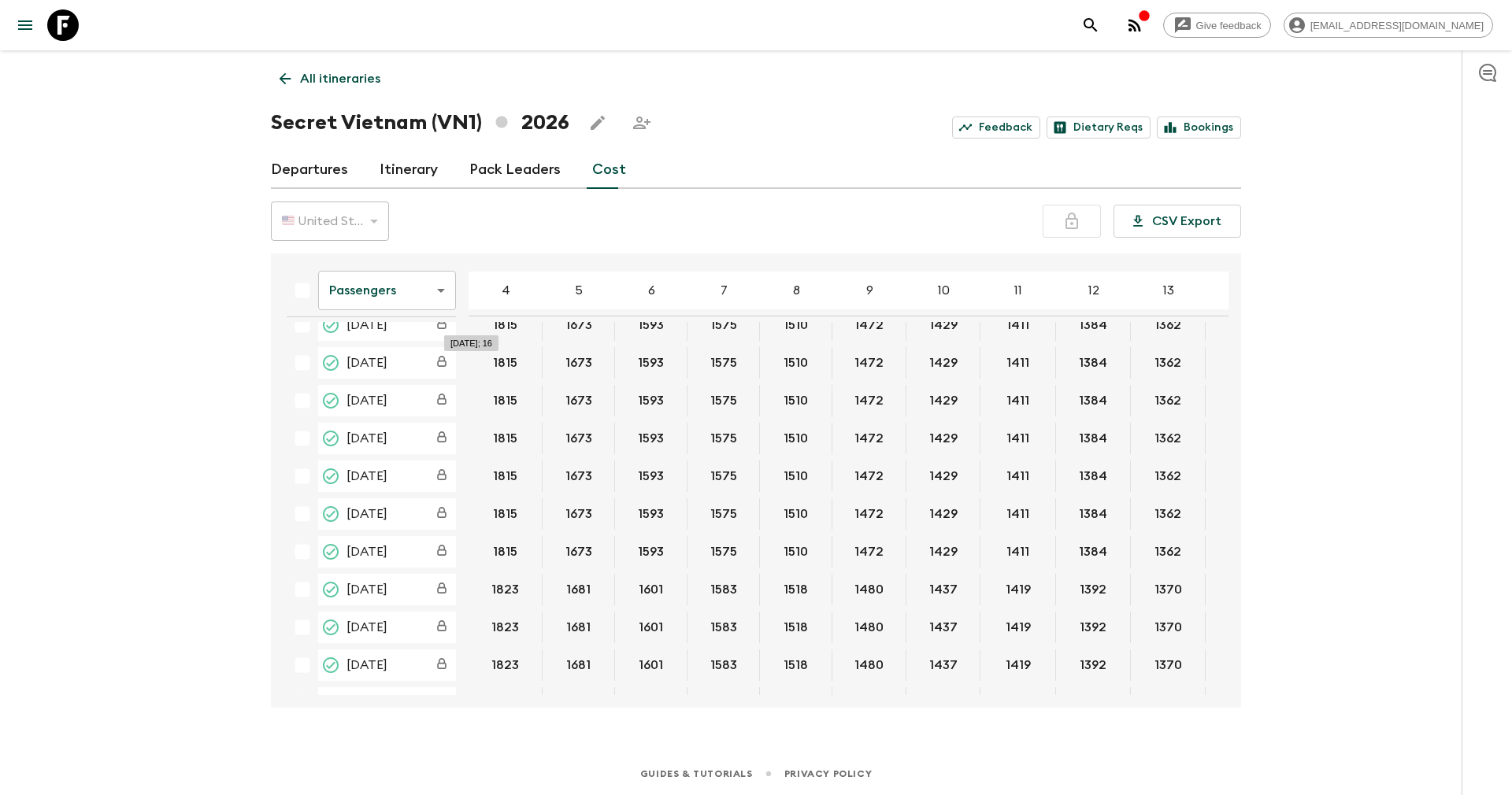
click at [426, 286] on body "Give feedback [EMAIL_ADDRESS][DOMAIN_NAME] All itineraries Secret [GEOGRAPHIC_D…" at bounding box center [756, 398] width 1512 height 795
click at [370, 354] on li "Extras" at bounding box center [387, 354] width 138 height 26
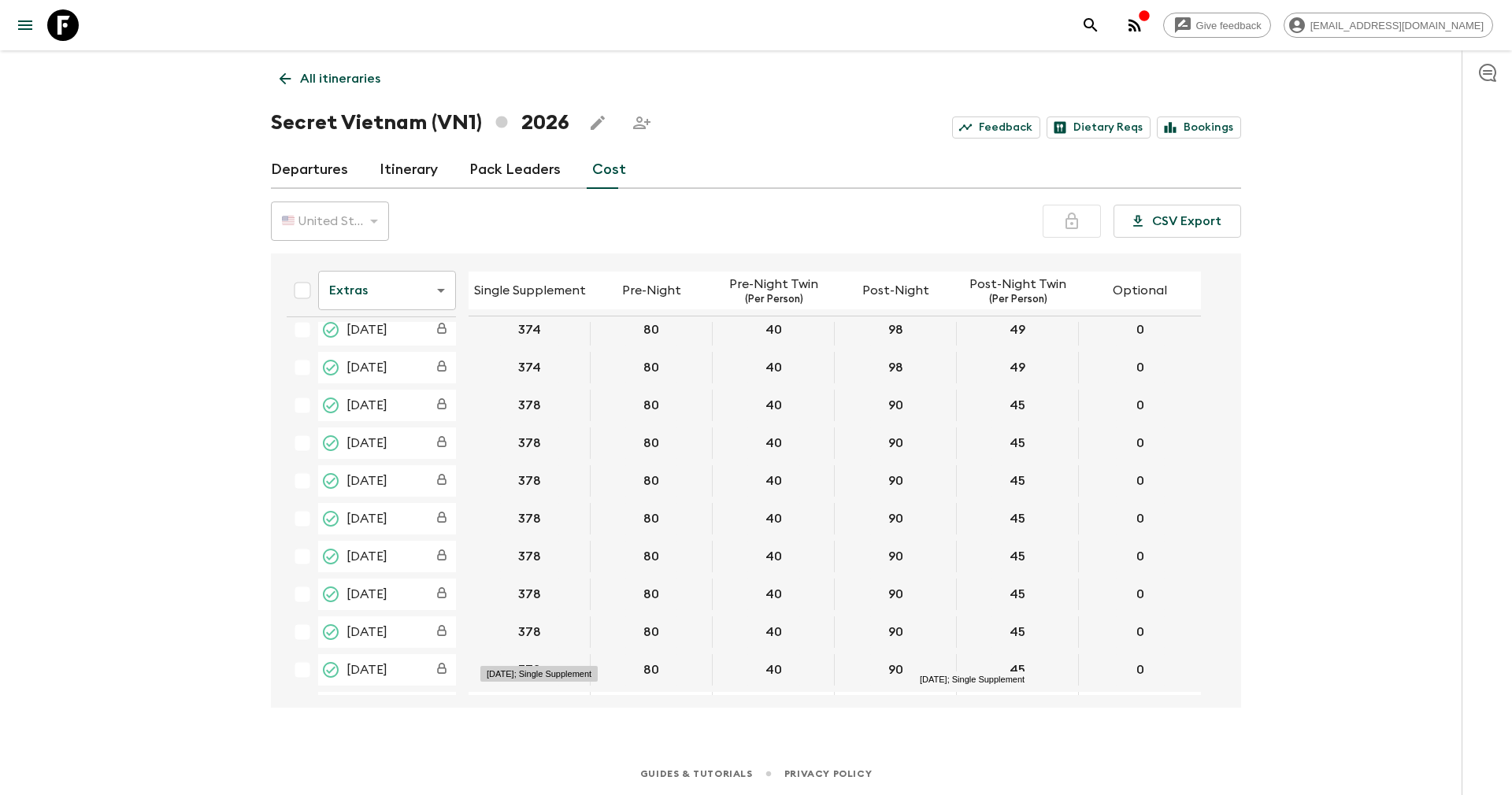
scroll to position [472, 0]
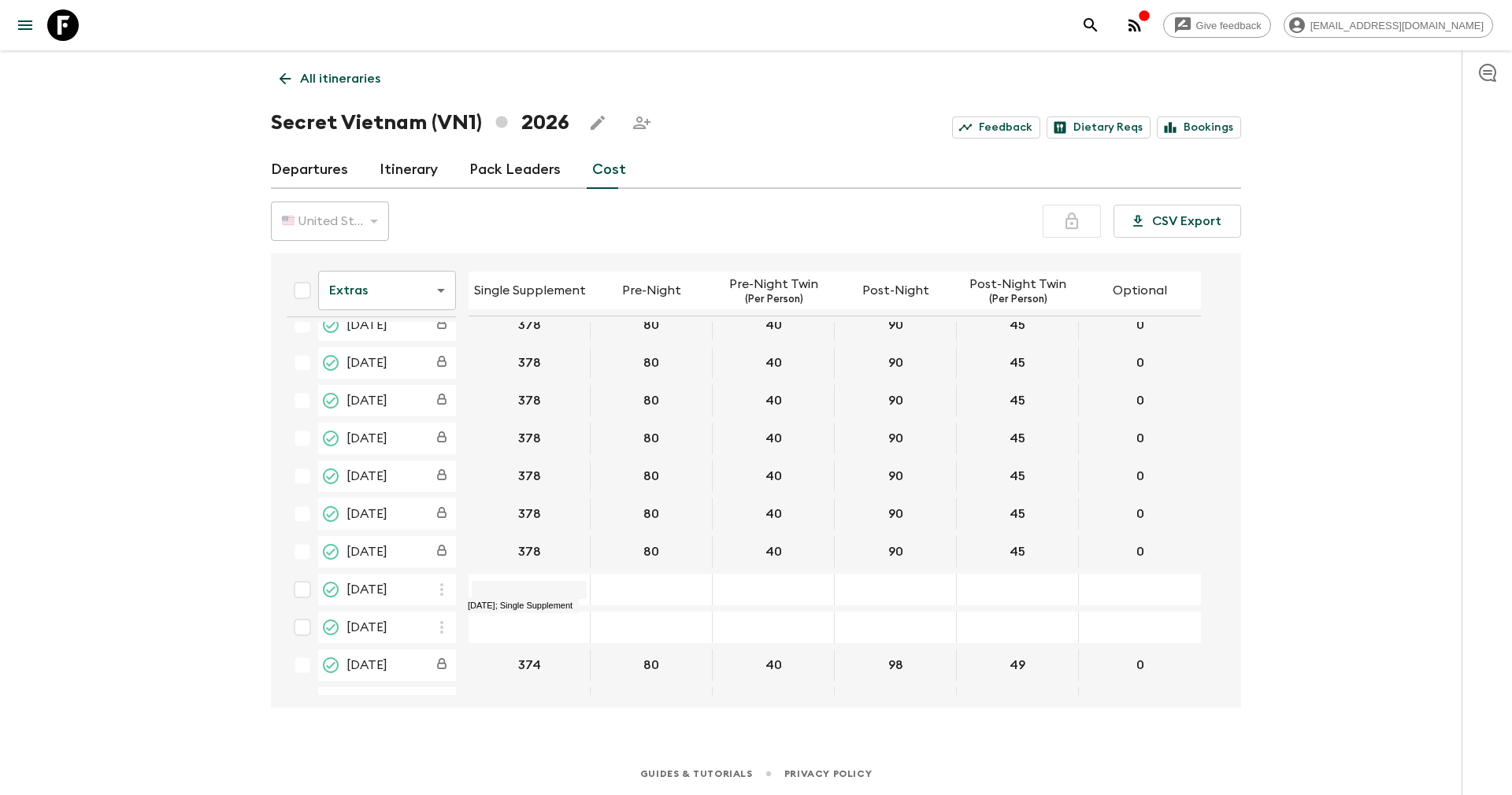
click at [530, 586] on input "09 Oct 2026; Single Supplement" at bounding box center [529, 590] width 114 height 18
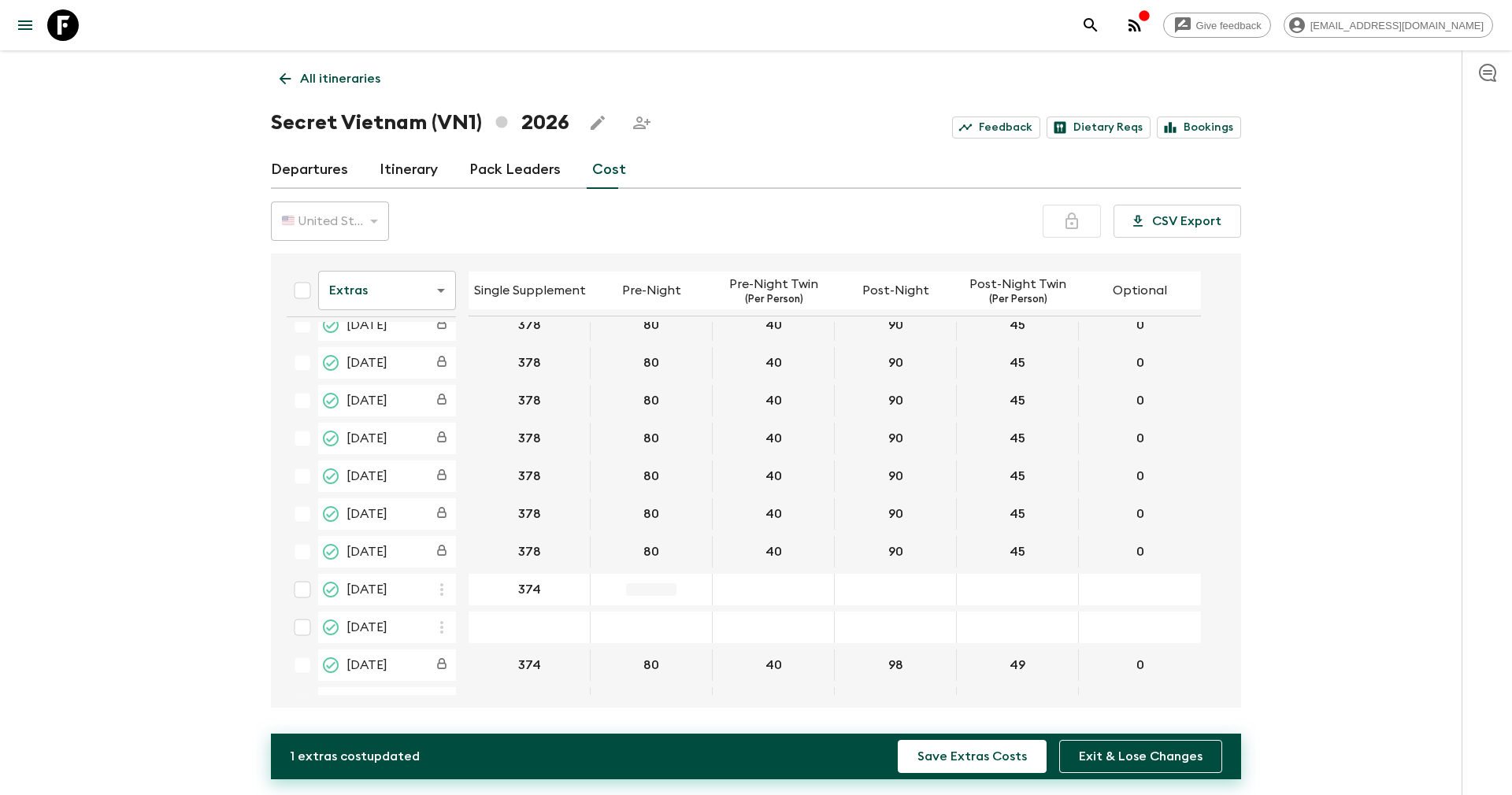
type input "374"
type input "80"
click at [698, 616] on div "23 Oct 2026; Pre-Night" at bounding box center [651, 627] width 122 height 32
click at [675, 584] on input "80" at bounding box center [651, 590] width 114 height 18
type input "40"
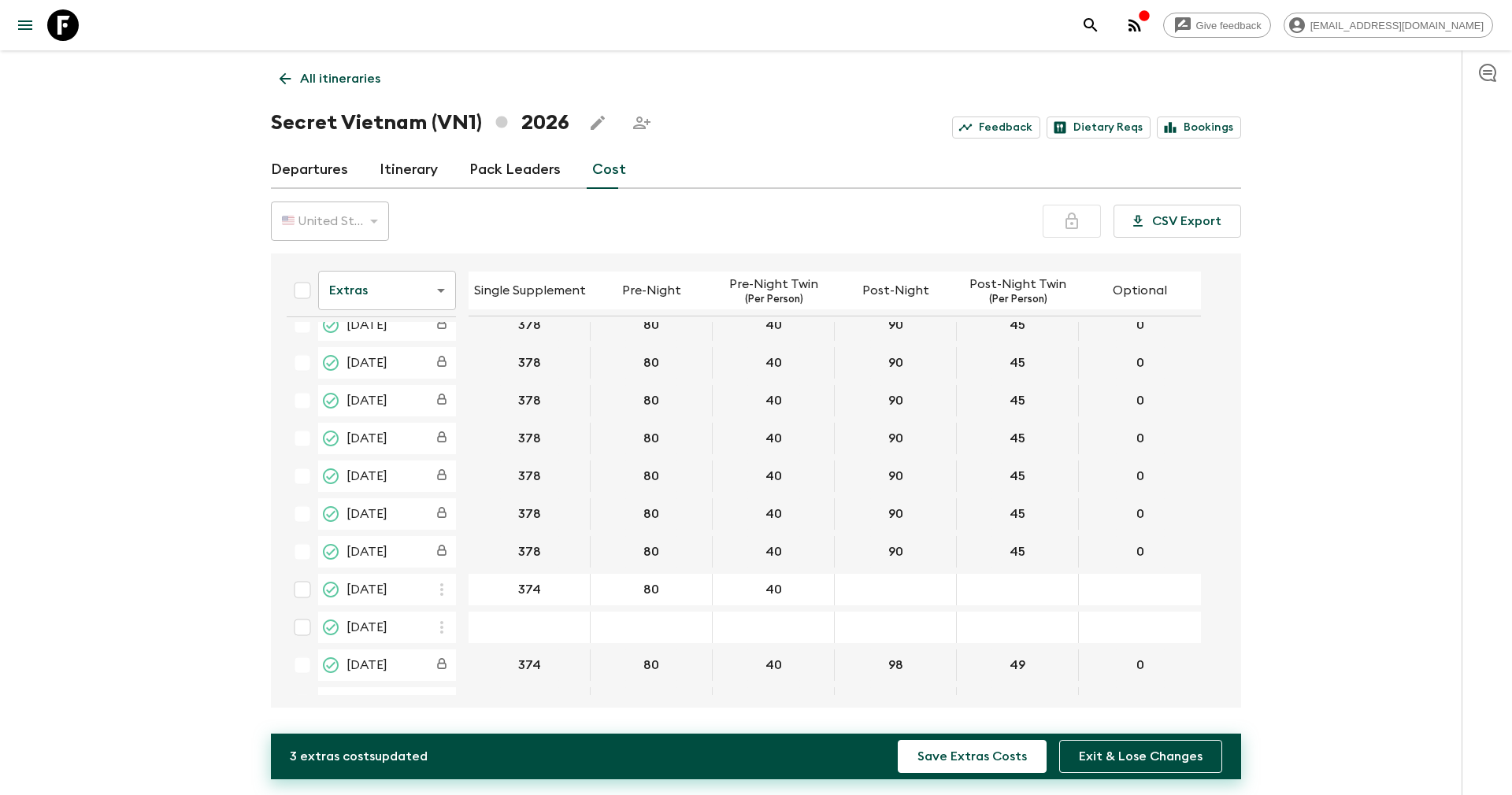
click at [848, 598] on div "09 Oct 2026; Post-Night" at bounding box center [896, 590] width 122 height 32
click at [875, 598] on div "09 Oct 2026; Post-Night" at bounding box center [896, 590] width 122 height 32
type input "90"
type input "45"
type input "0"
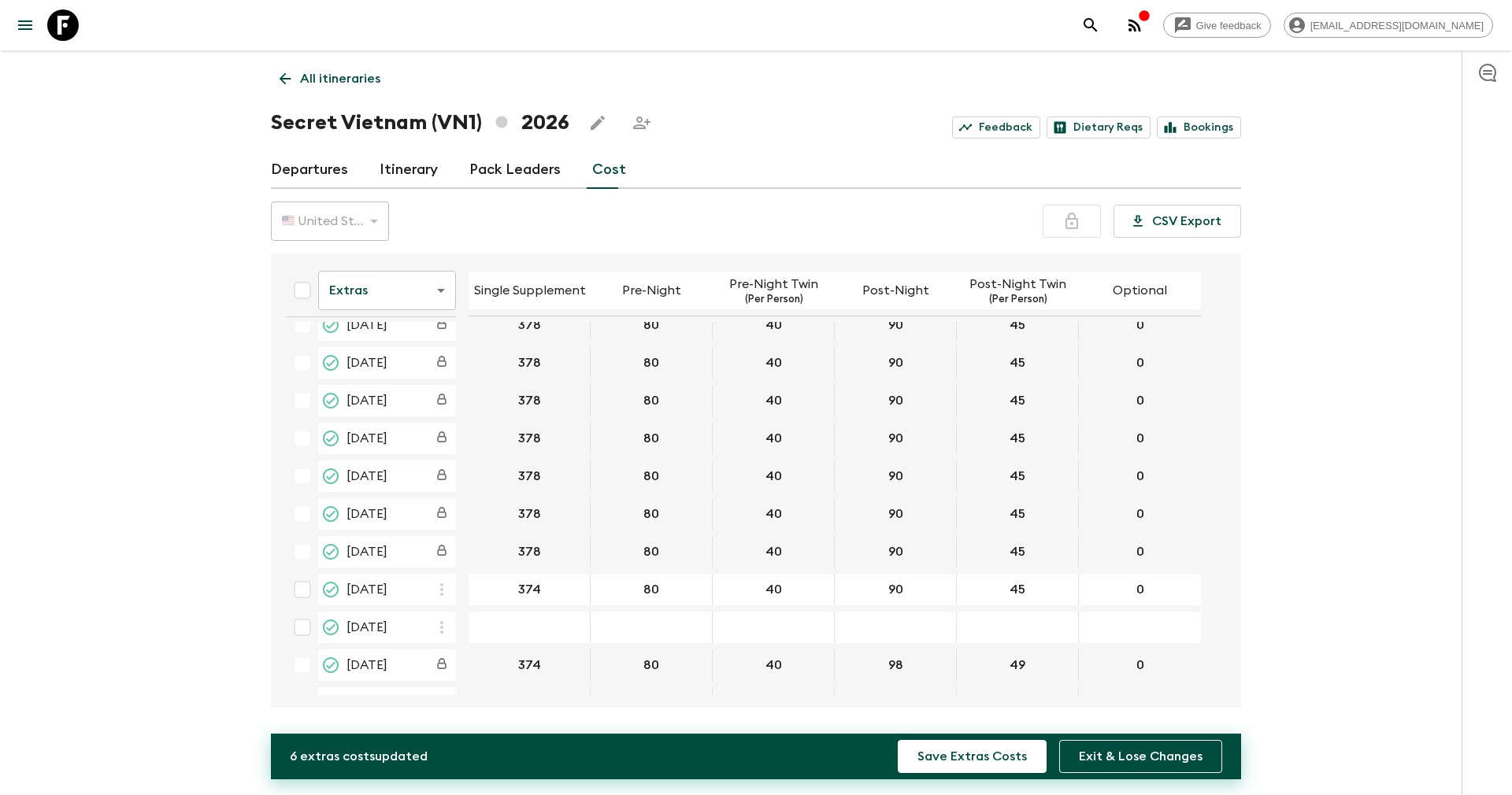
click at [571, 620] on div "23 Oct 2026; Single Supplement" at bounding box center [530, 627] width 122 height 32
click at [440, 632] on icon "button" at bounding box center [441, 626] width 19 height 19
click at [463, 654] on li "Paste From Above" at bounding box center [508, 662] width 161 height 29
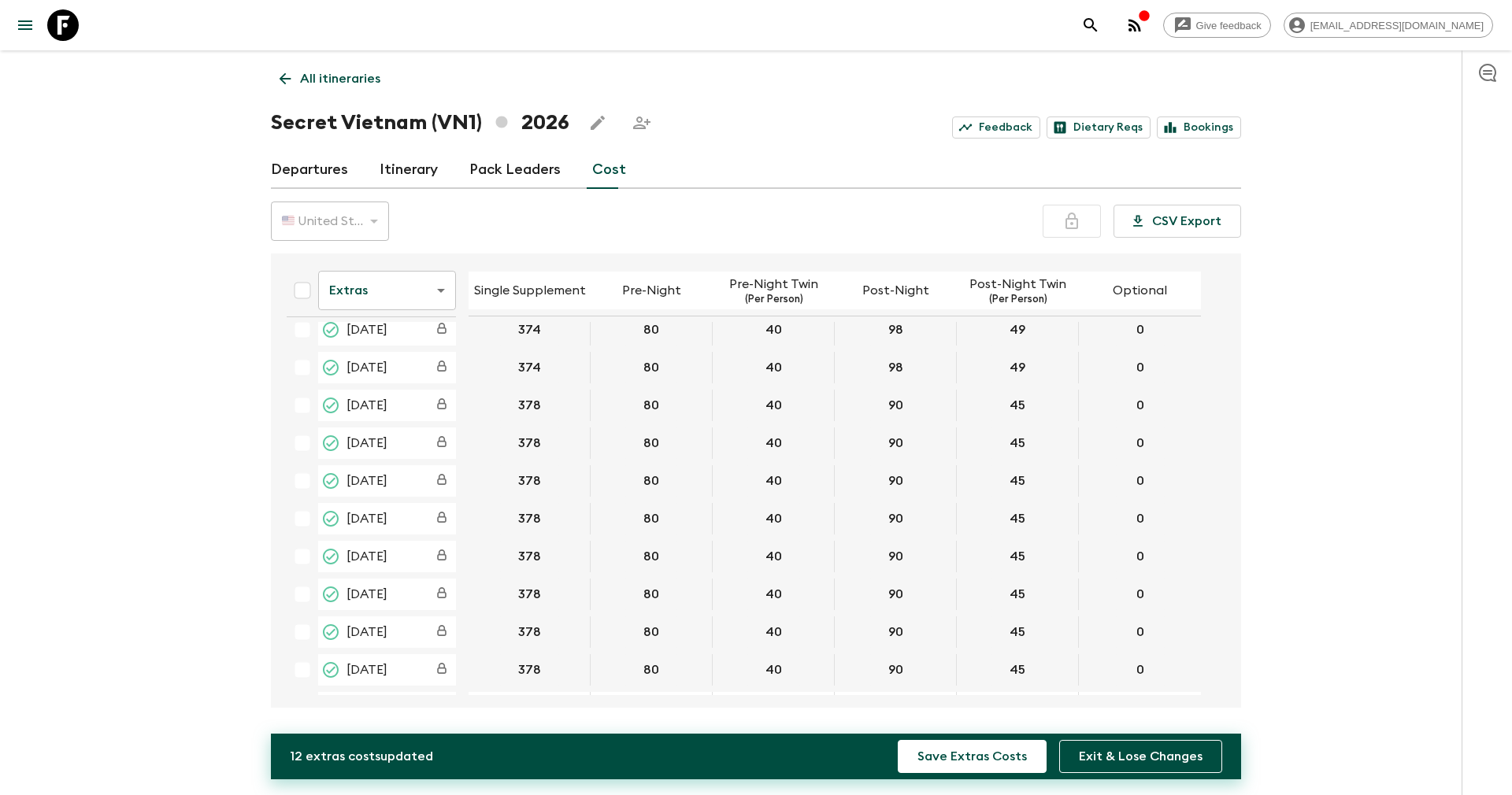
scroll to position [236, 0]
drag, startPoint x: 519, startPoint y: 519, endPoint x: 547, endPoint y: 526, distance: 28.9
click at [547, 526] on button "378" at bounding box center [529, 524] width 60 height 32
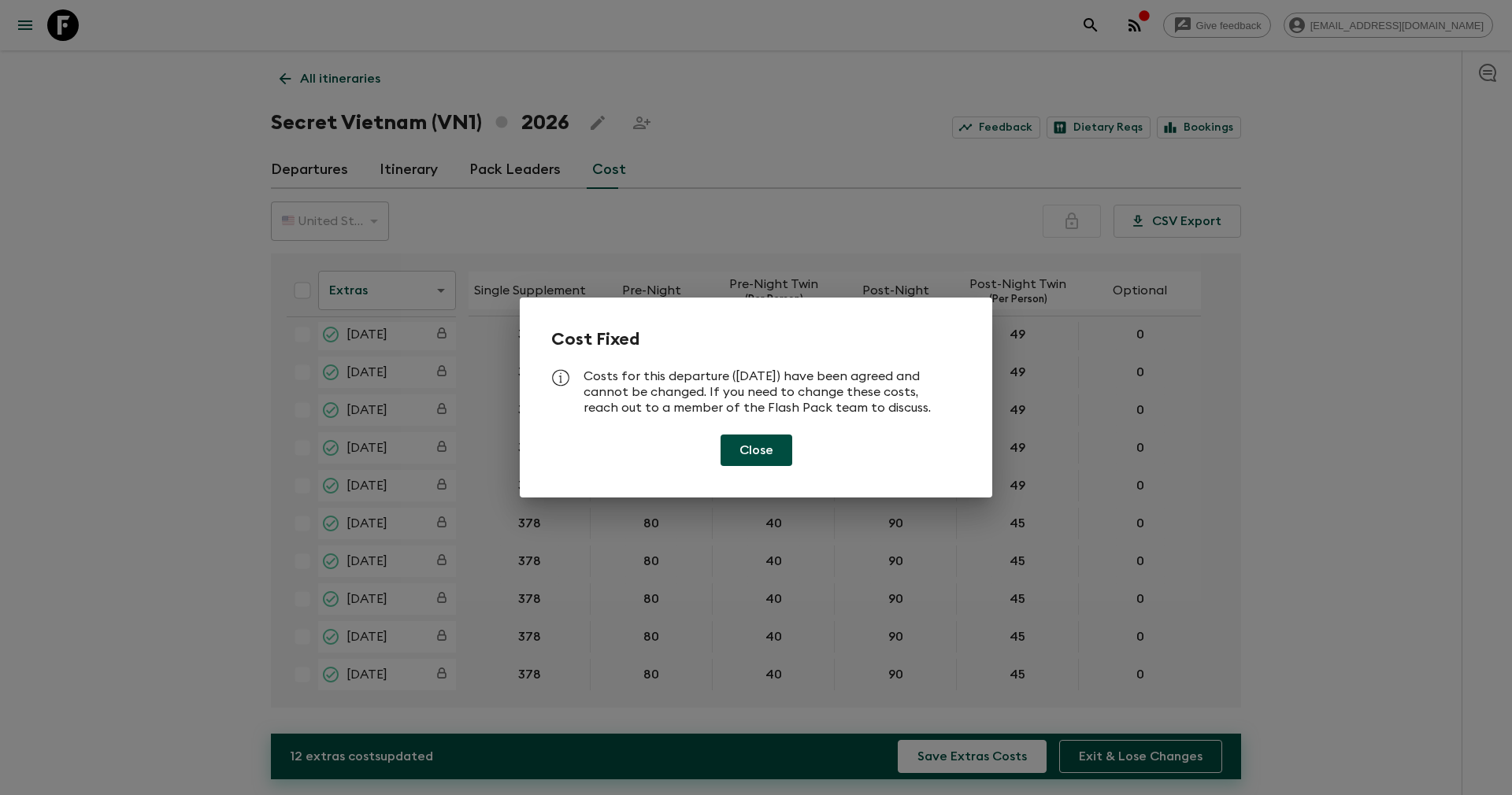
drag, startPoint x: 602, startPoint y: 445, endPoint x: 601, endPoint y: 453, distance: 8.1
click at [601, 446] on div "Close" at bounding box center [755, 450] width 410 height 32
click at [594, 563] on div "Cost Fixed Costs for this departure ([DATE]) have been agreed and cannot be cha…" at bounding box center [756, 398] width 1512 height 795
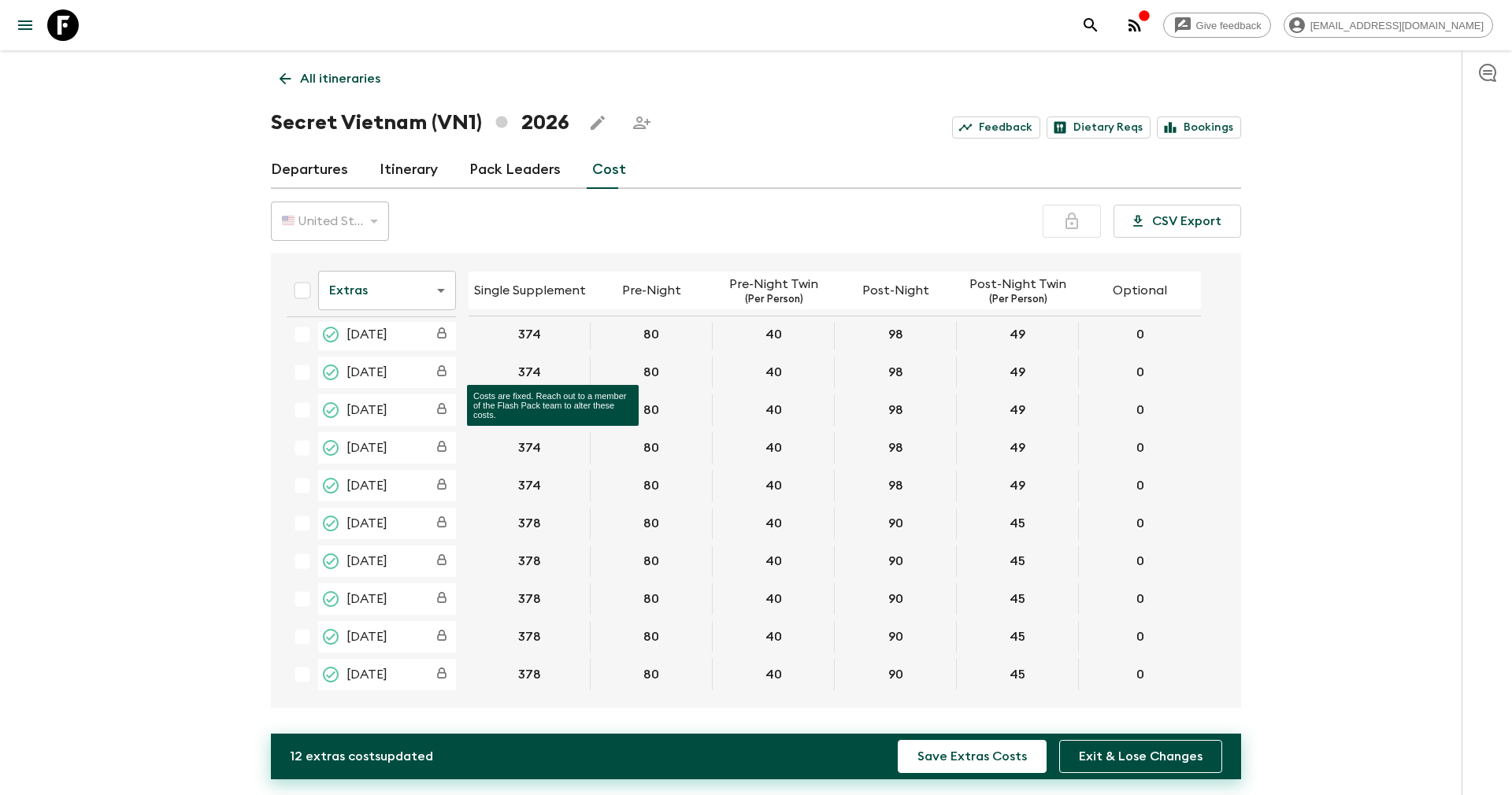
scroll to position [354, 0]
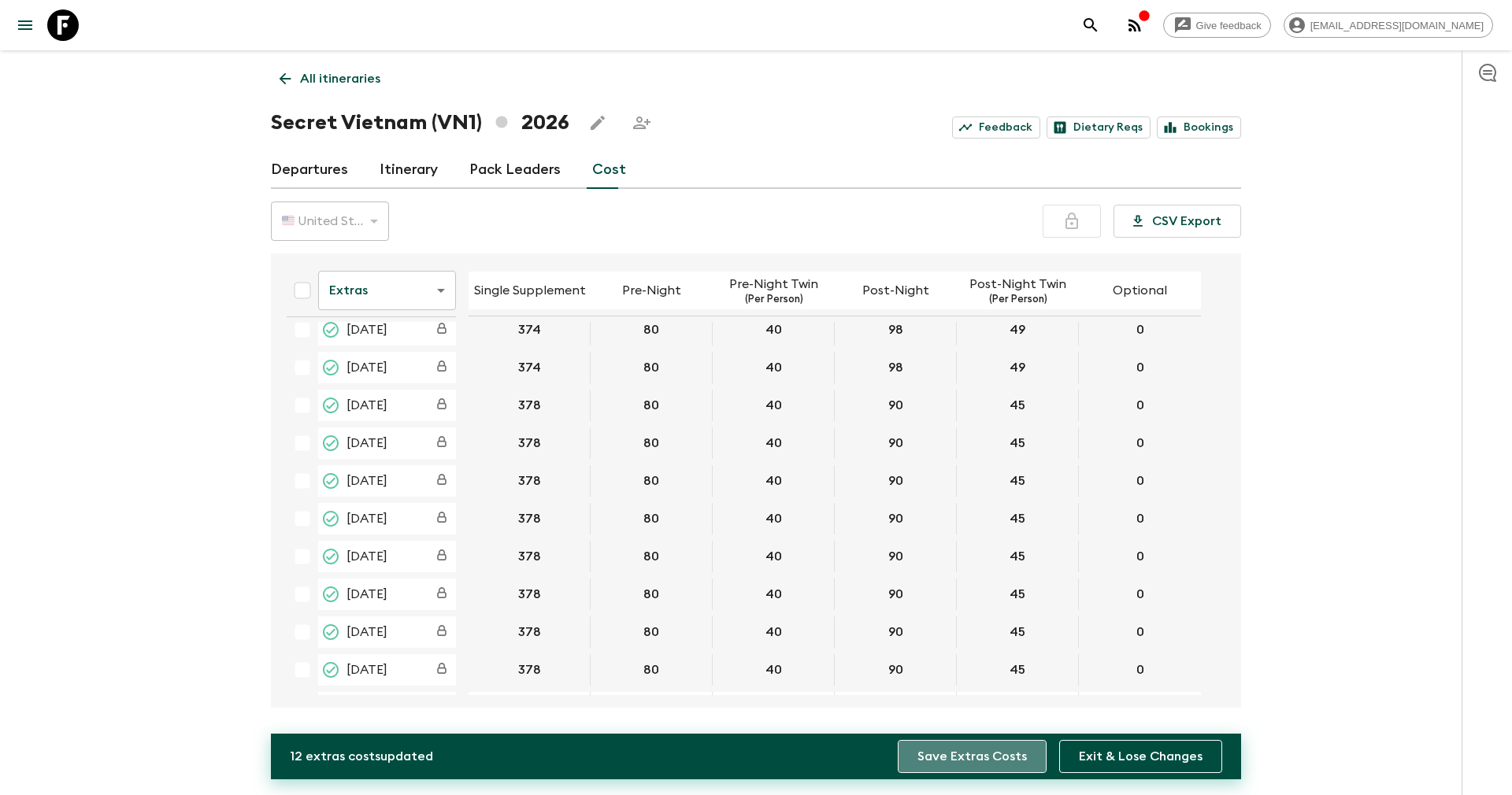
click at [986, 758] on button "Save Extras Costs" at bounding box center [971, 757] width 149 height 34
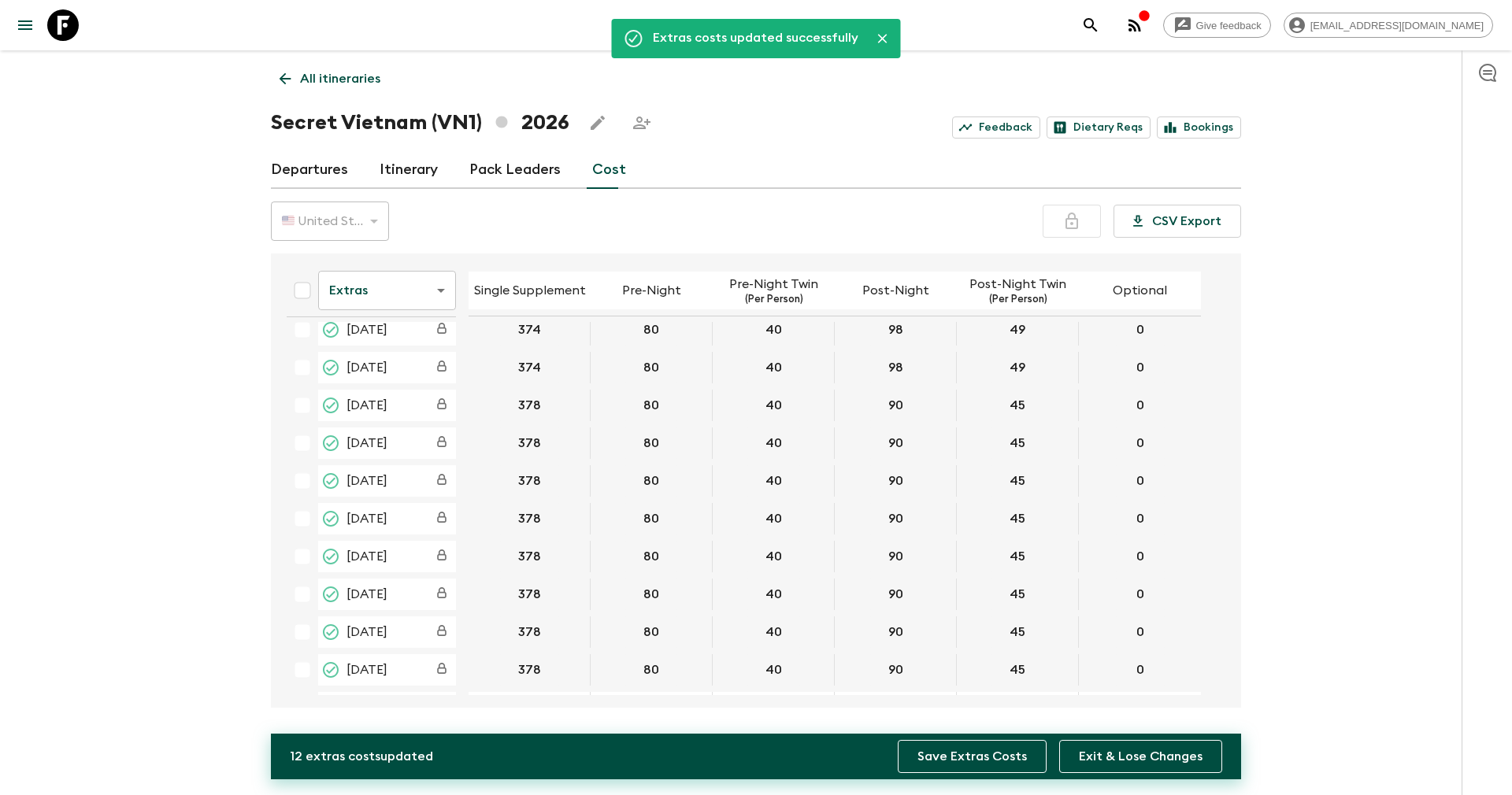
scroll to position [582, 0]
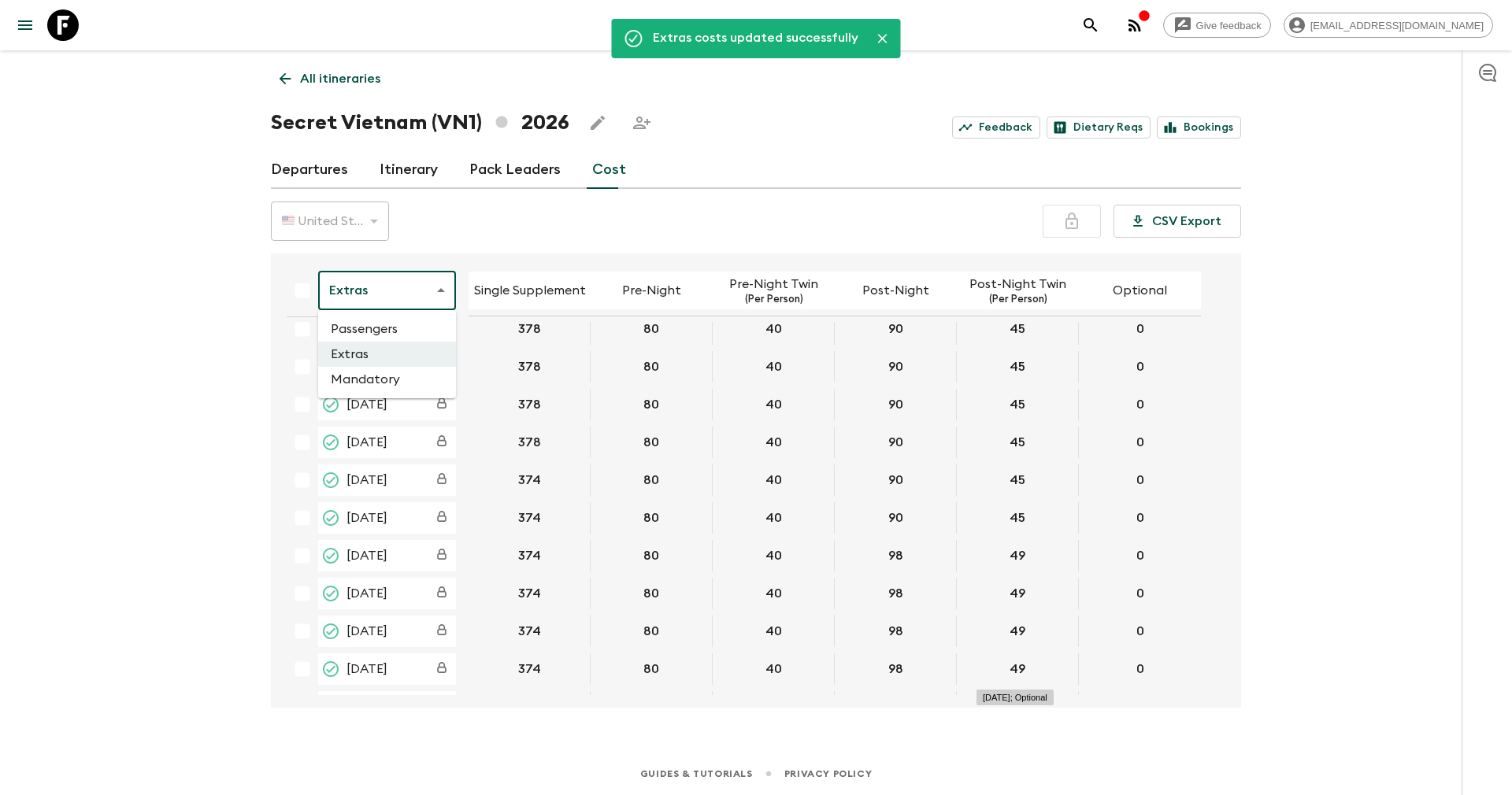
click at [408, 294] on body "Give feedback [EMAIL_ADDRESS][DOMAIN_NAME] Extras costs updated successfully Al…" at bounding box center [756, 398] width 1512 height 795
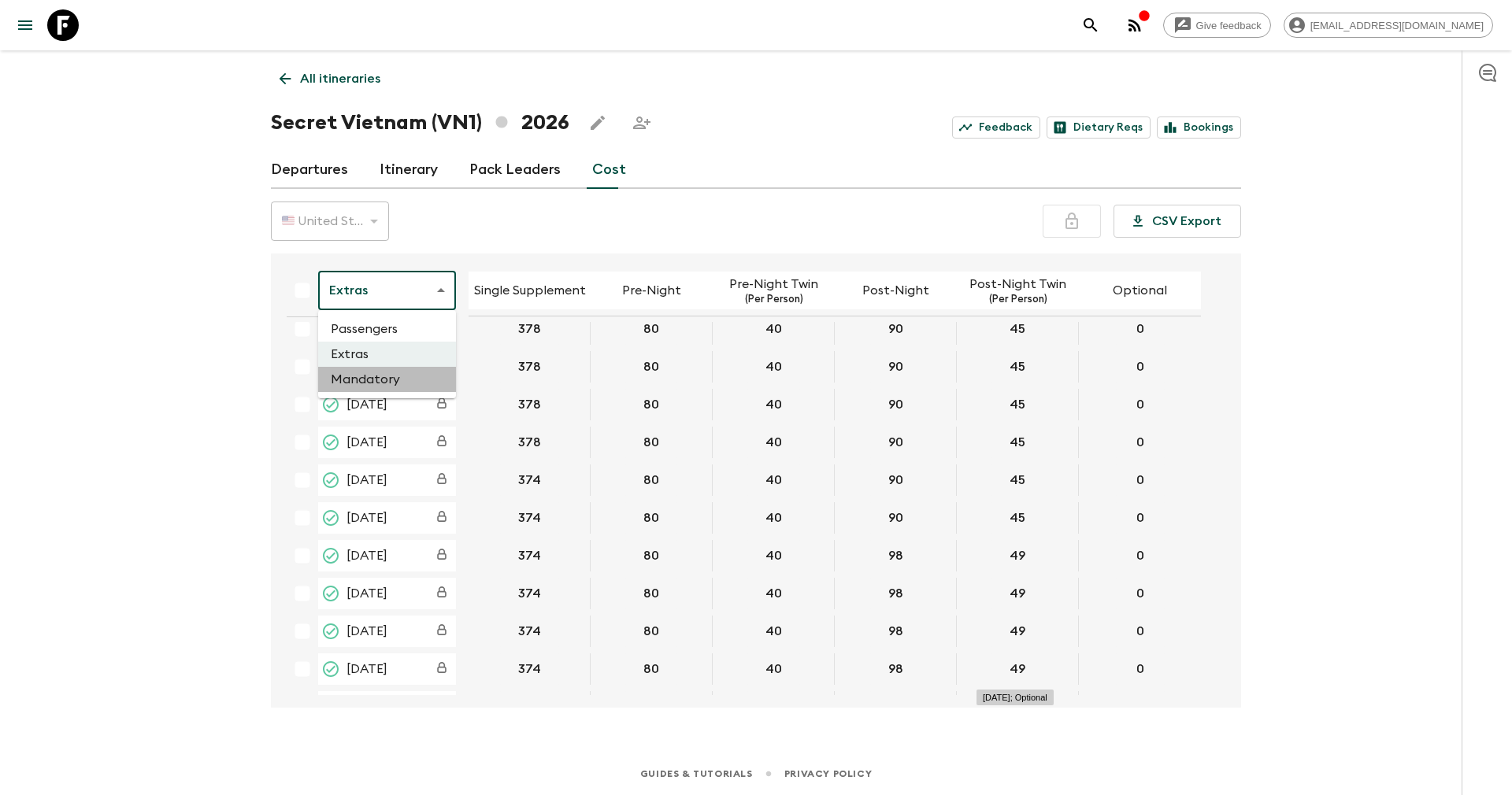
click at [384, 381] on li "Mandatory" at bounding box center [387, 380] width 138 height 26
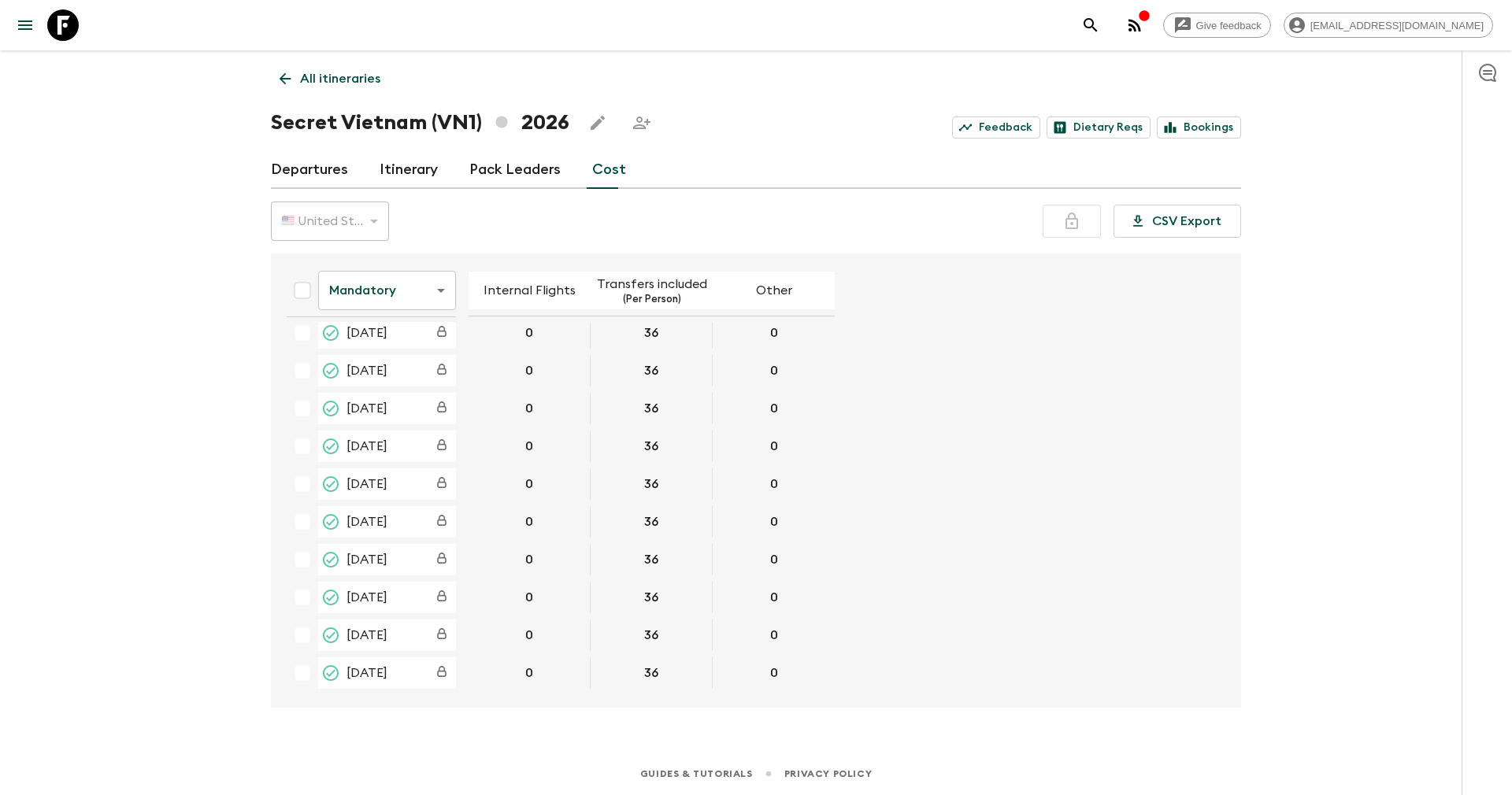
scroll to position [568, 0]
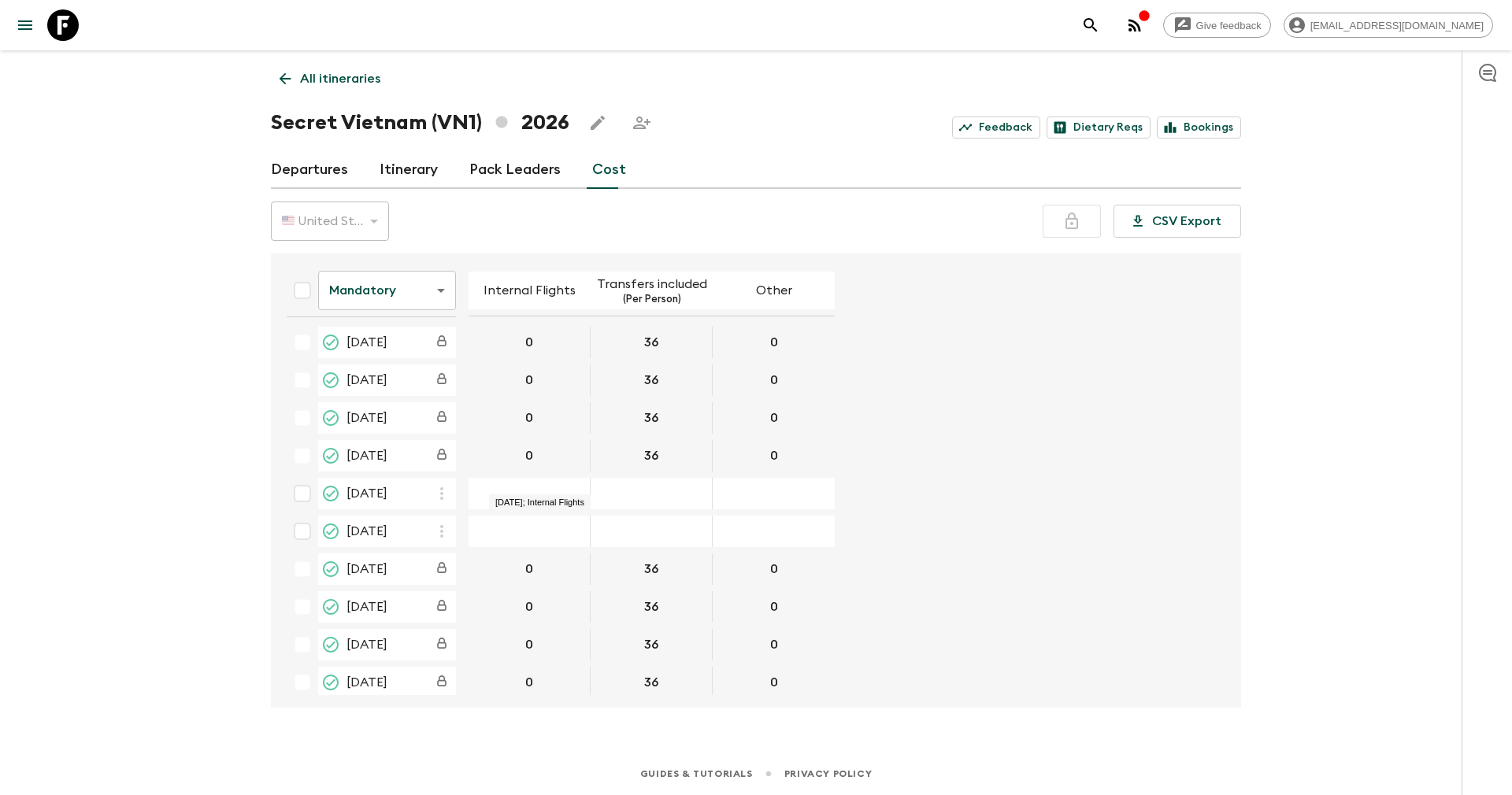
click at [550, 483] on div "09 Oct 2026; Internal Flights" at bounding box center [530, 493] width 122 height 32
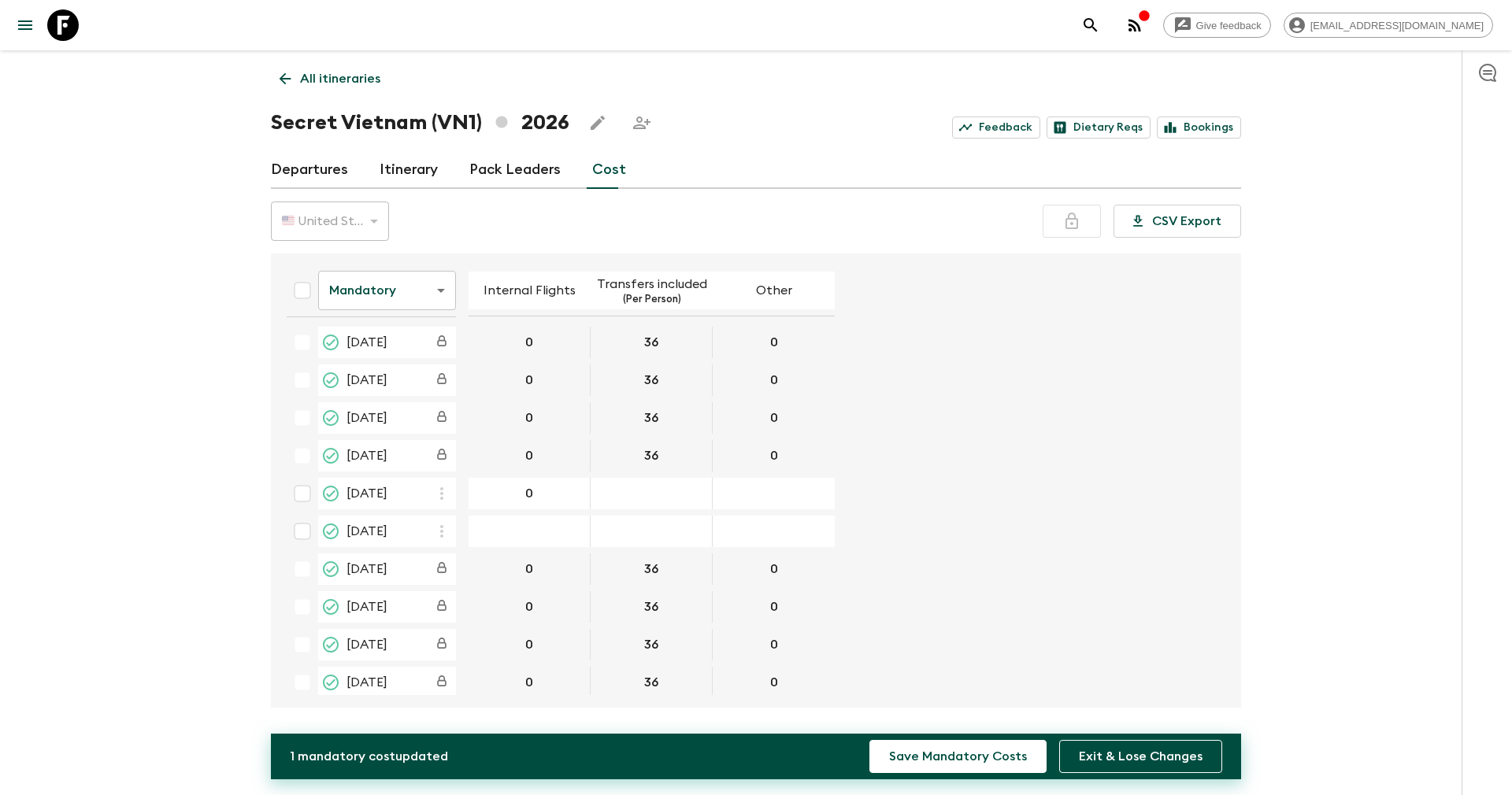
type input "0"
click at [653, 484] on div "09 Oct 2026; Transfers included" at bounding box center [651, 493] width 122 height 32
type input "36"
click at [446, 493] on icon "button" at bounding box center [441, 493] width 19 height 19
click at [451, 521] on icon at bounding box center [450, 528] width 14 height 14
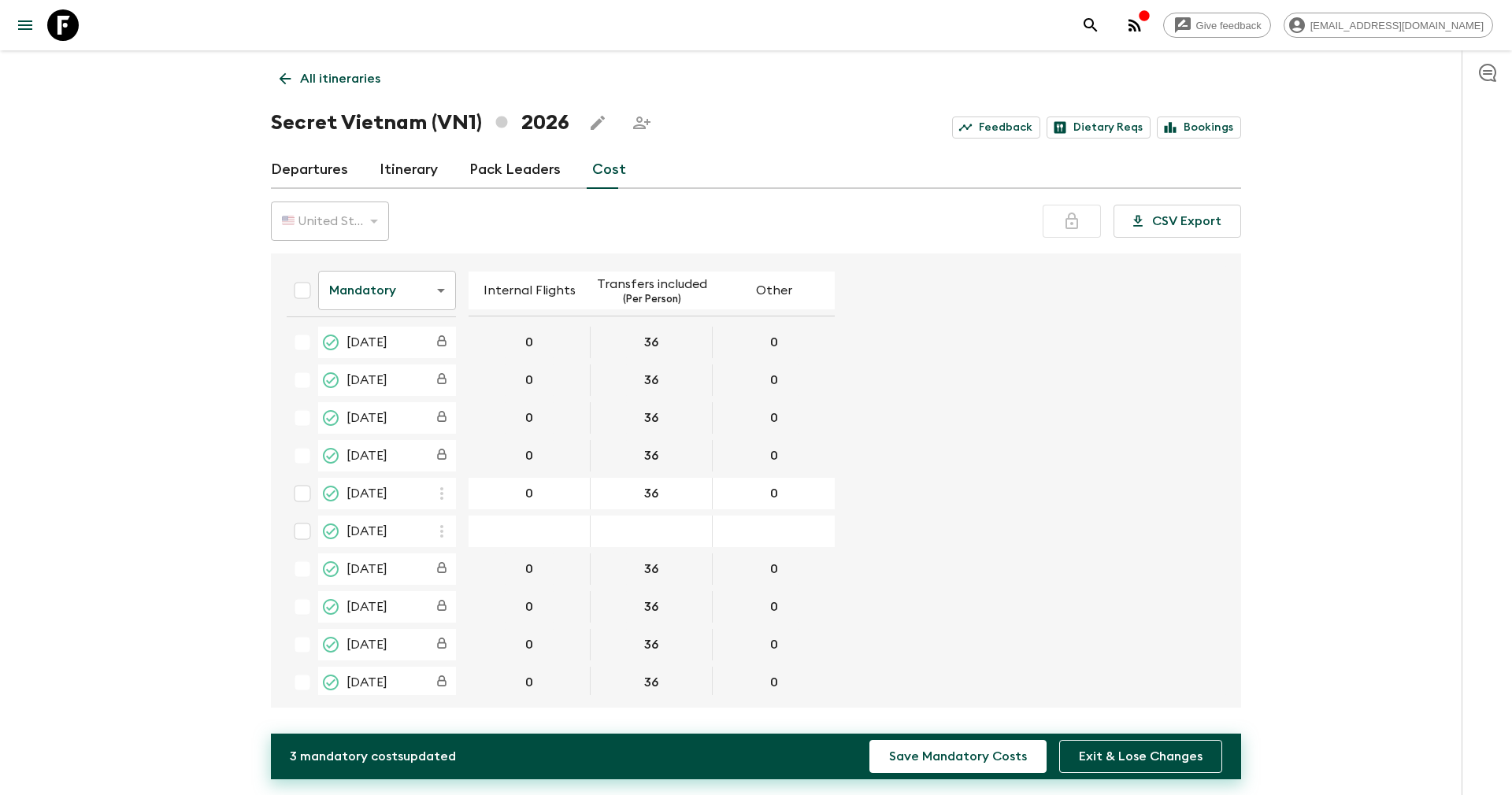
click at [436, 530] on icon "button" at bounding box center [441, 531] width 19 height 19
click at [468, 567] on p "Paste From Above" at bounding box center [521, 565] width 111 height 19
click at [930, 743] on button "Save Mandatory Costs" at bounding box center [957, 757] width 177 height 34
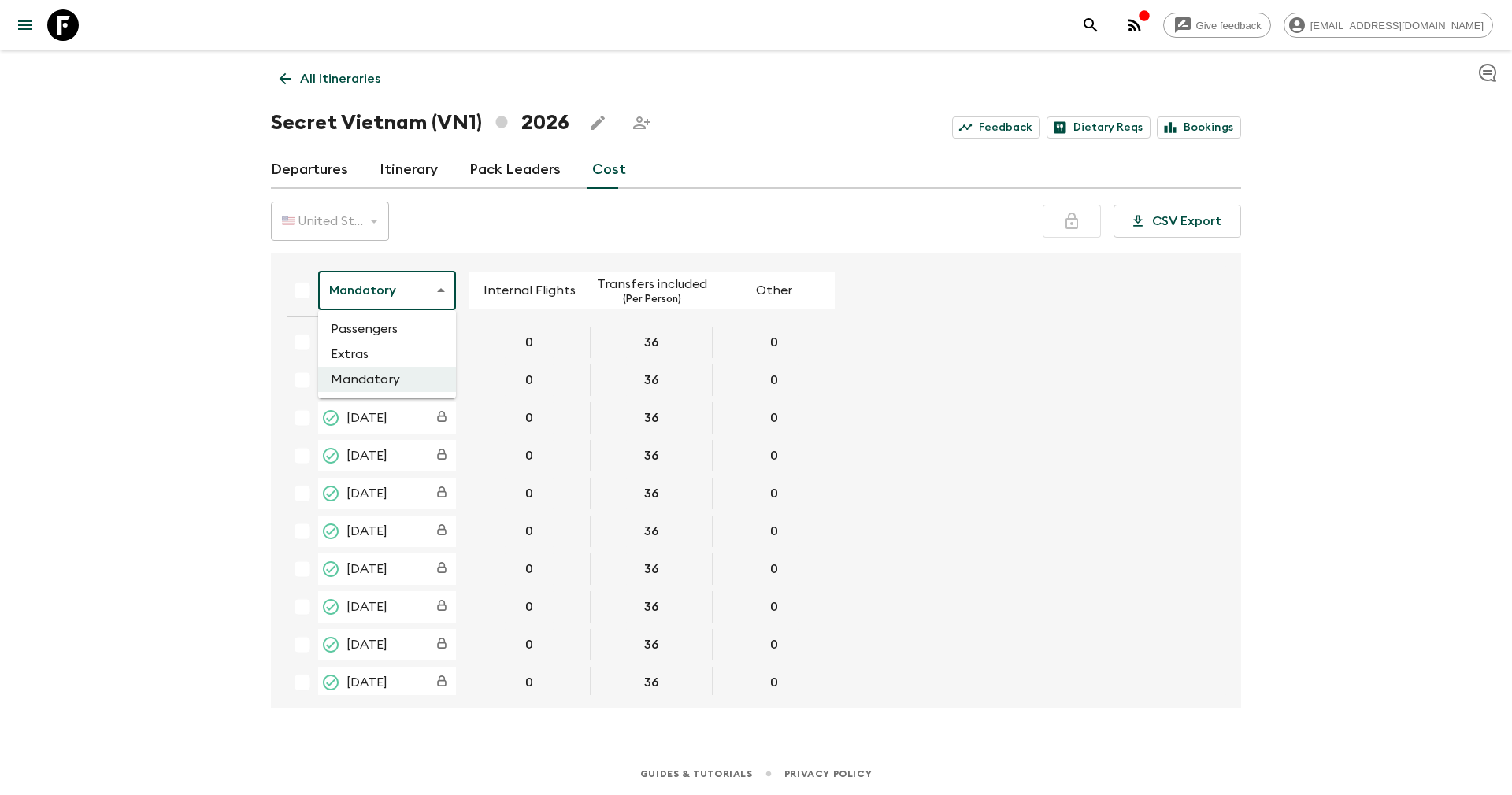
click at [418, 287] on body "Give feedback [EMAIL_ADDRESS][DOMAIN_NAME] All itineraries Secret [GEOGRAPHIC_D…" at bounding box center [756, 398] width 1512 height 795
click at [379, 345] on li "Extras" at bounding box center [387, 354] width 138 height 26
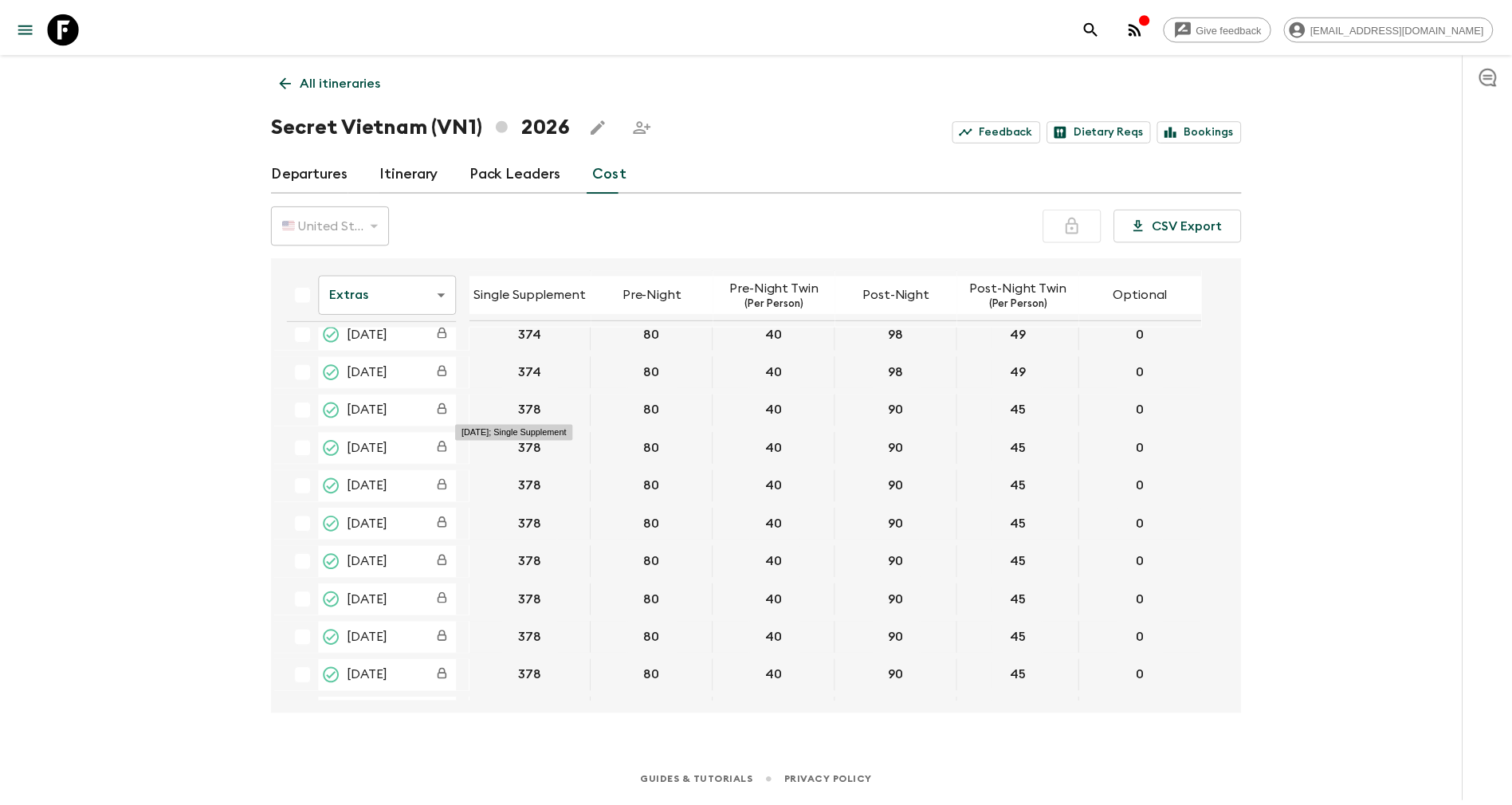
scroll to position [478, 0]
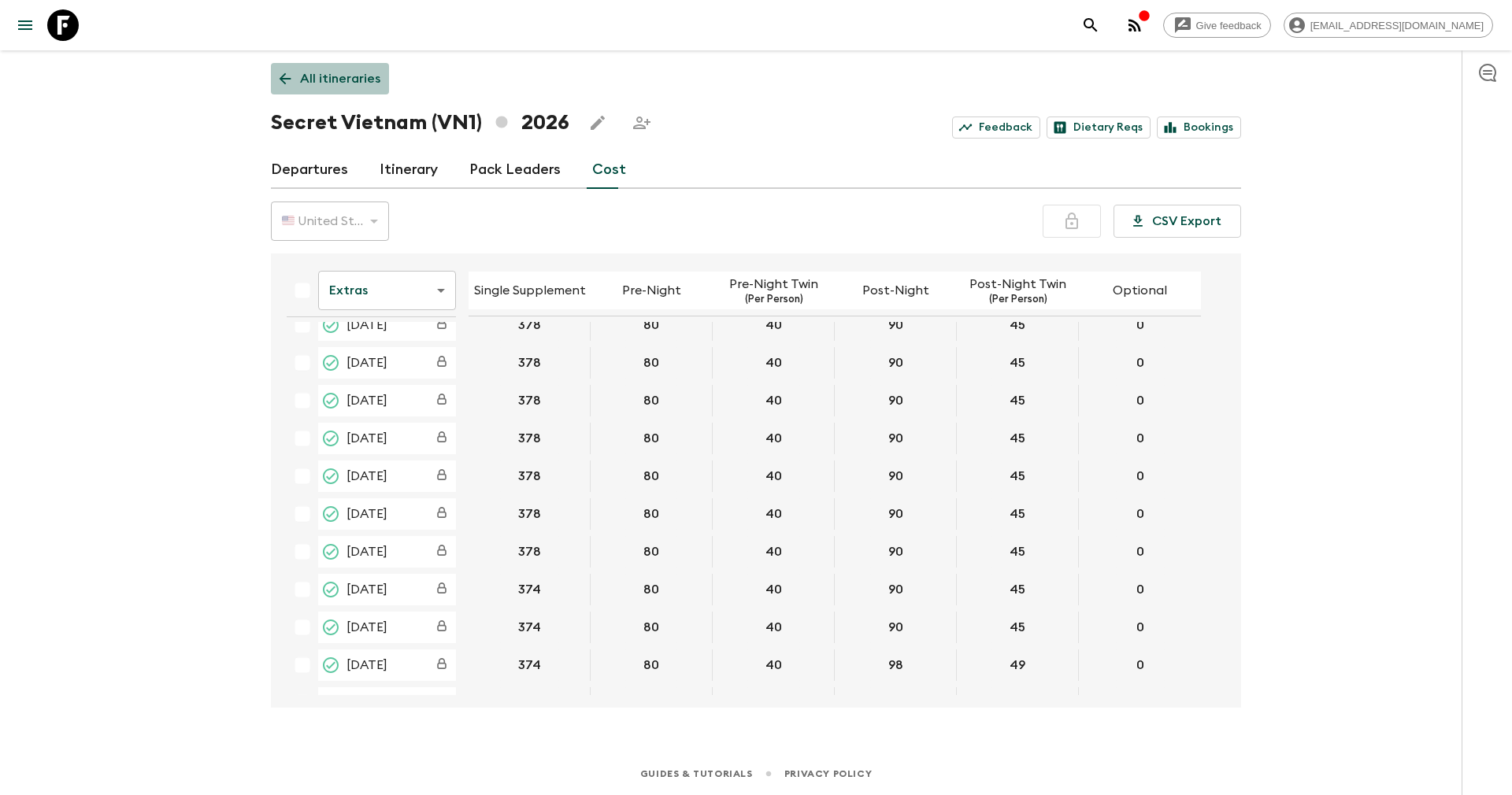
click at [327, 76] on p "All itineraries" at bounding box center [340, 78] width 80 height 19
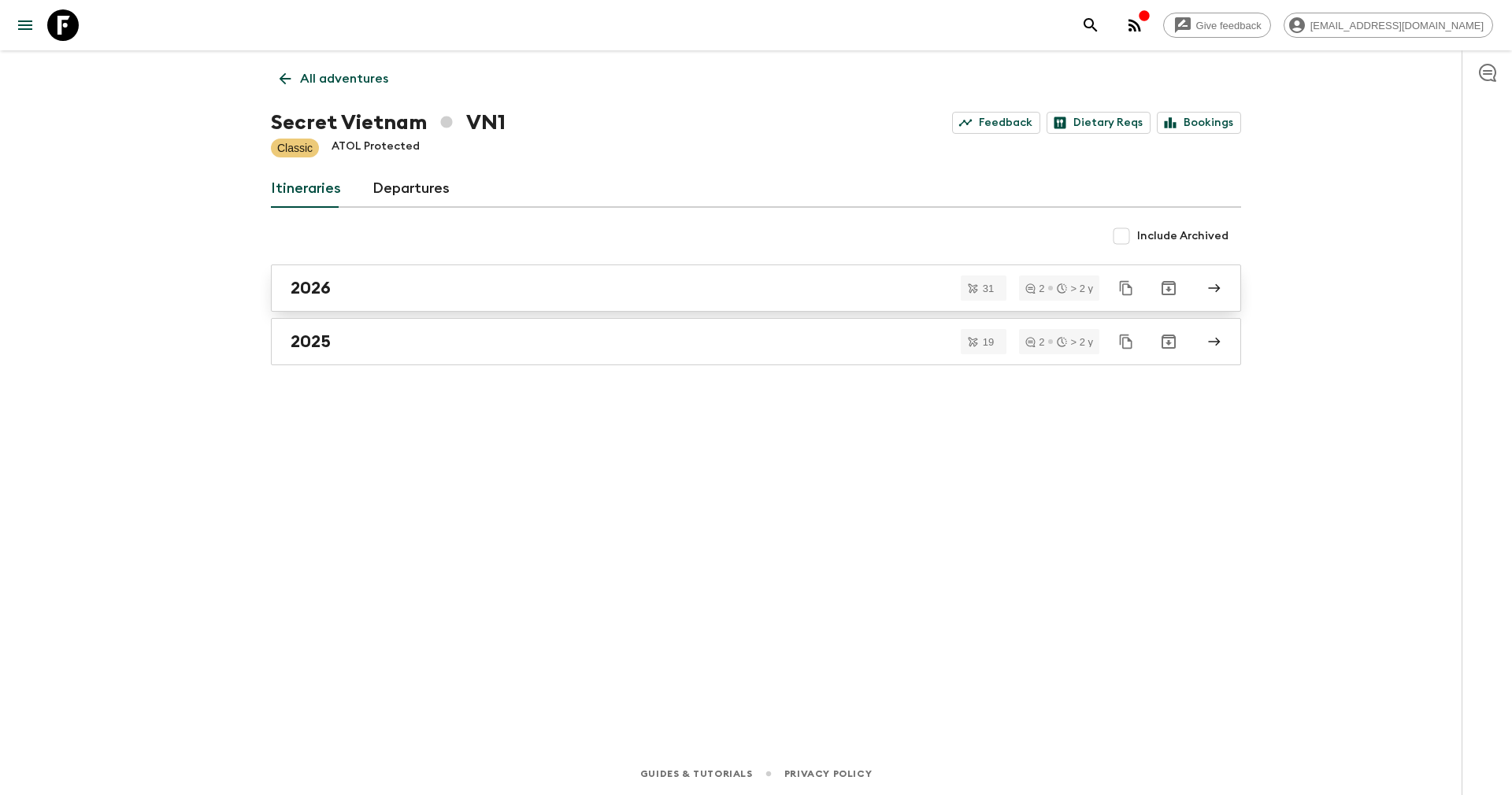
click at [339, 278] on div "2026" at bounding box center [740, 288] width 901 height 21
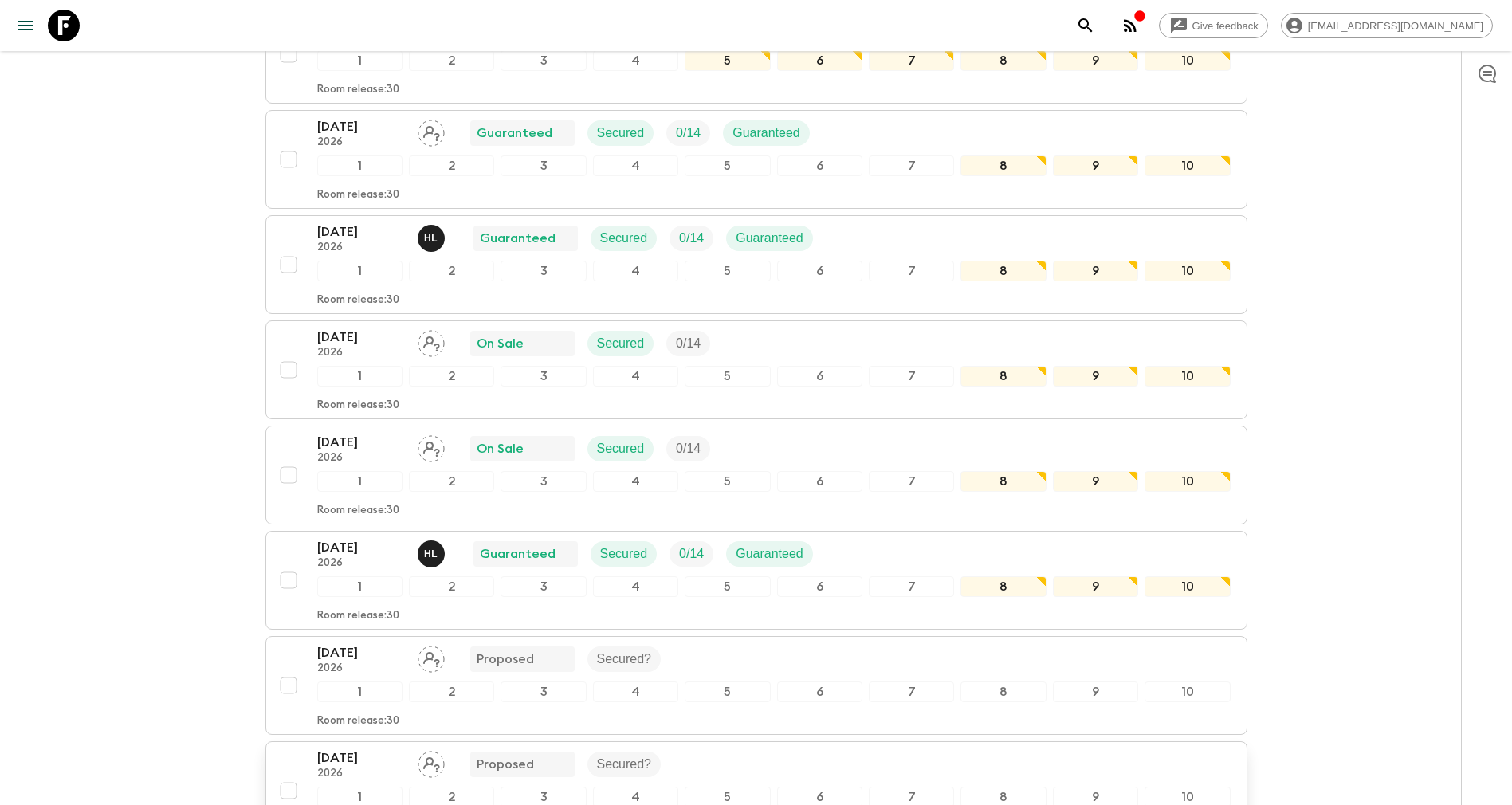
scroll to position [2151, 0]
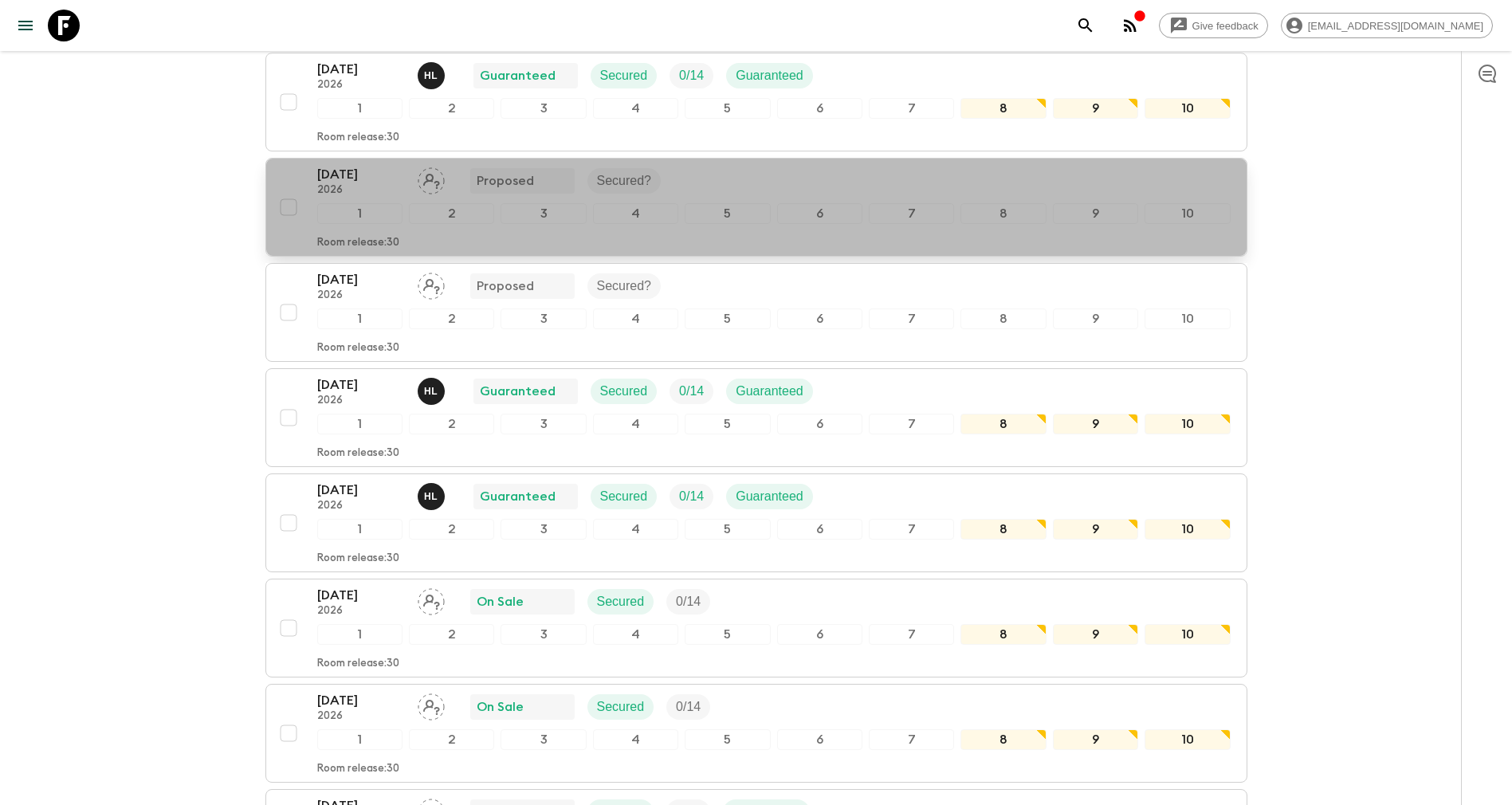
click at [349, 185] on p "2026" at bounding box center [362, 190] width 88 height 13
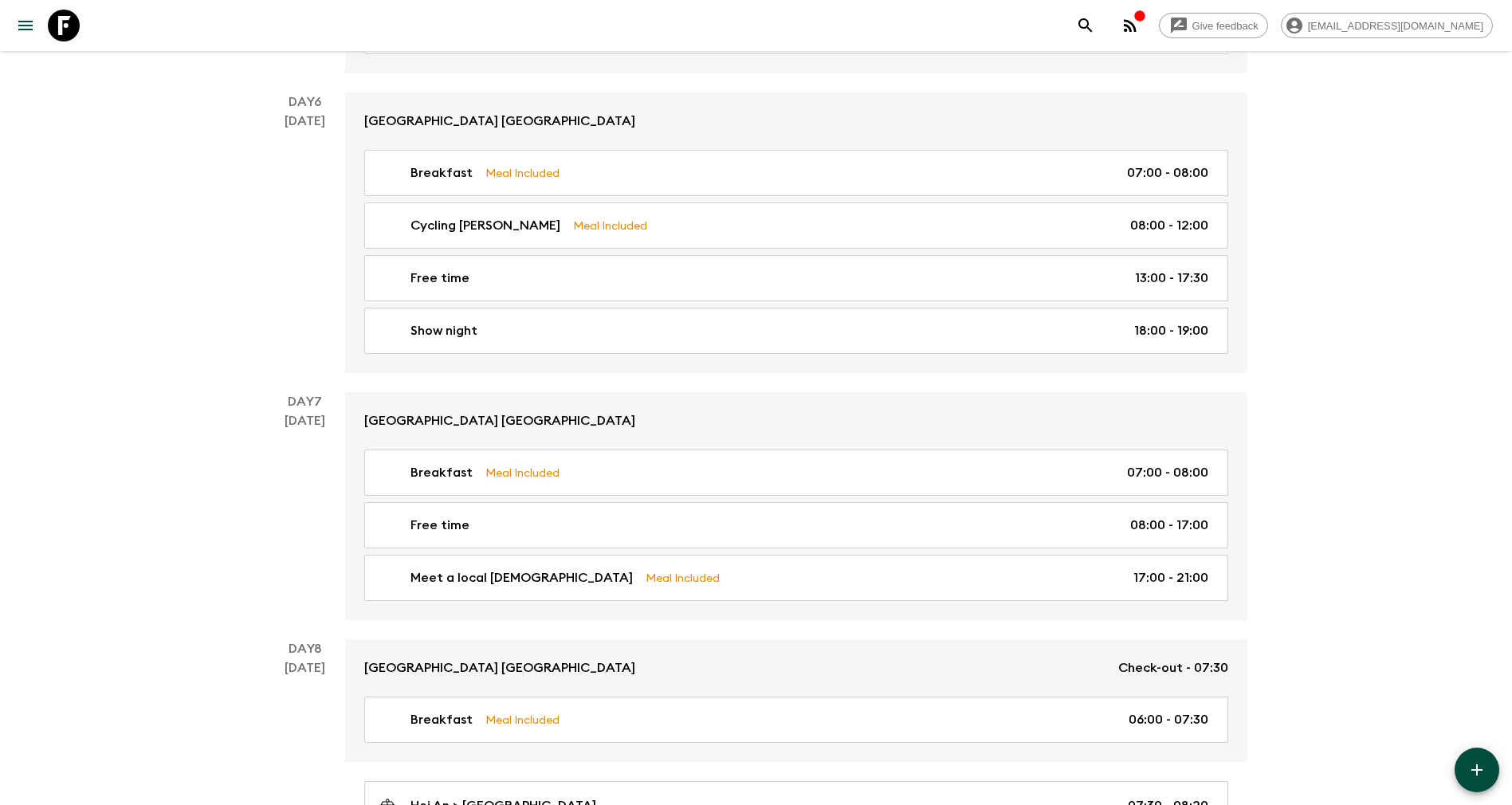
scroll to position [3227, 0]
